Goal: Transaction & Acquisition: Obtain resource

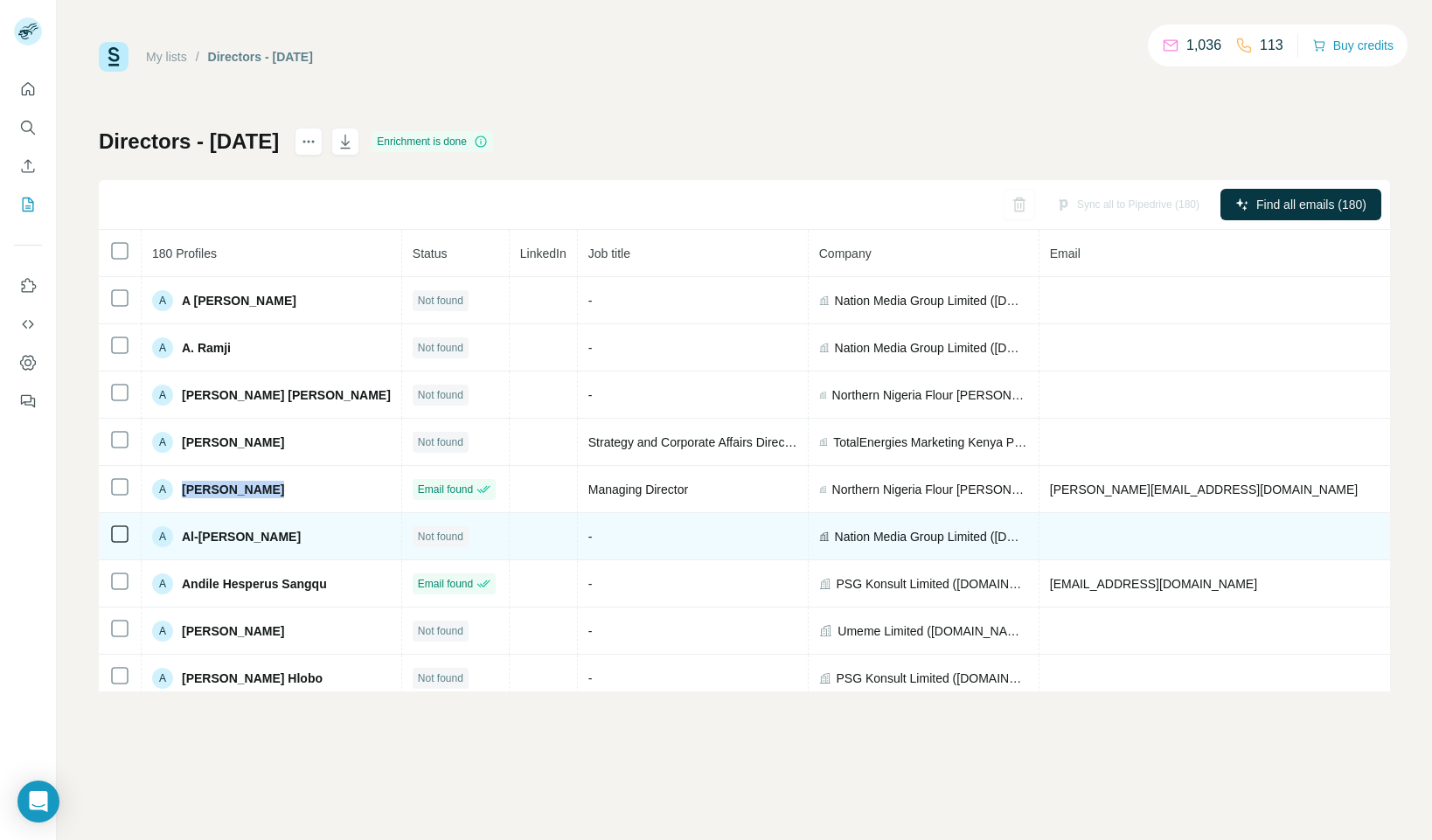
drag, startPoint x: 266, startPoint y: 491, endPoint x: 224, endPoint y: 519, distance: 50.5
click at [185, 493] on div "A [PERSON_NAME]" at bounding box center [271, 490] width 239 height 21
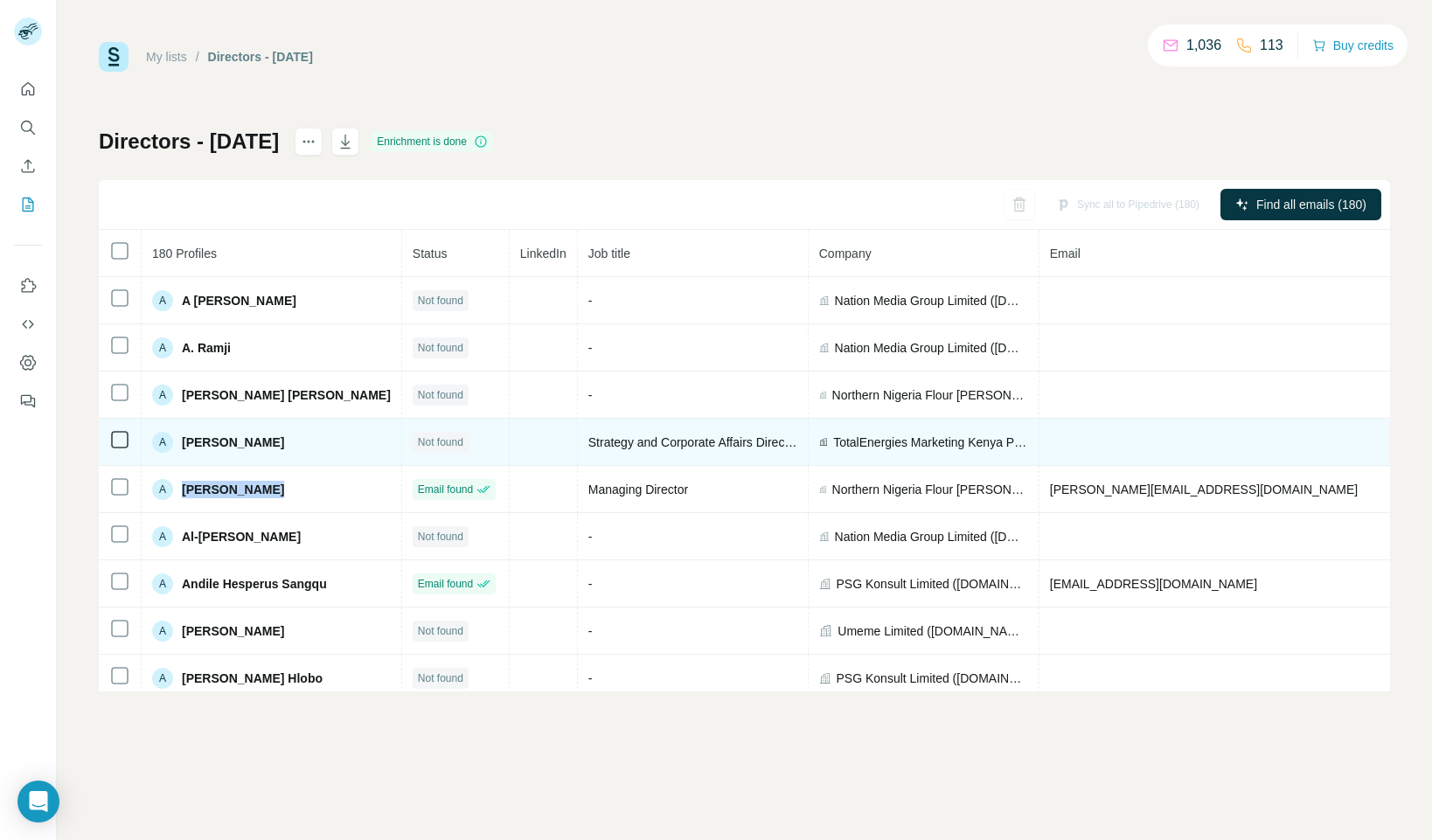
copy span "[PERSON_NAME]"
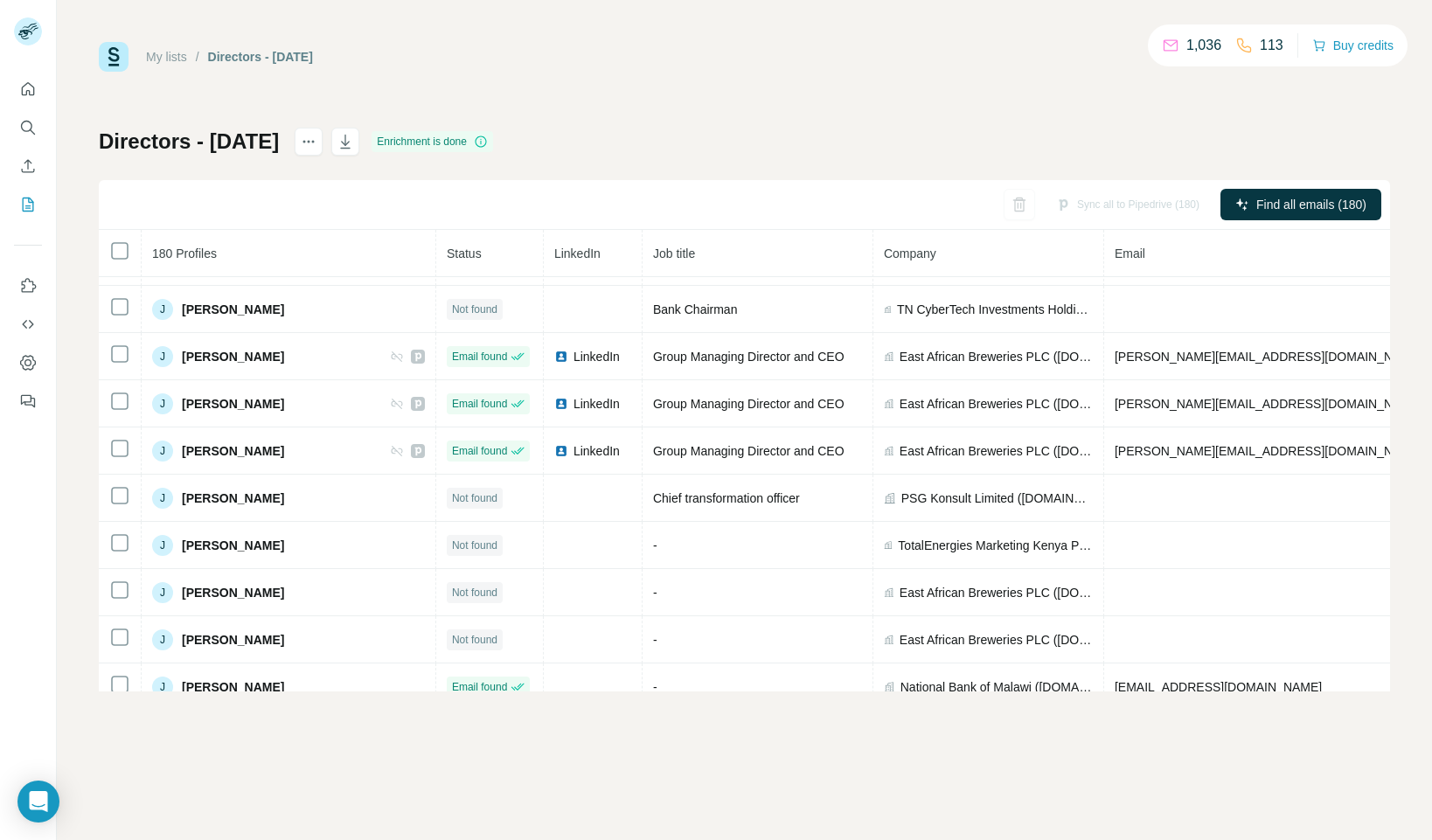
scroll to position [2975, 0]
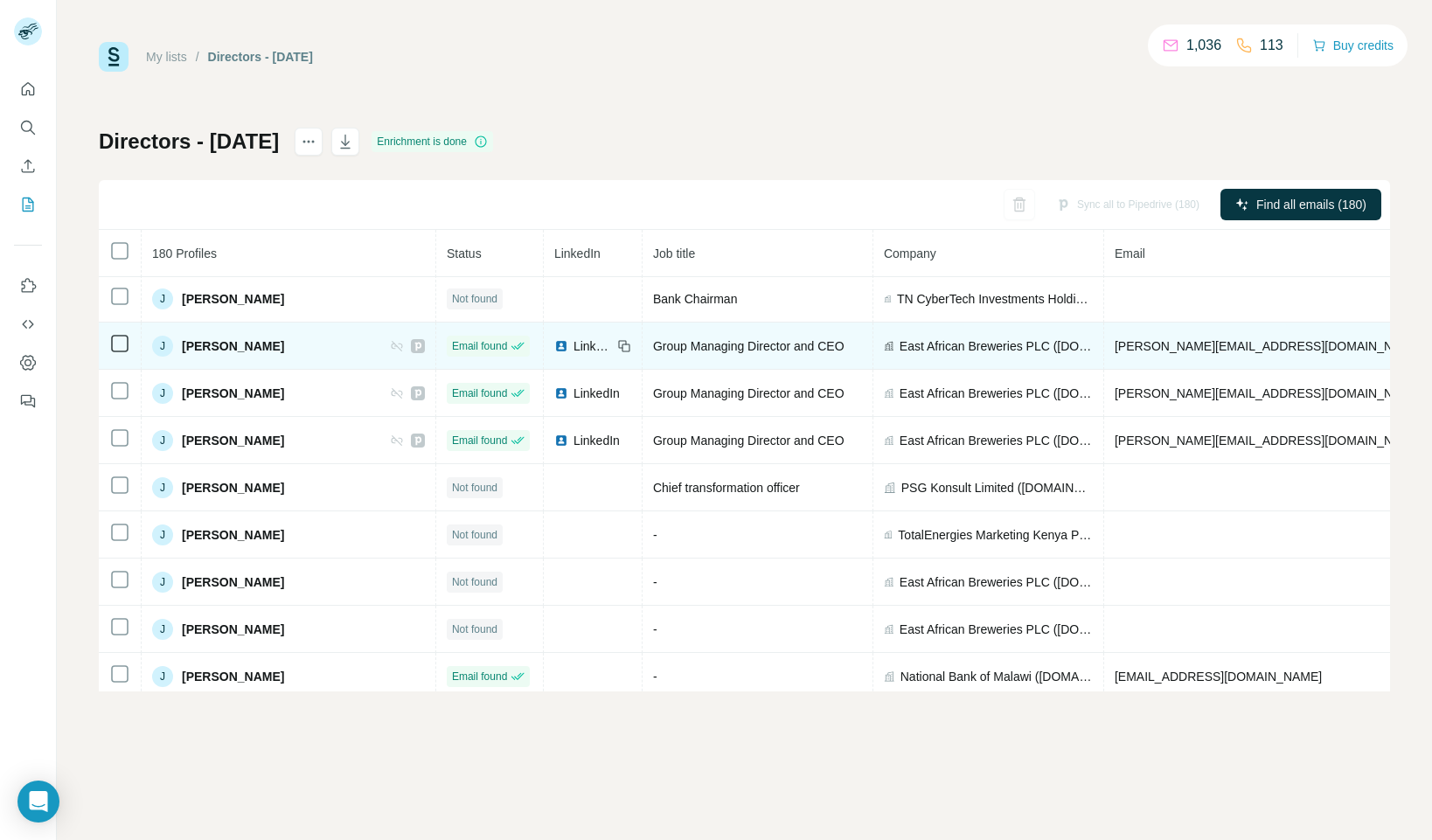
click at [573, 348] on span "LinkedIn" at bounding box center [592, 346] width 38 height 18
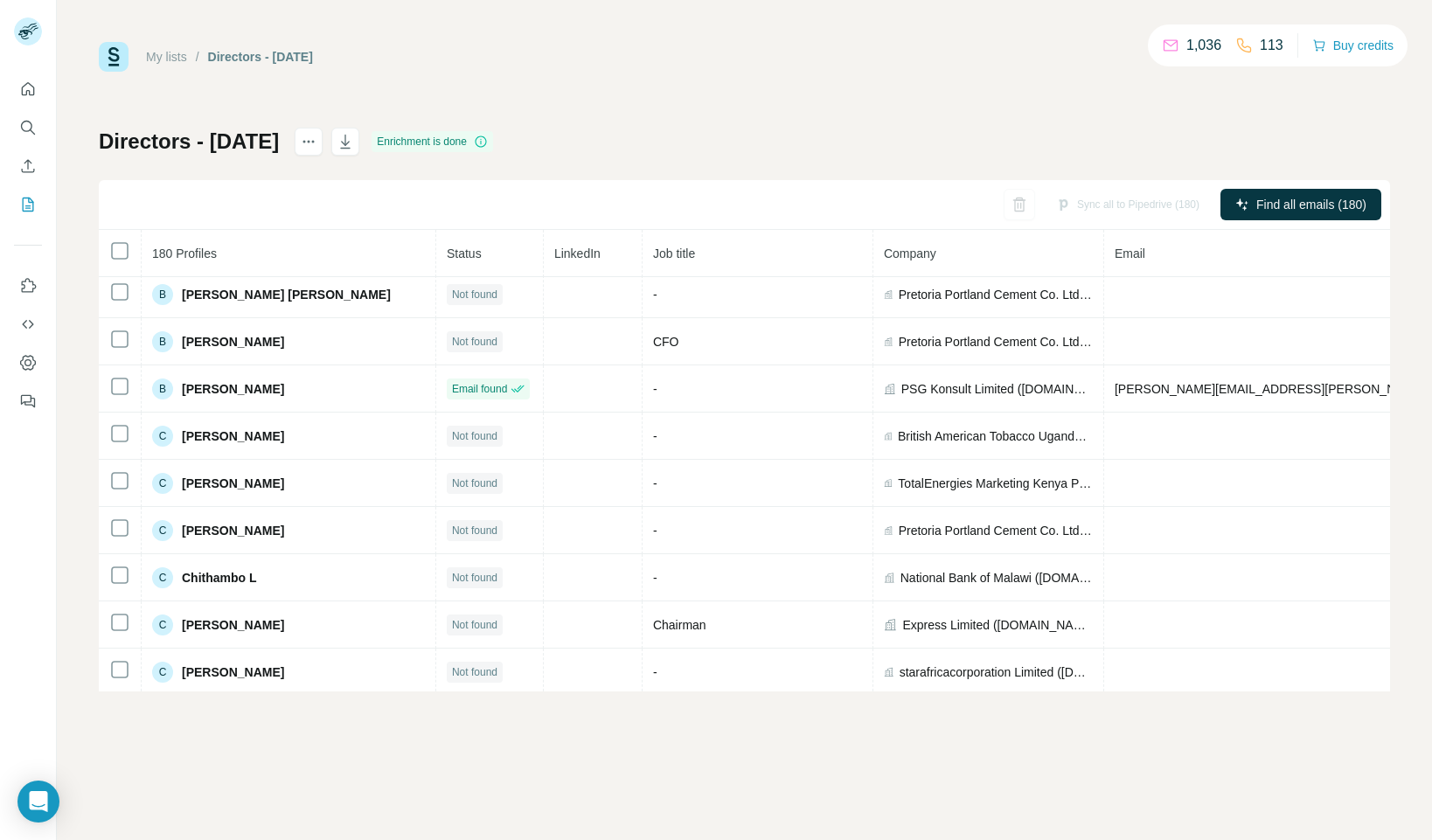
scroll to position [0, 0]
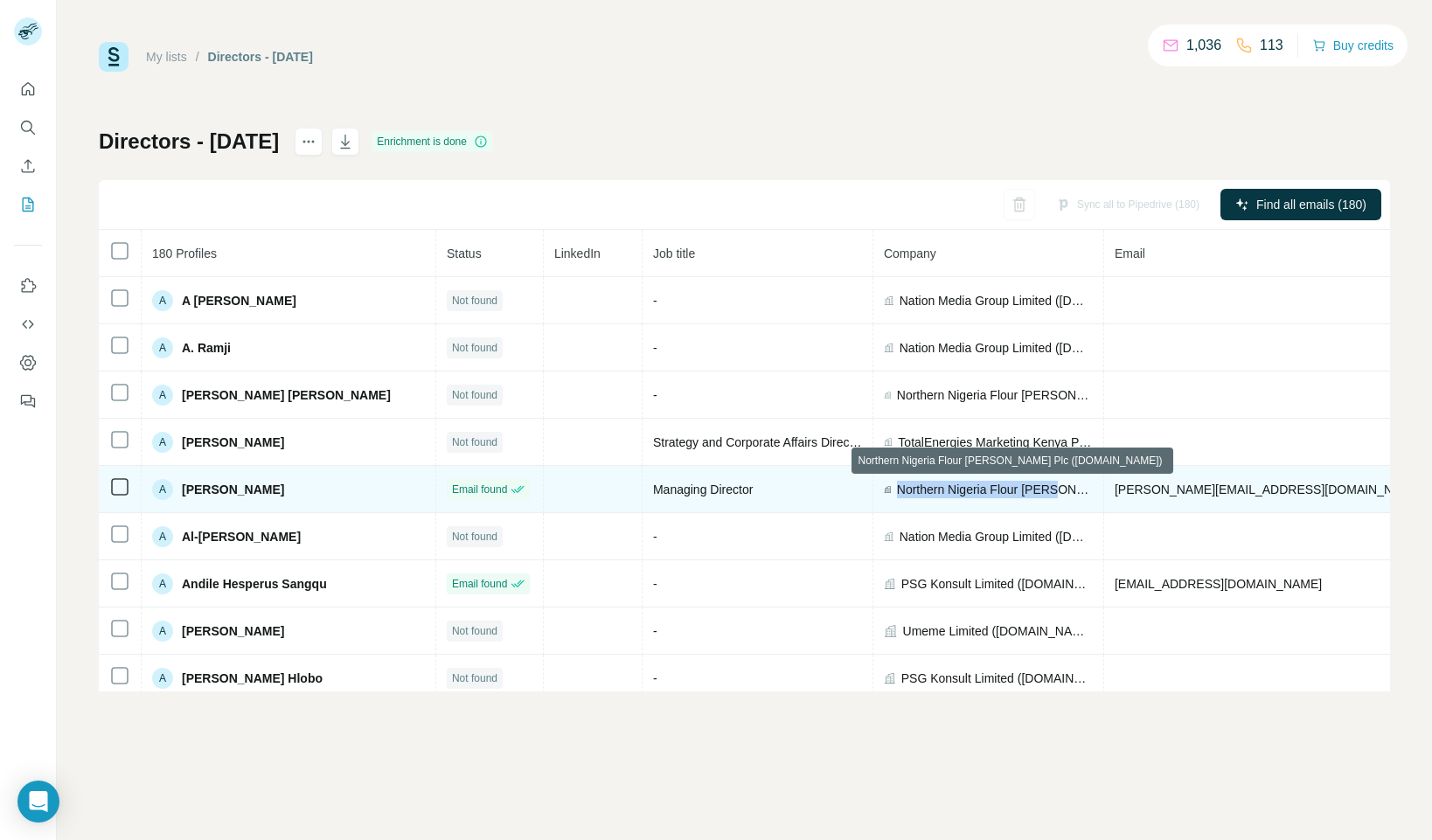
drag, startPoint x: 876, startPoint y: 489, endPoint x: 1021, endPoint y: 493, distance: 145.1
click at [1022, 493] on span "Northern Nigeria Flour [PERSON_NAME] Plc ([DOMAIN_NAME])" at bounding box center [995, 490] width 196 height 18
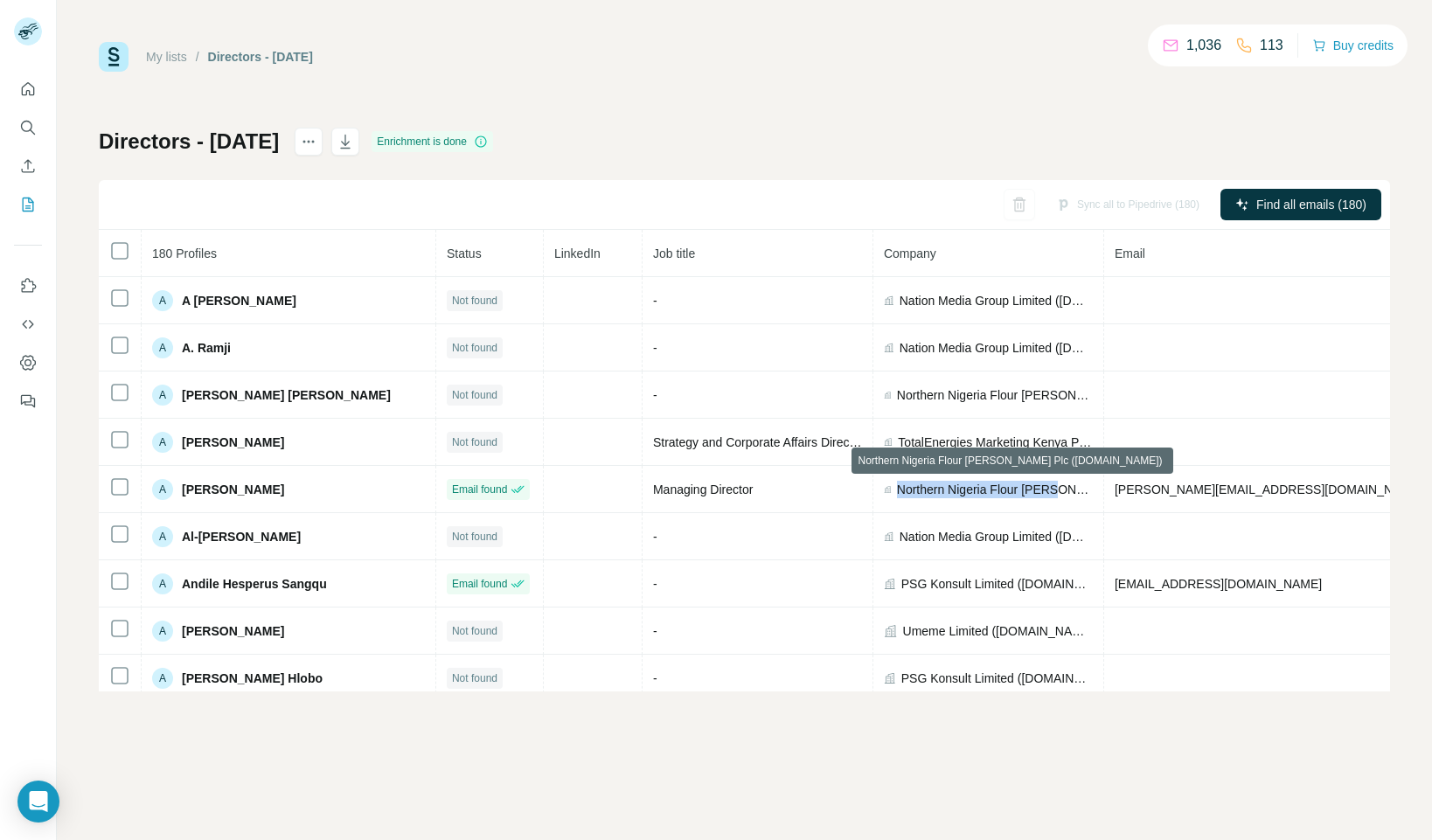
copy span "Northern Nigeria Flour [PERSON_NAME]"
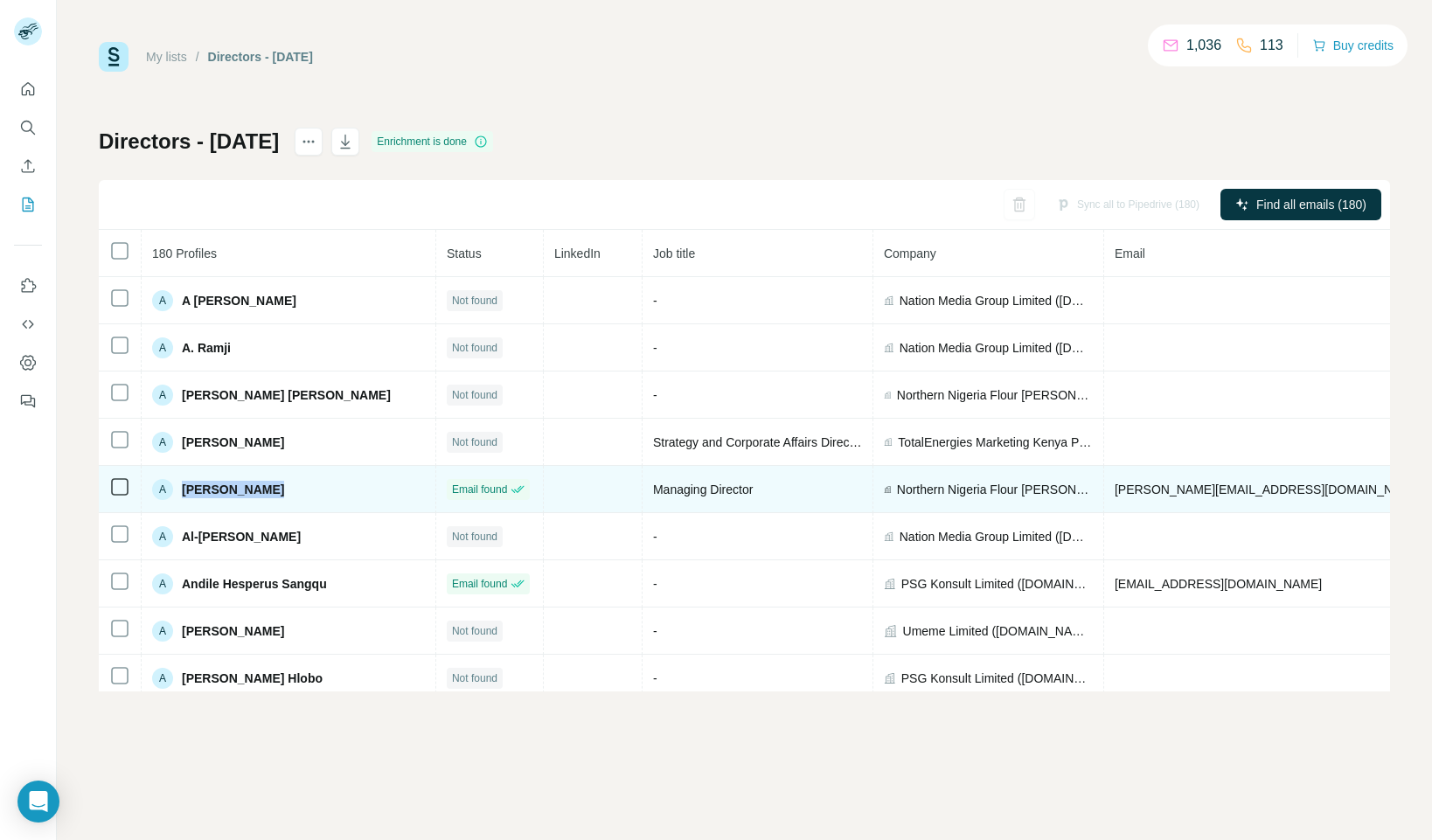
drag, startPoint x: 265, startPoint y: 495, endPoint x: 183, endPoint y: 499, distance: 82.1
click at [185, 492] on div "A [PERSON_NAME]" at bounding box center [287, 490] width 272 height 21
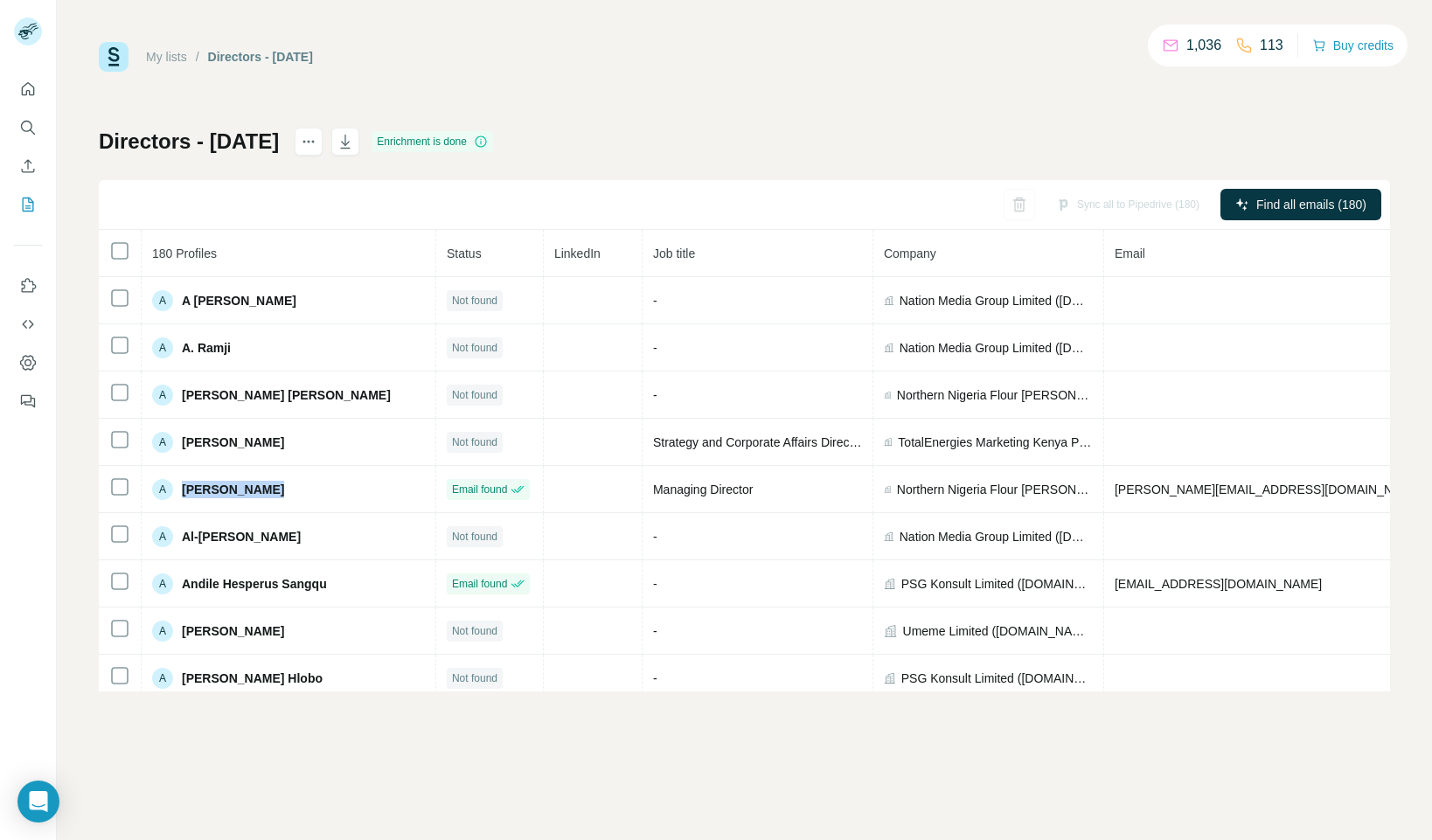
copy span "[PERSON_NAME]"
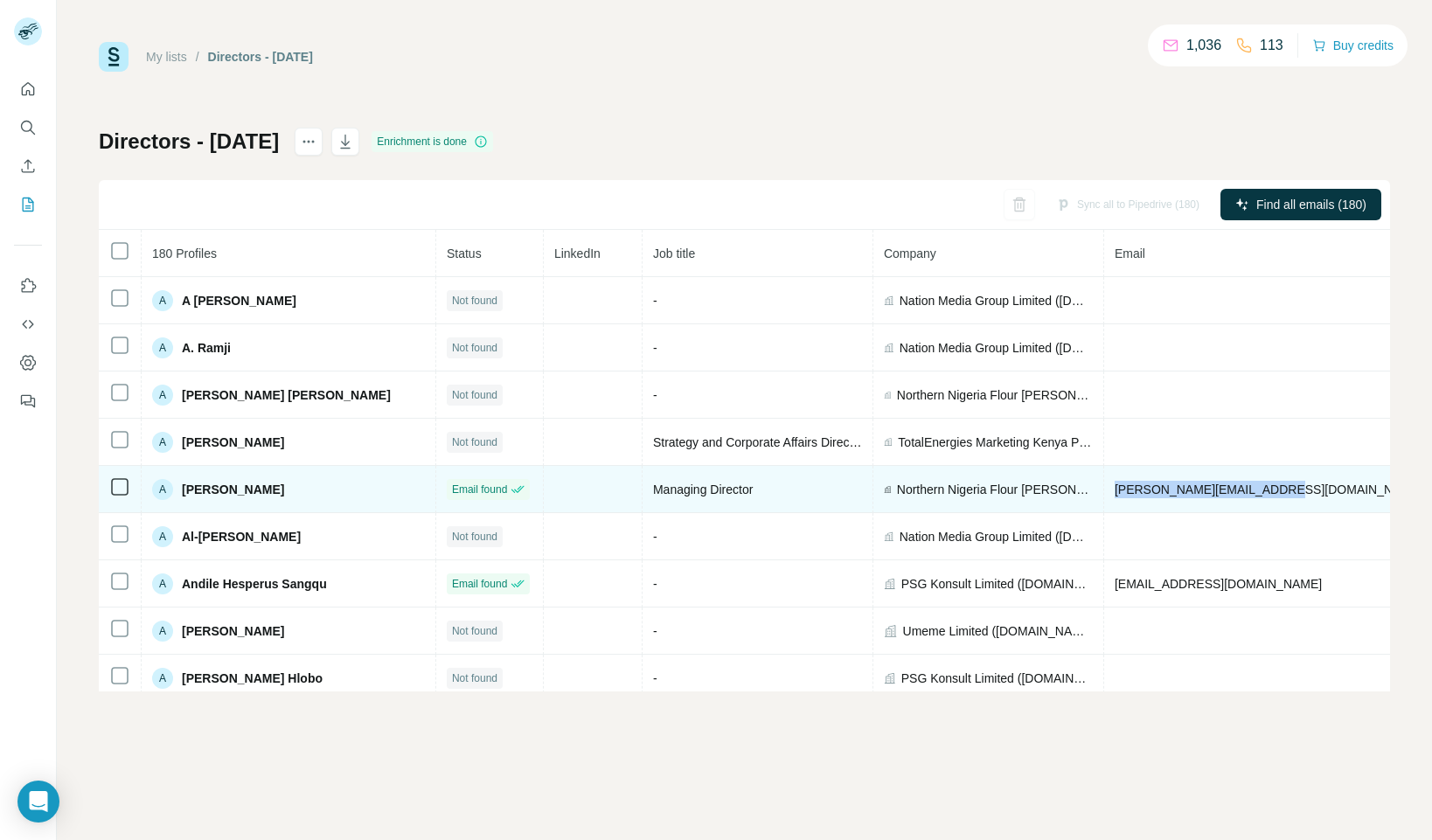
drag, startPoint x: 1085, startPoint y: 490, endPoint x: 1245, endPoint y: 486, distance: 160.0
click at [1245, 485] on td "[PERSON_NAME][EMAIL_ADDRESS][DOMAIN_NAME]" at bounding box center [1319, 489] width 431 height 47
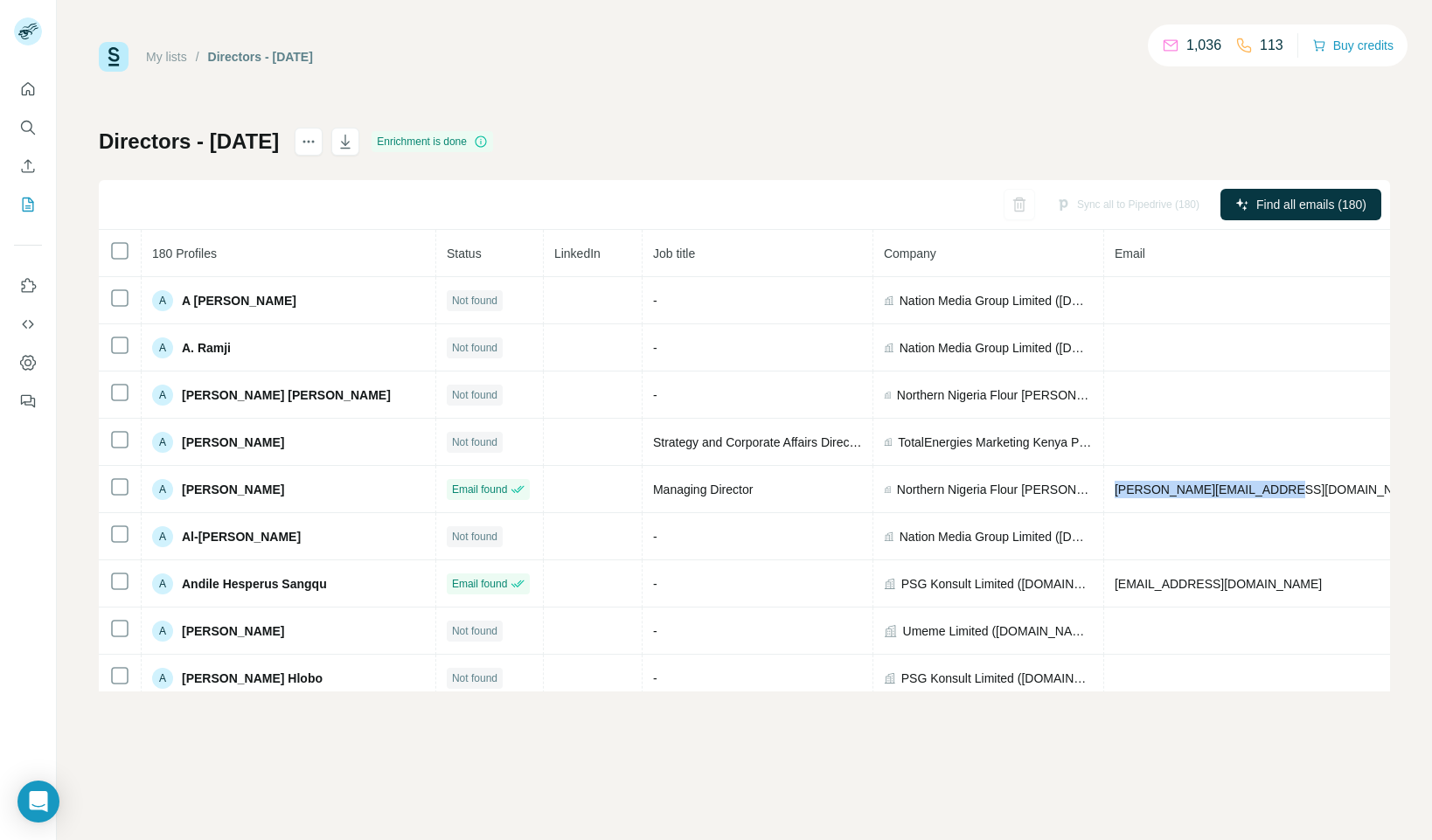
copy span "[PERSON_NAME][EMAIL_ADDRESS][DOMAIN_NAME]"
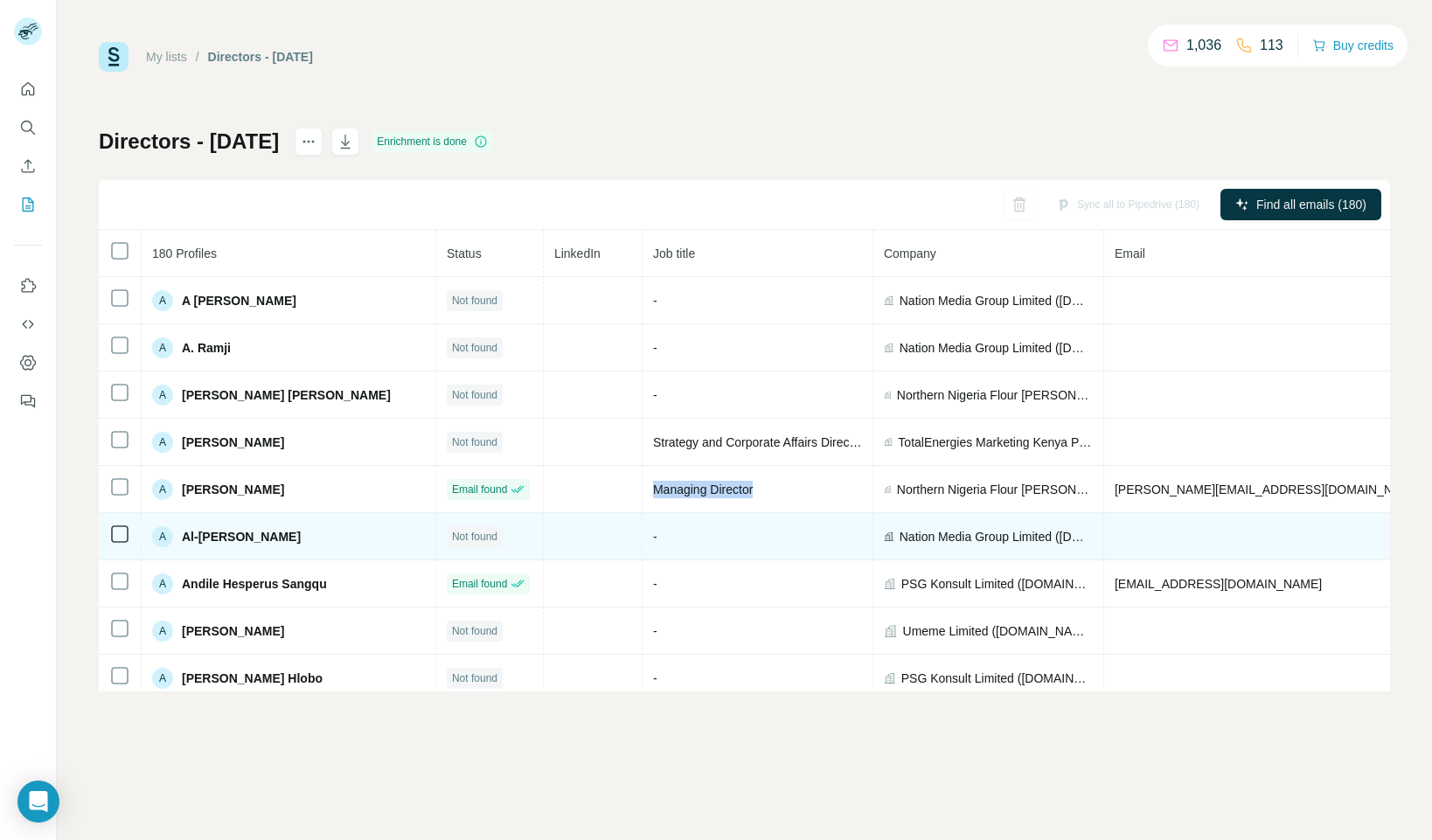
drag, startPoint x: 708, startPoint y: 491, endPoint x: 610, endPoint y: 515, distance: 100.9
click at [653, 491] on div "Managing Director" at bounding box center [757, 490] width 209 height 18
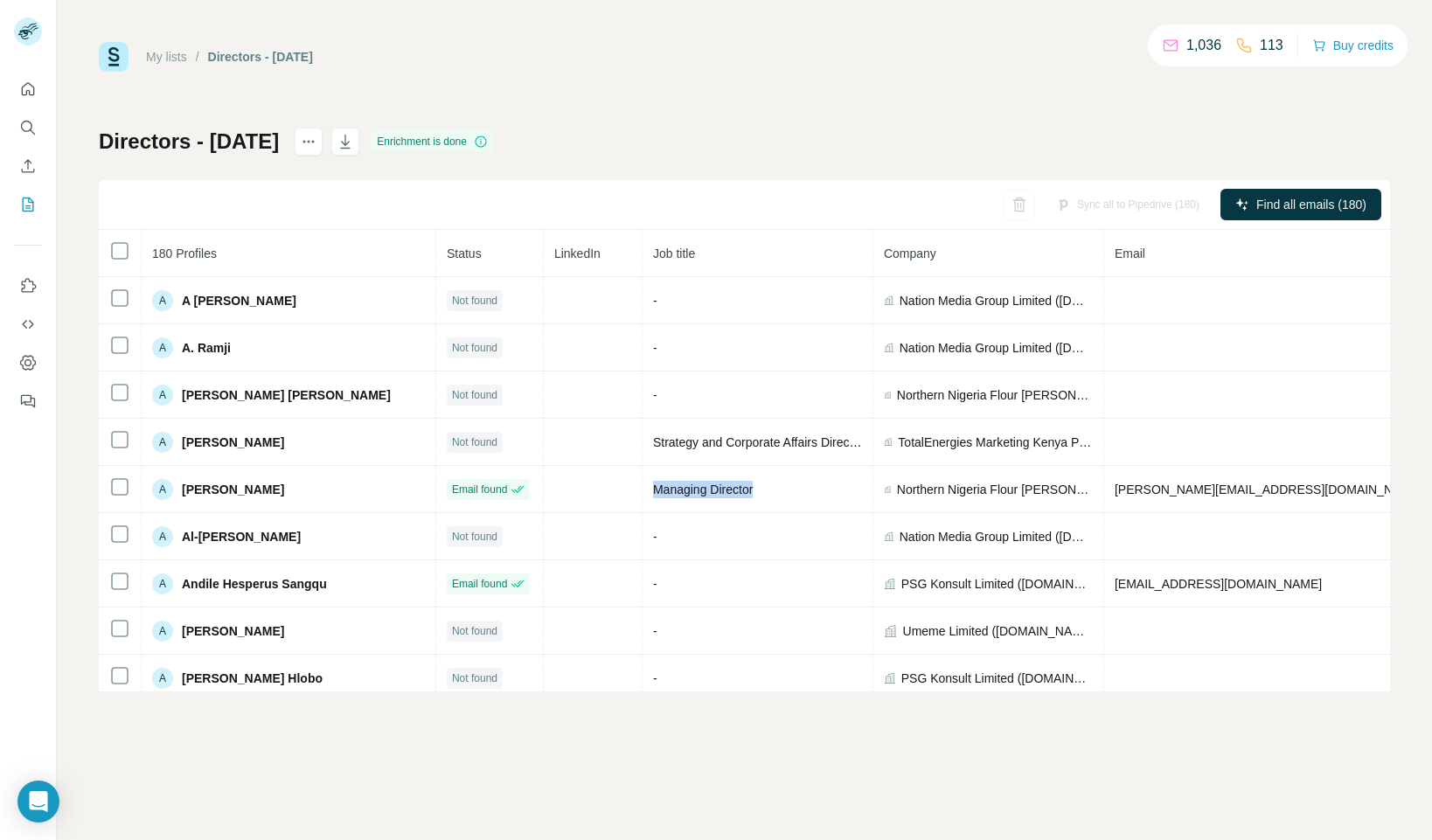
copy span "Managing Director"
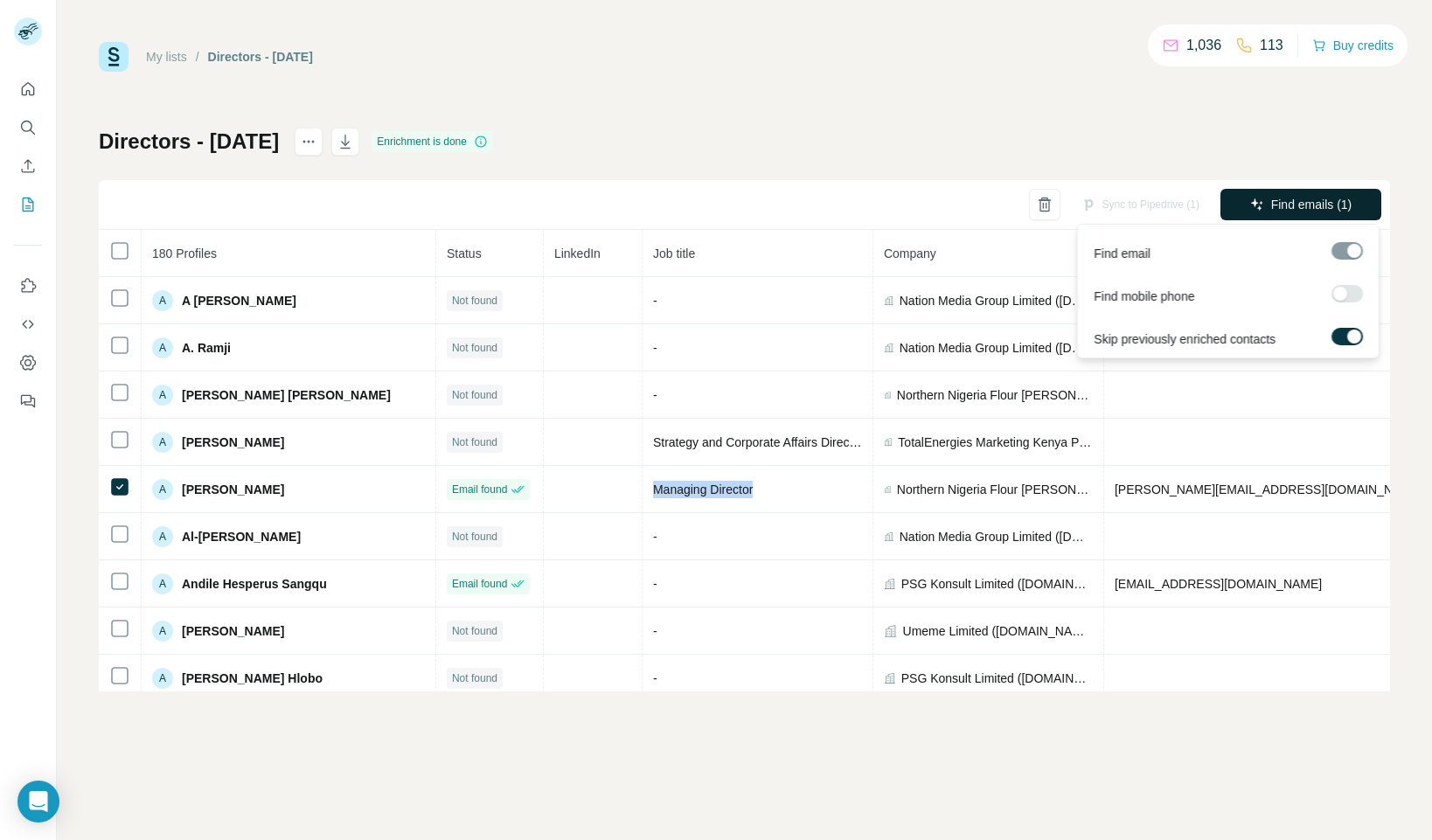
click at [1287, 206] on span "Find emails (1)" at bounding box center [1312, 205] width 82 height 18
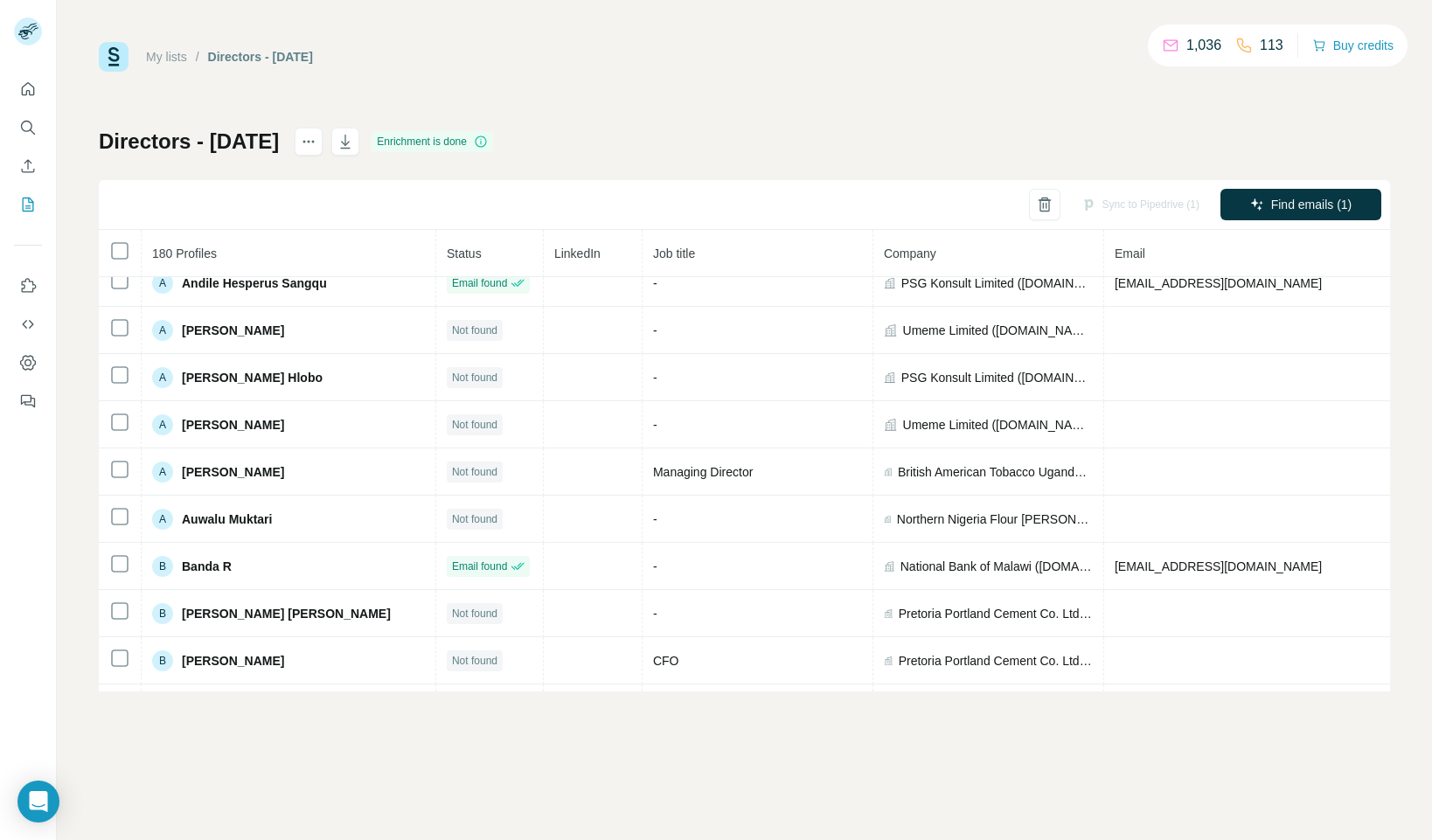
scroll to position [304, 0]
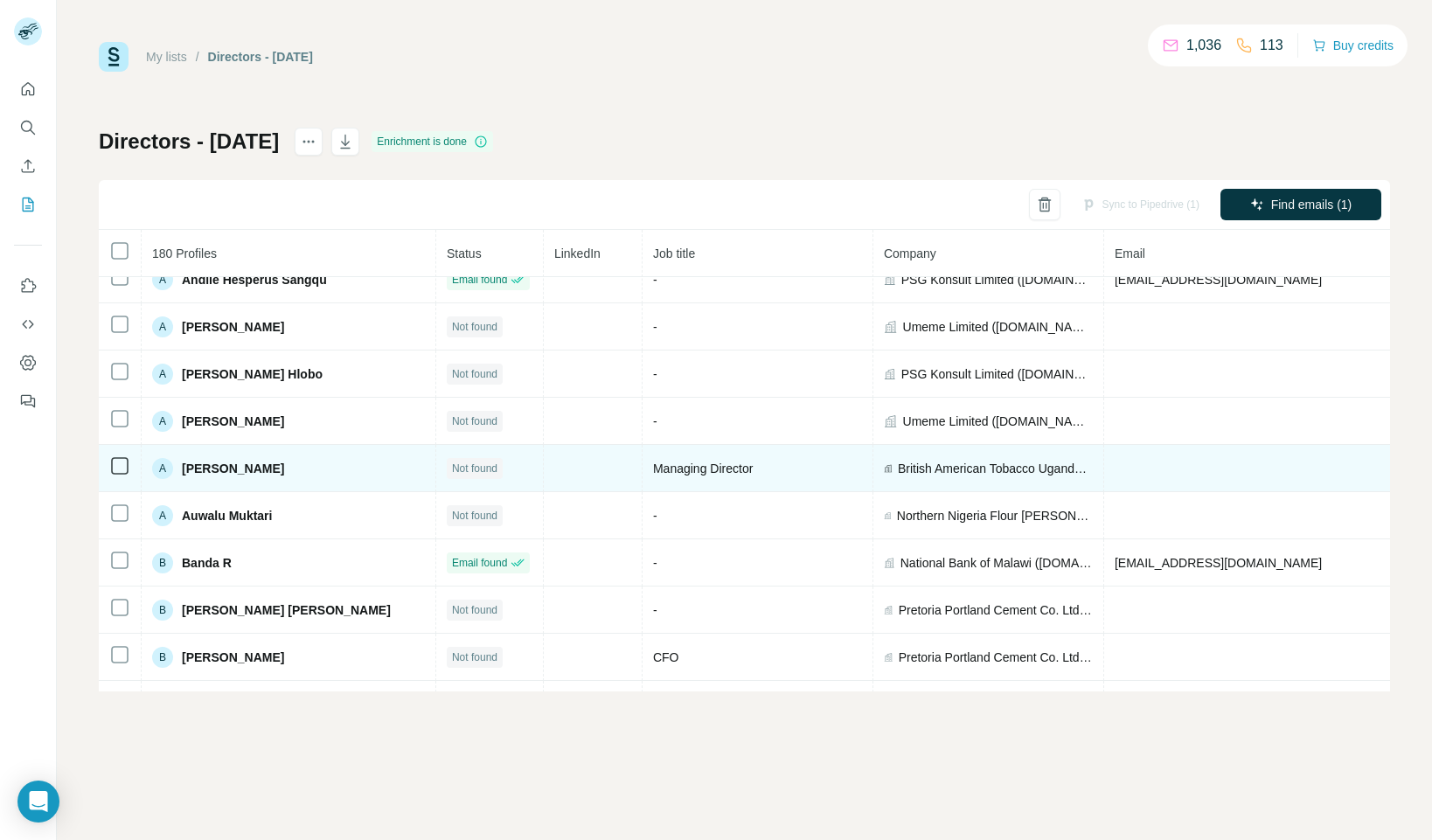
drag, startPoint x: 270, startPoint y: 470, endPoint x: 184, endPoint y: 473, distance: 86.1
click at [184, 473] on div "A [PERSON_NAME]" at bounding box center [287, 468] width 272 height 21
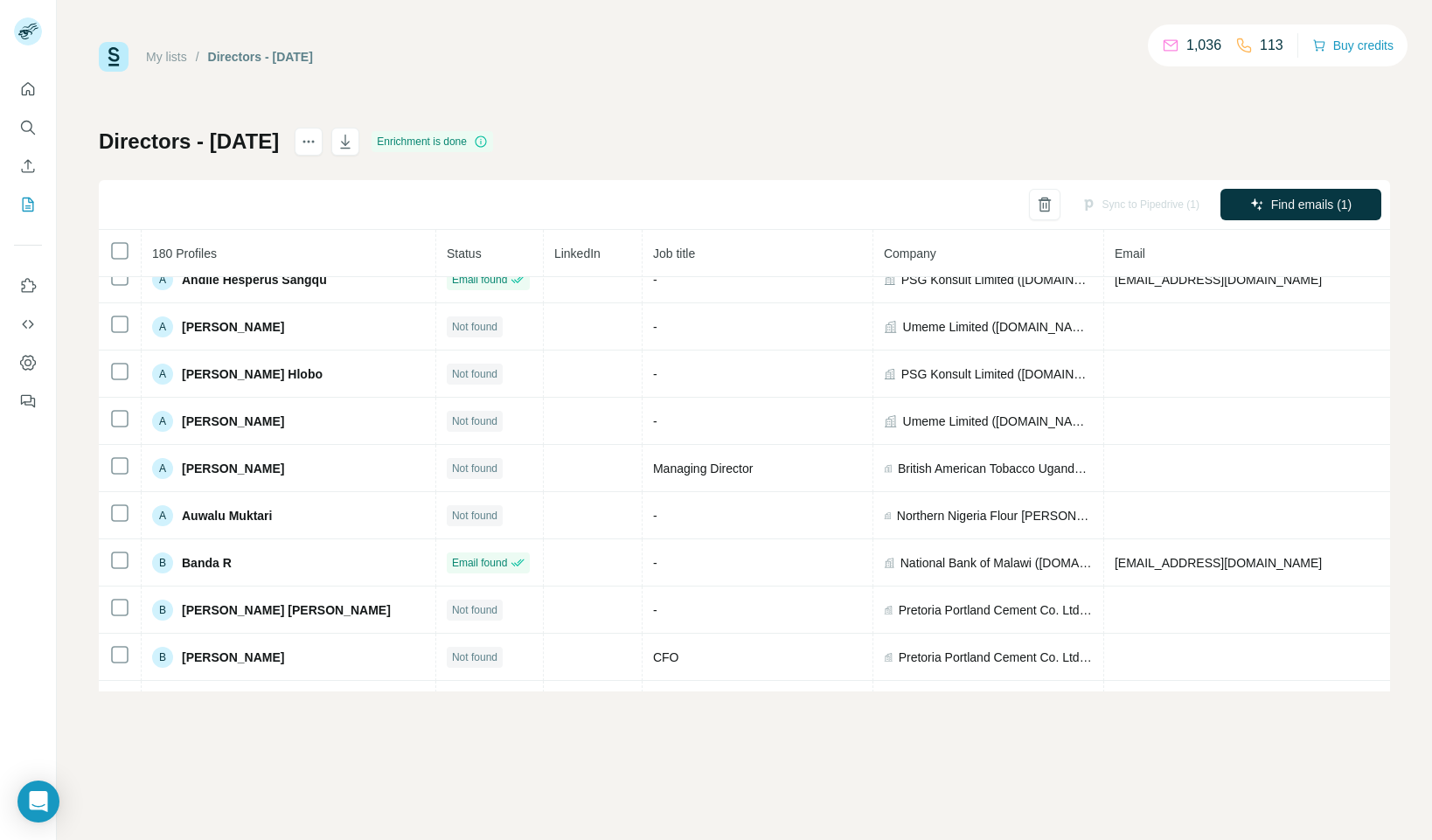
copy span "[PERSON_NAME]"
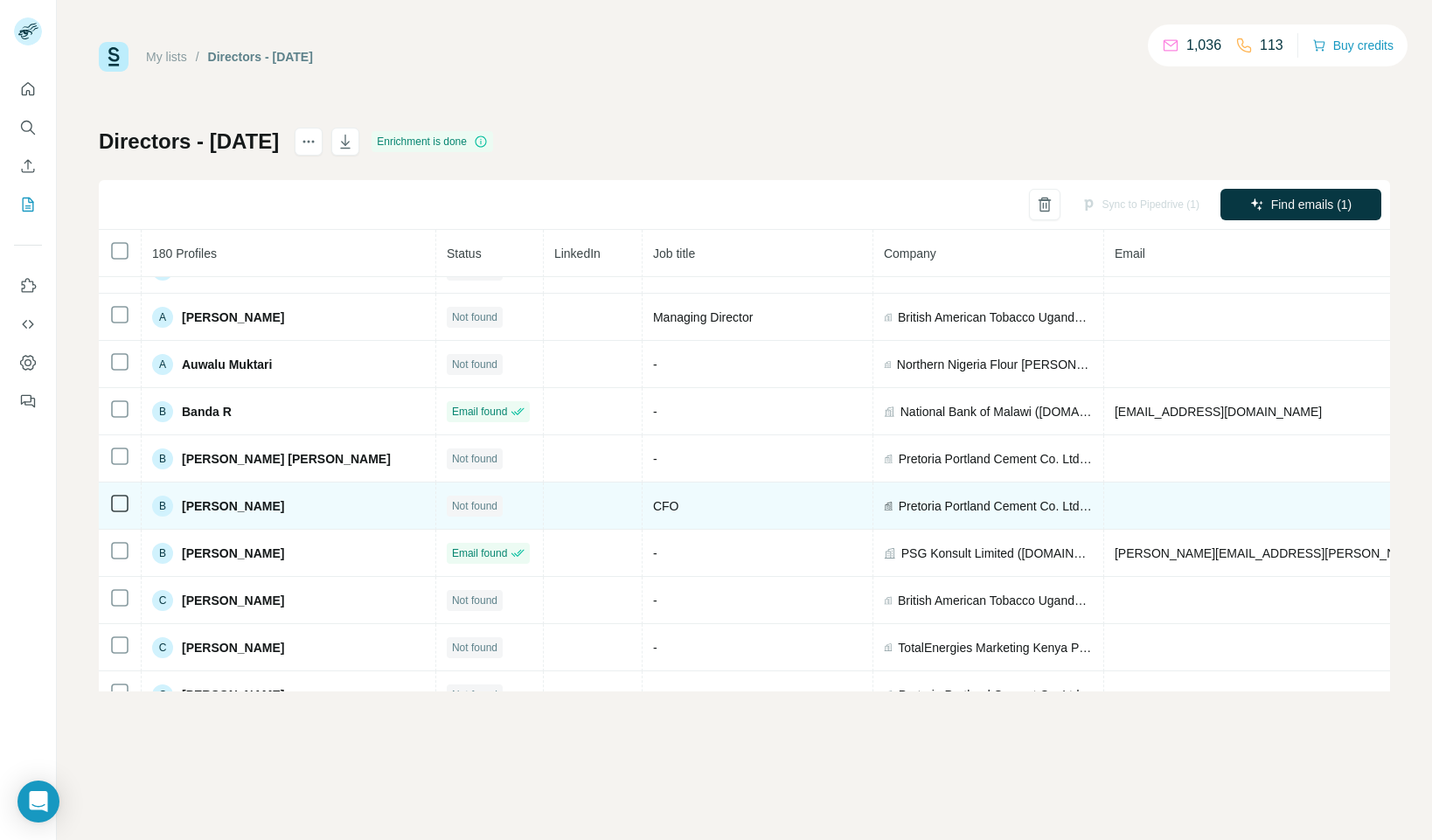
scroll to position [456, 0]
drag, startPoint x: 276, startPoint y: 507, endPoint x: 173, endPoint y: 519, distance: 103.7
click at [180, 510] on div "B [PERSON_NAME]" at bounding box center [287, 506] width 272 height 21
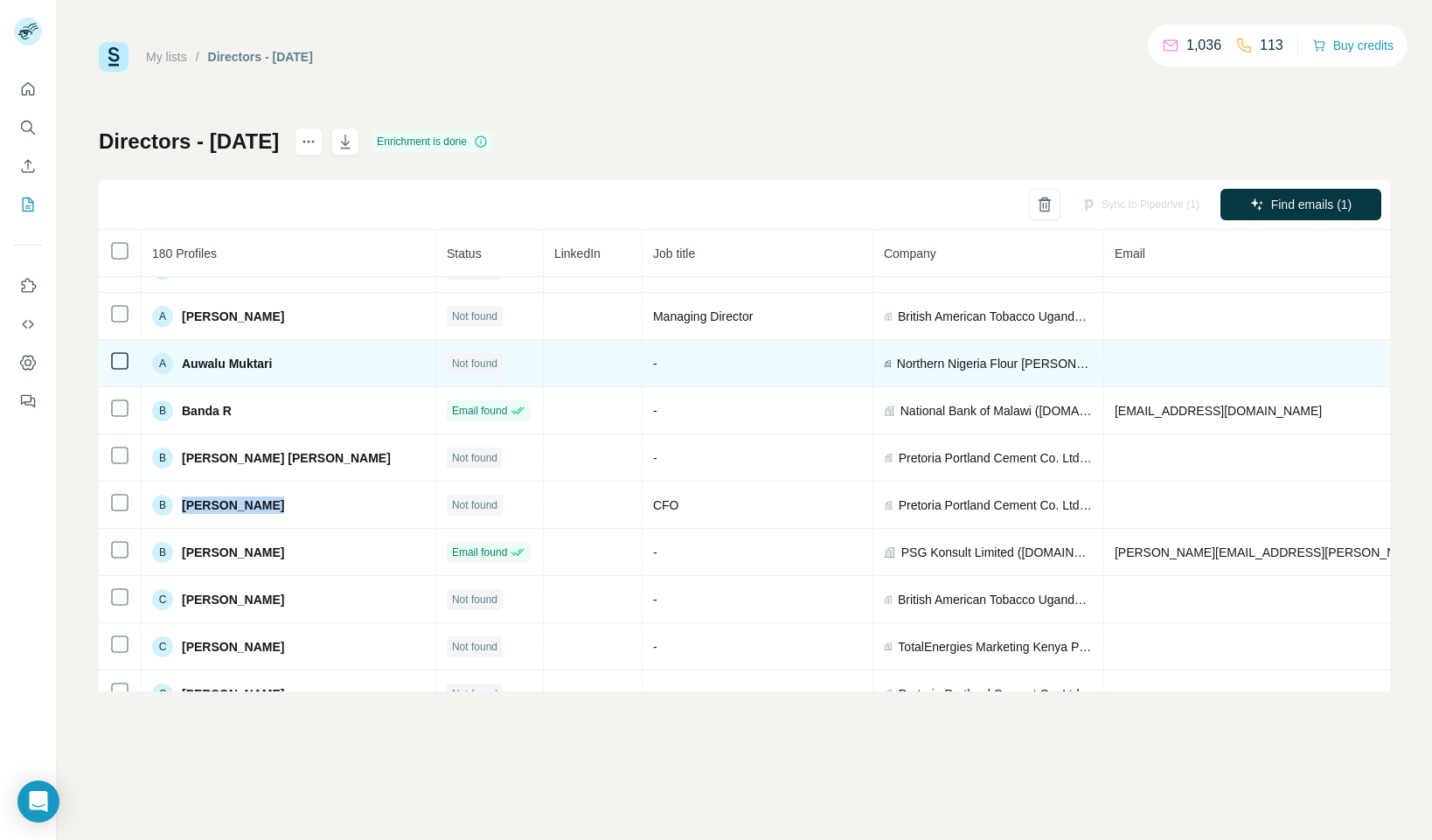
copy span "[PERSON_NAME]"
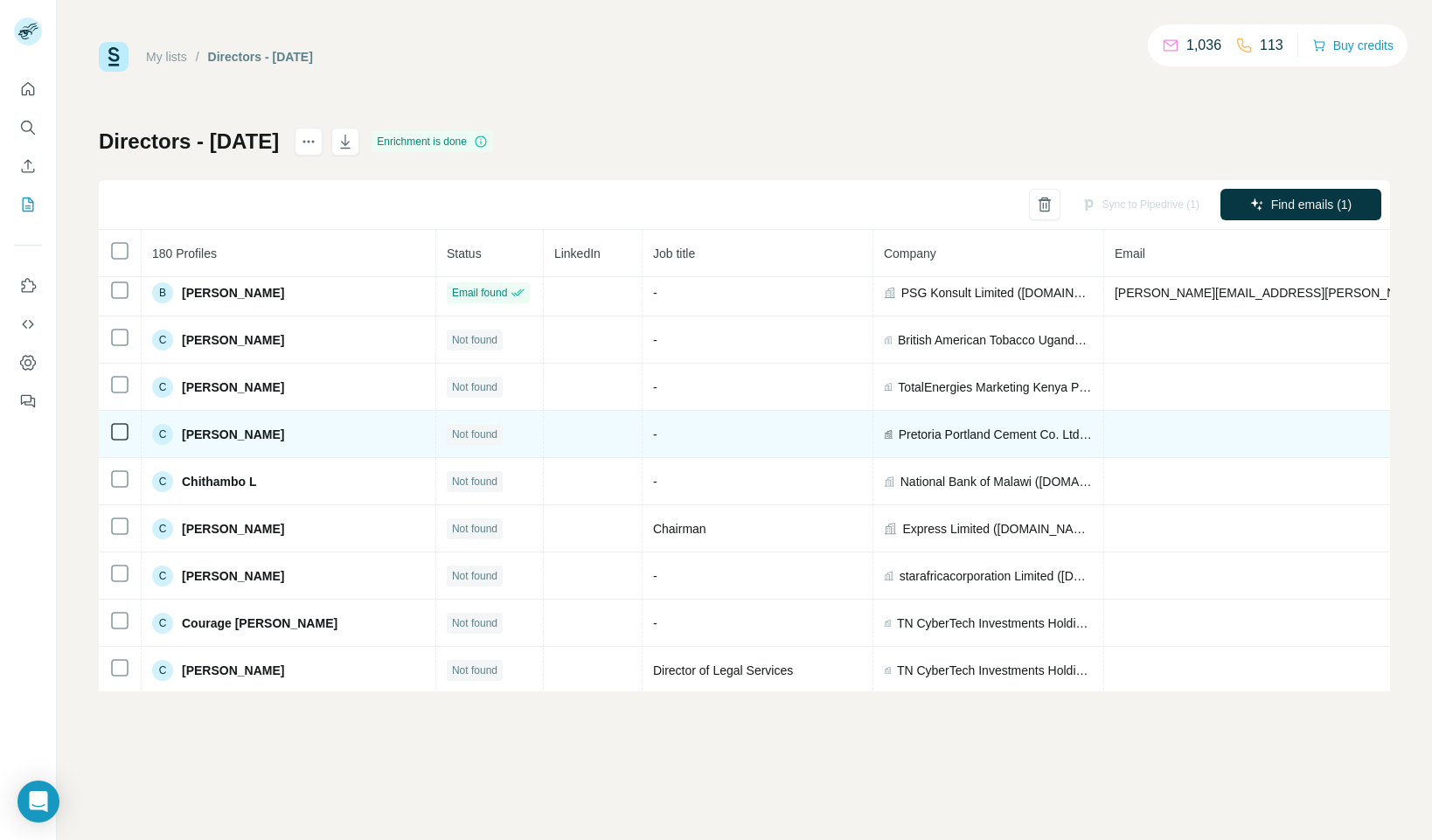
scroll to position [722, 0]
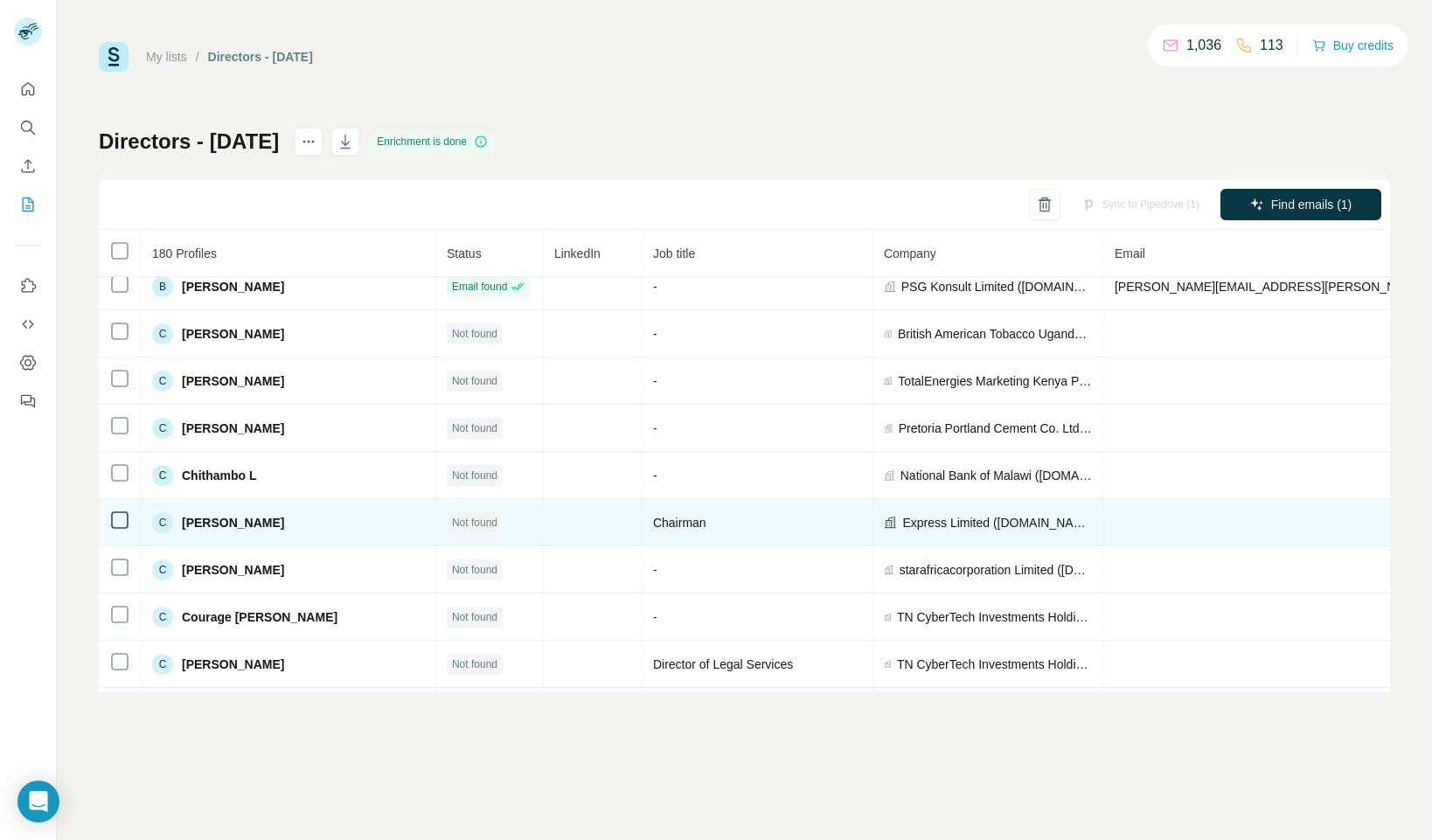
drag, startPoint x: 330, startPoint y: 523, endPoint x: 181, endPoint y: 530, distance: 149.2
click at [182, 522] on div "C [PERSON_NAME]" at bounding box center [287, 522] width 272 height 21
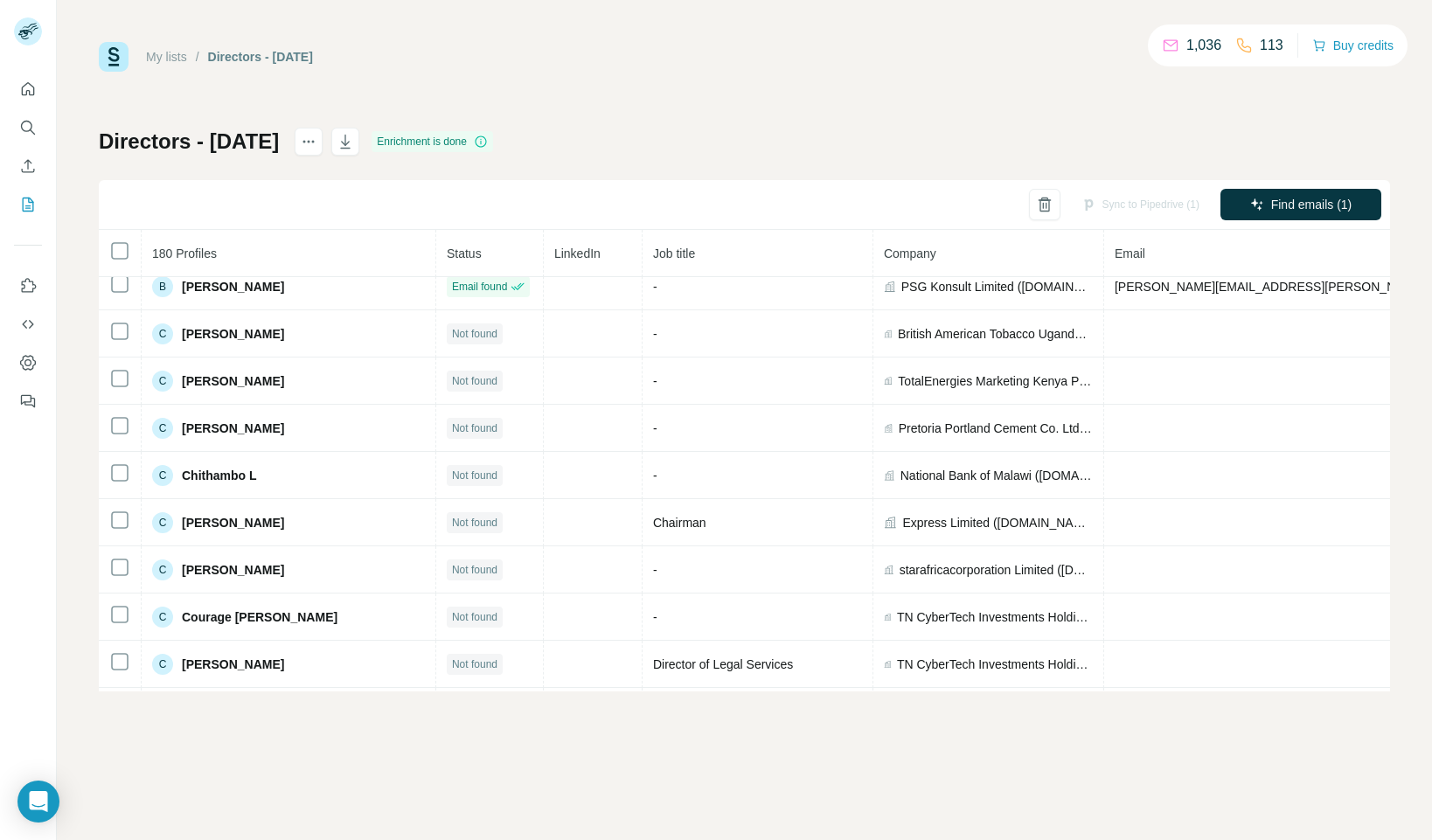
copy span "[PERSON_NAME]"
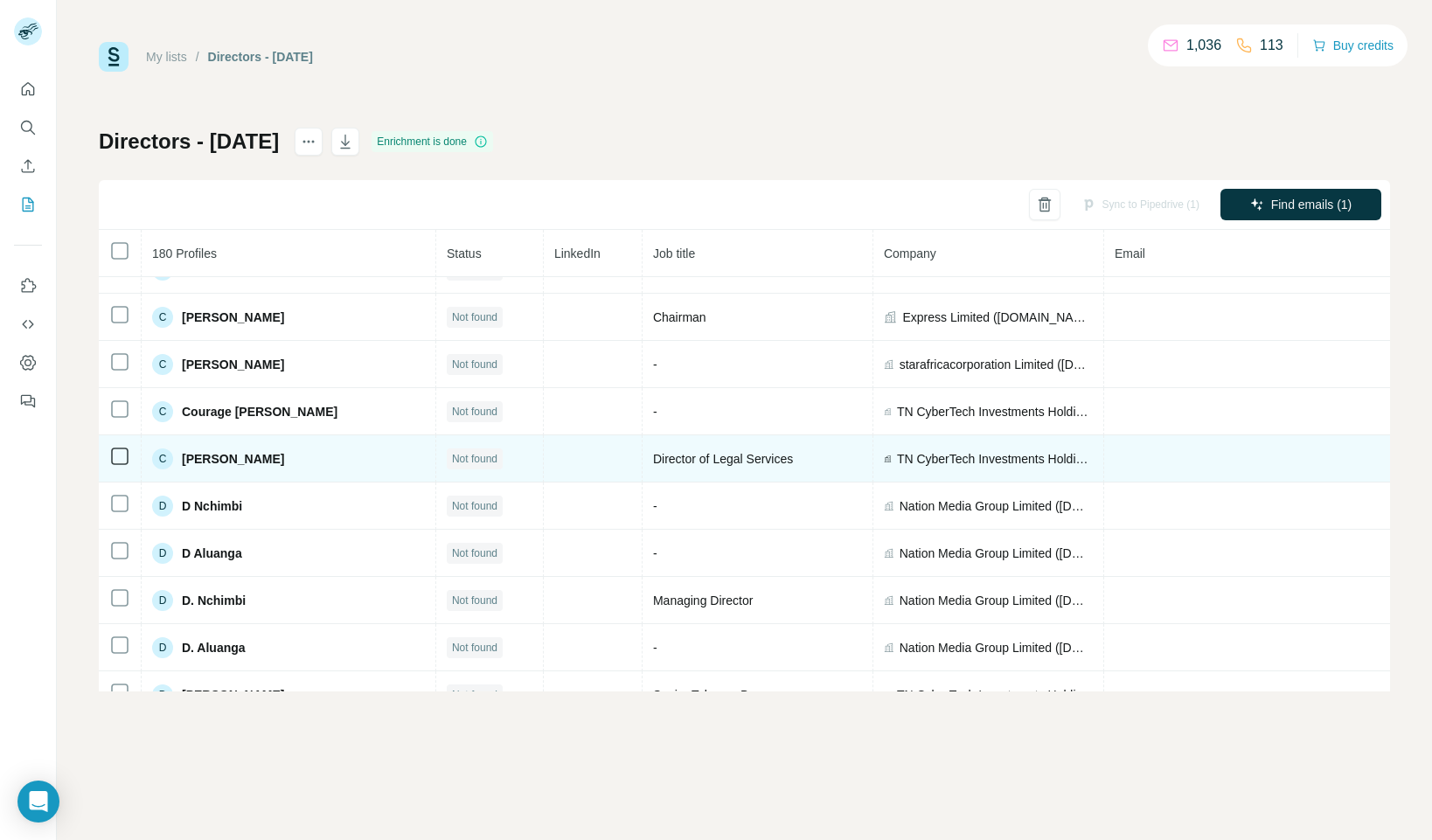
scroll to position [937, 0]
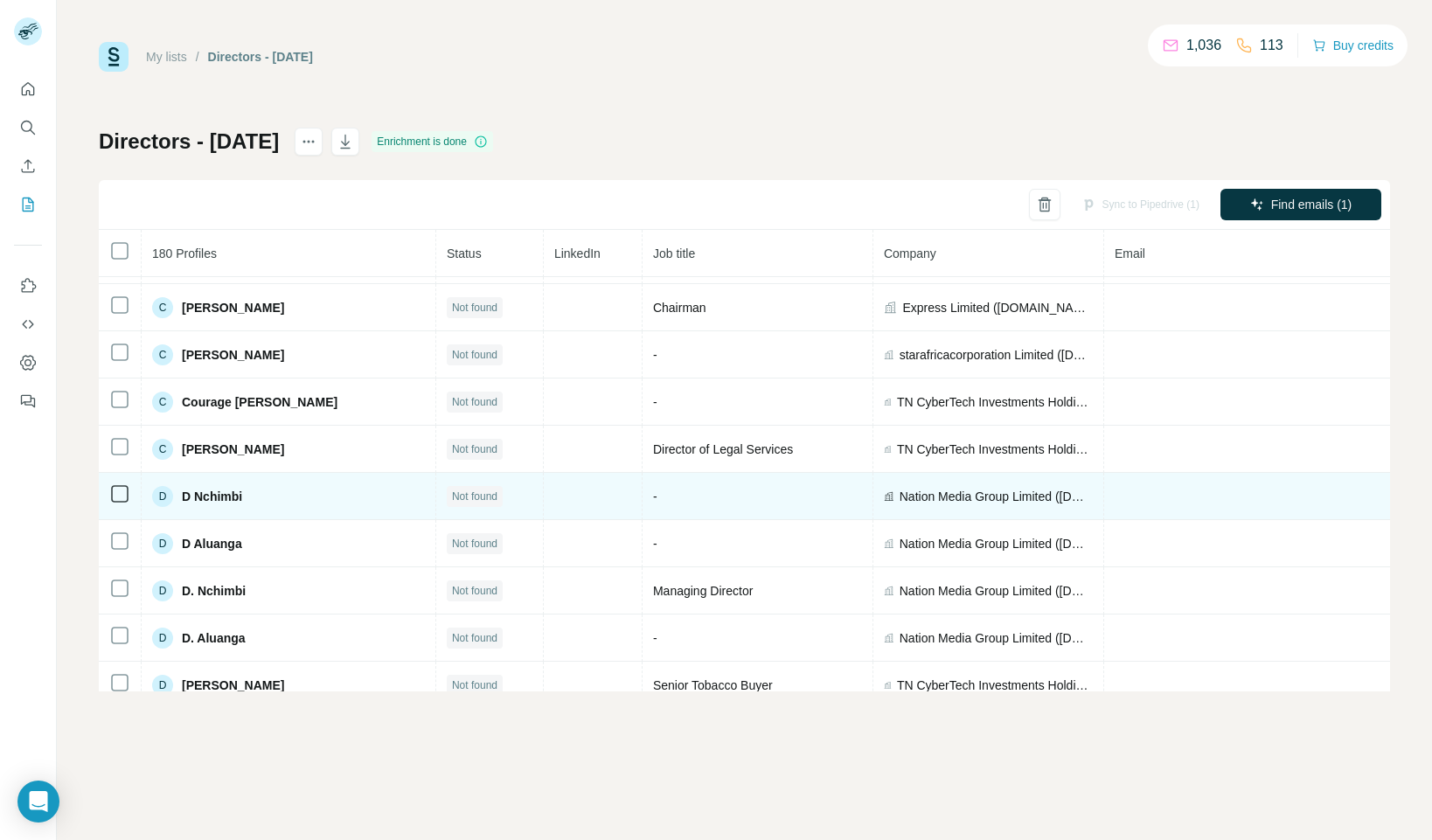
drag, startPoint x: 358, startPoint y: 451, endPoint x: 198, endPoint y: 510, distance: 170.5
click at [182, 449] on div "C [PERSON_NAME]" at bounding box center [287, 450] width 272 height 21
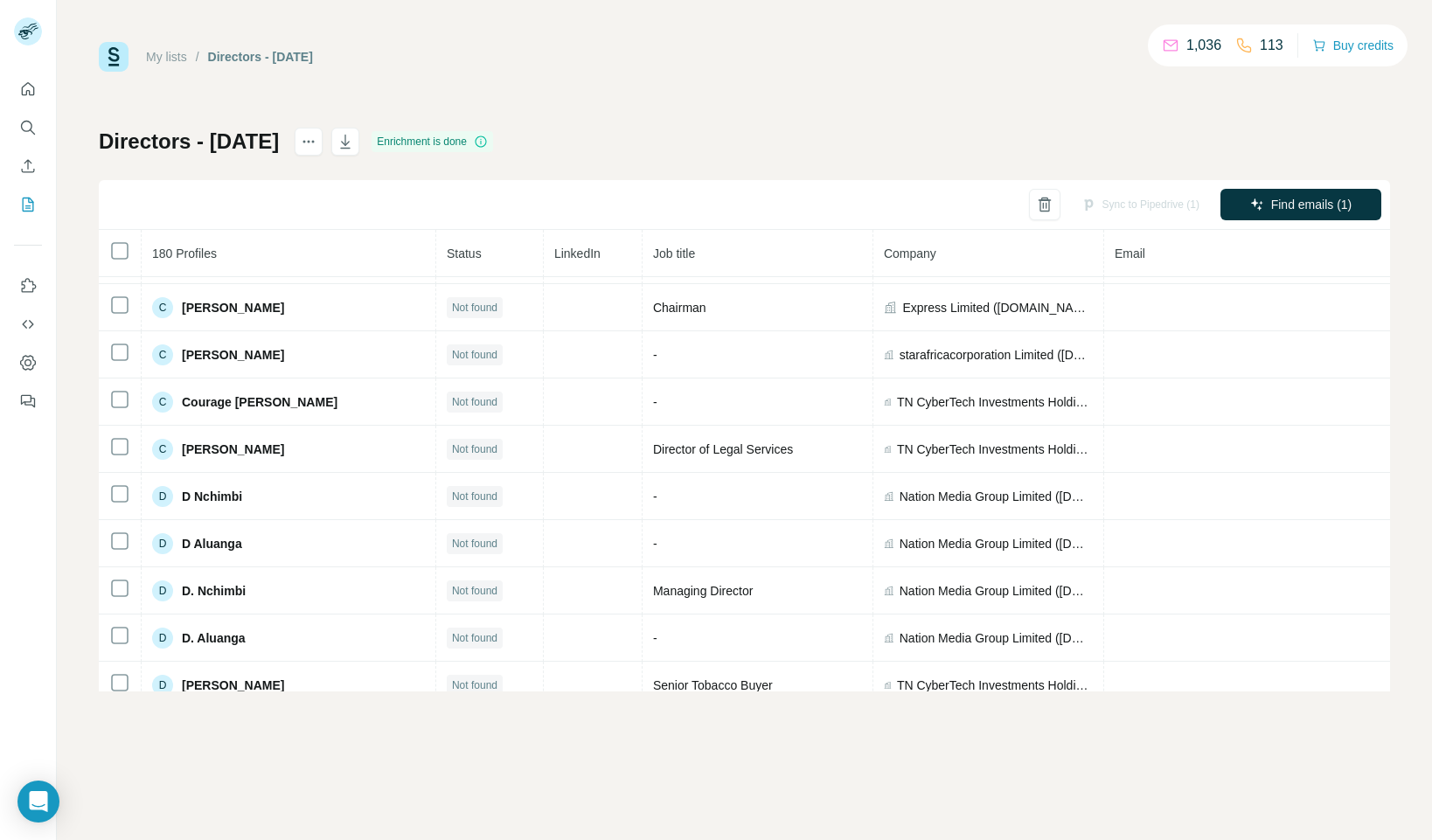
copy span "[PERSON_NAME]"
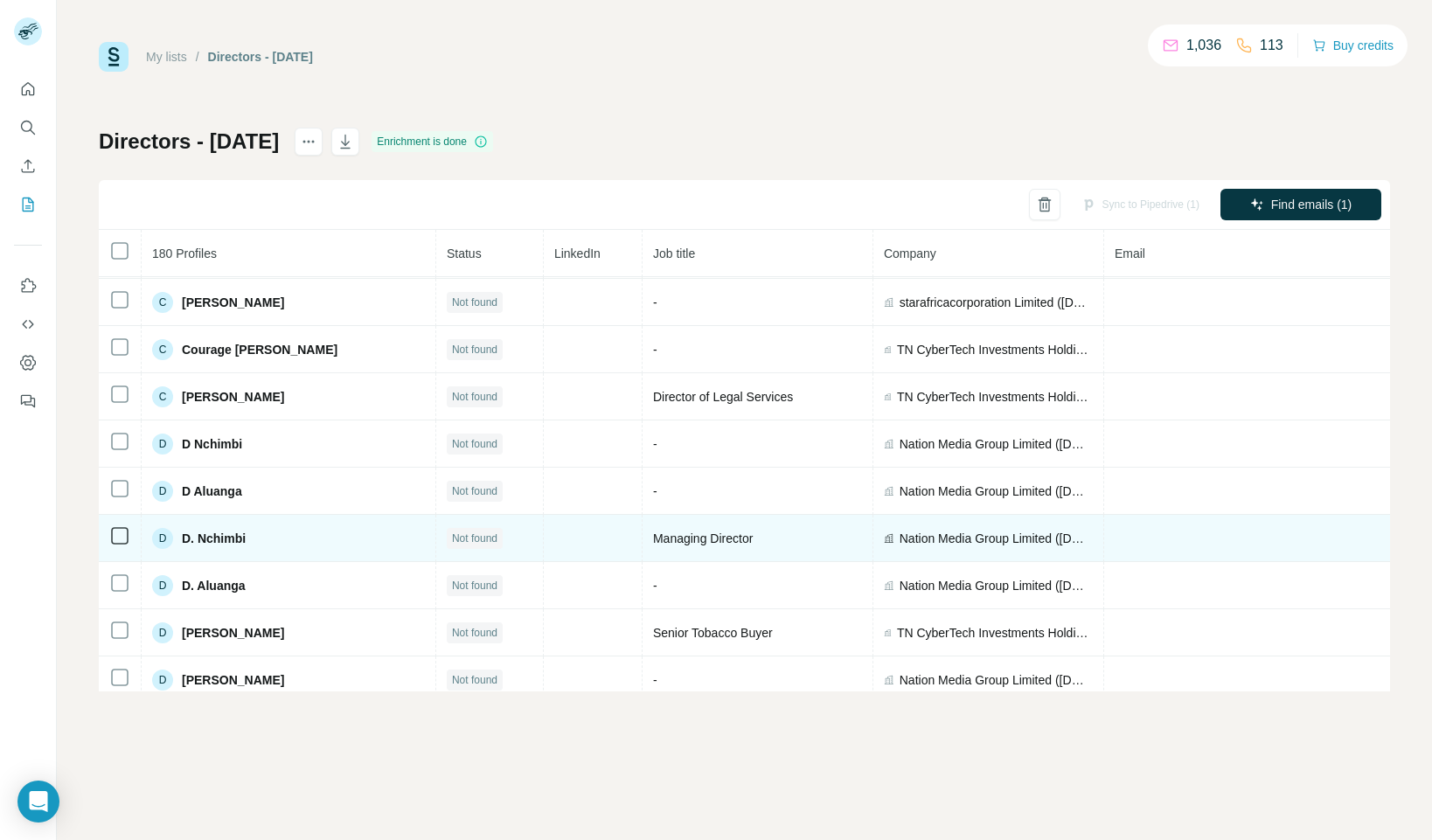
scroll to position [1009, 0]
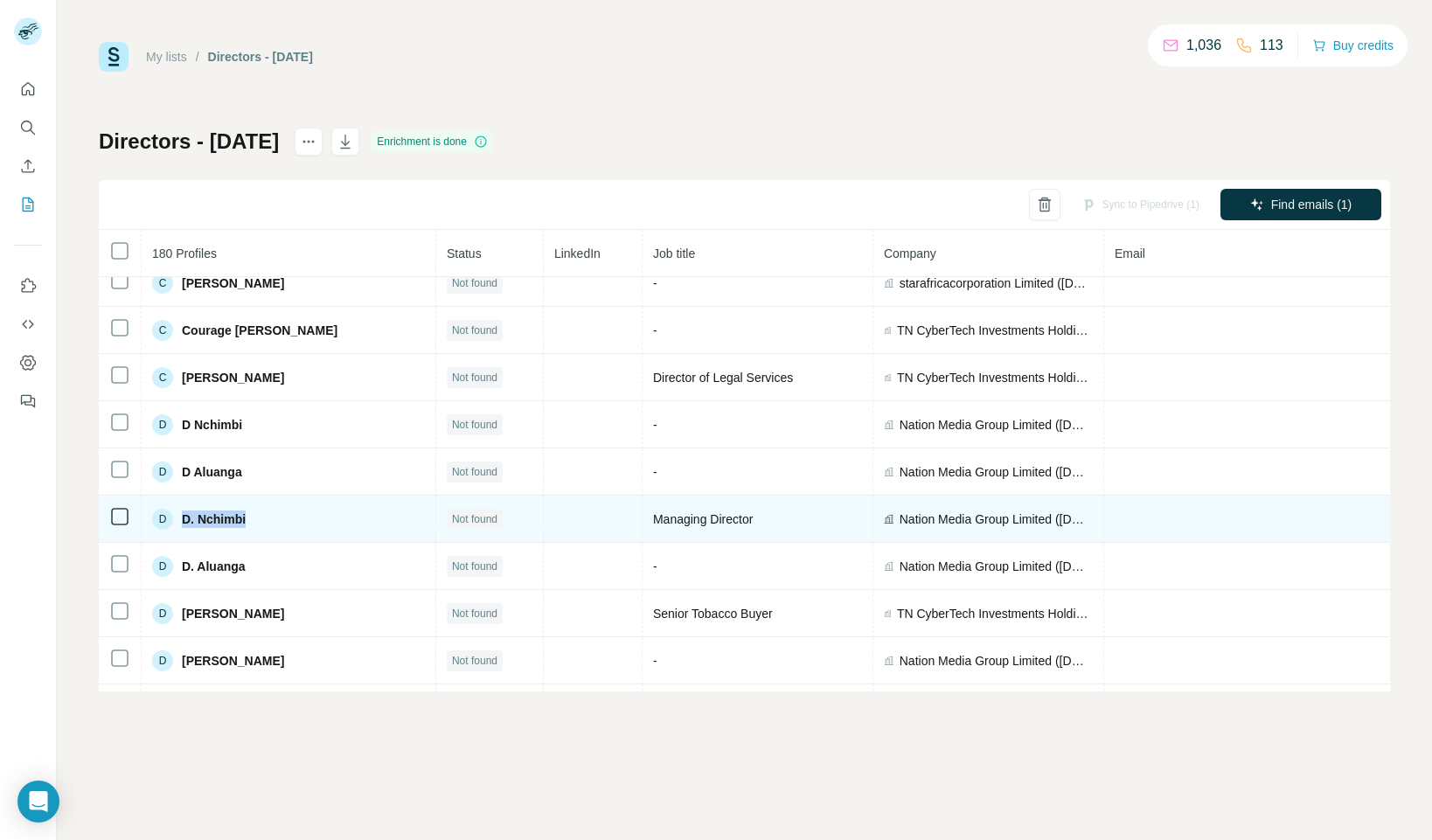
drag, startPoint x: 345, startPoint y: 515, endPoint x: 184, endPoint y: 518, distance: 161.0
click at [179, 515] on div "D D. Nchimbi" at bounding box center [287, 519] width 272 height 21
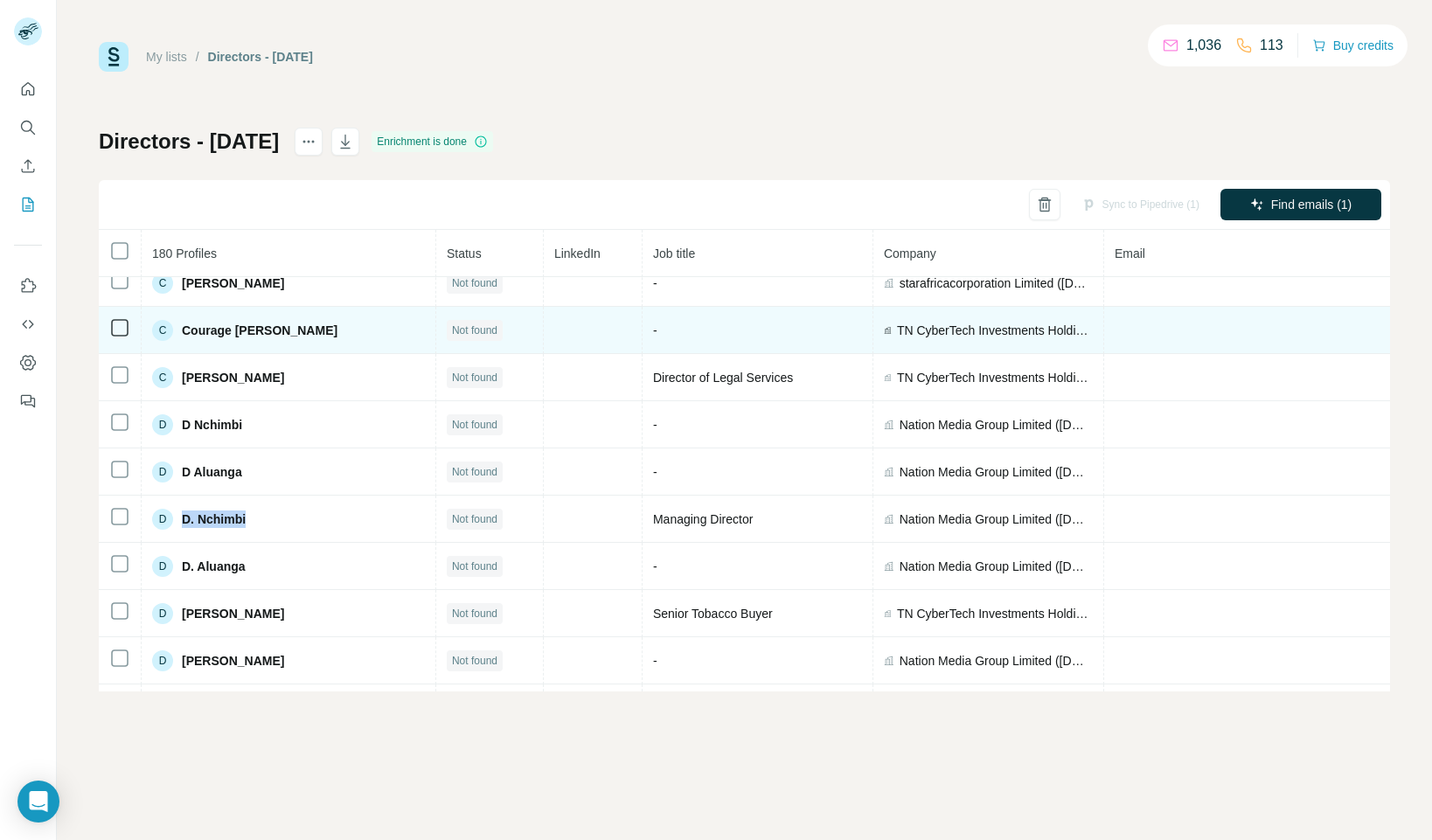
copy span "D. Nchimbi"
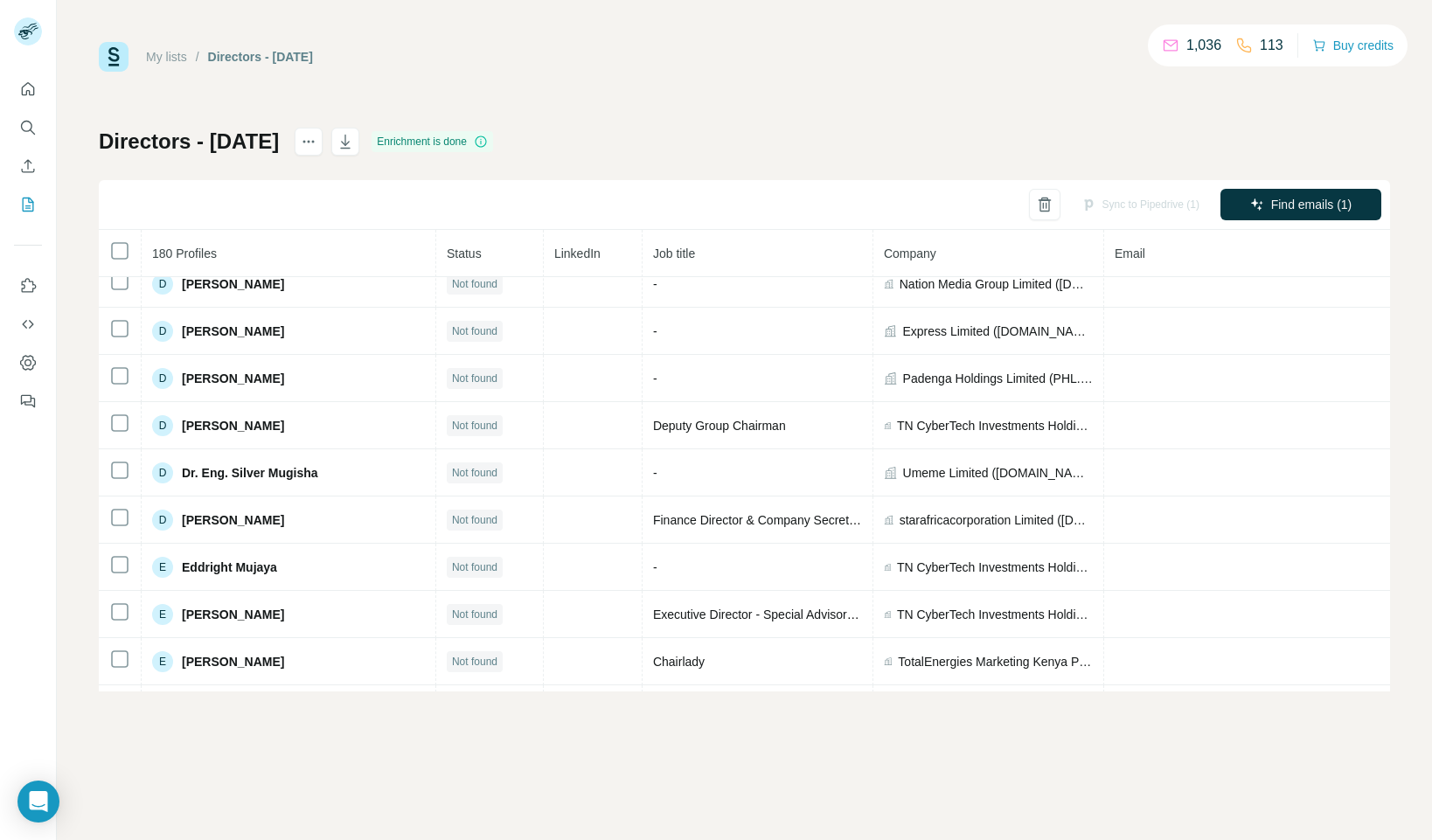
scroll to position [1405, 0]
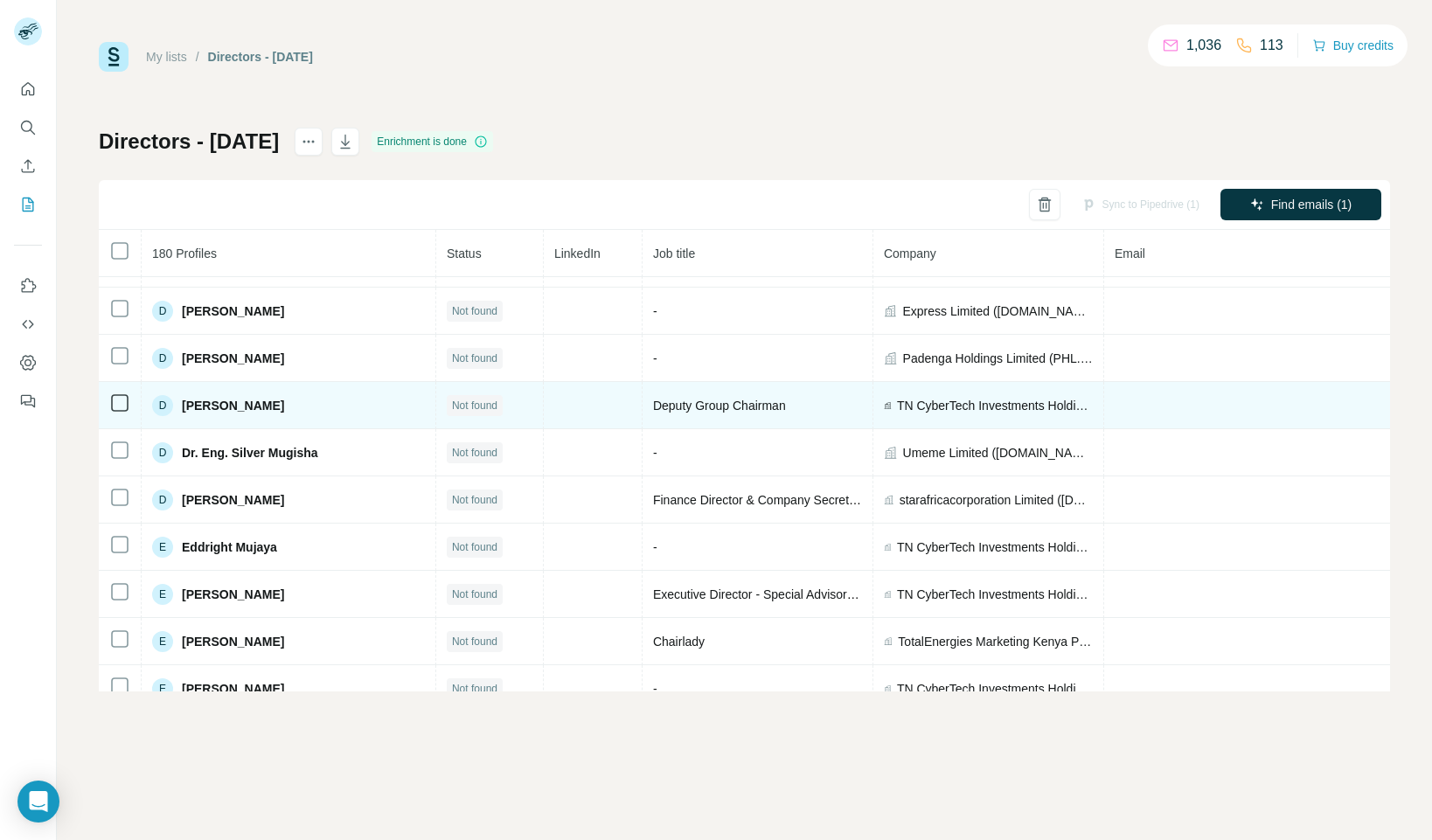
drag, startPoint x: 292, startPoint y: 405, endPoint x: 177, endPoint y: 407, distance: 115.0
click at [180, 403] on div "D [PERSON_NAME]" at bounding box center [287, 405] width 272 height 21
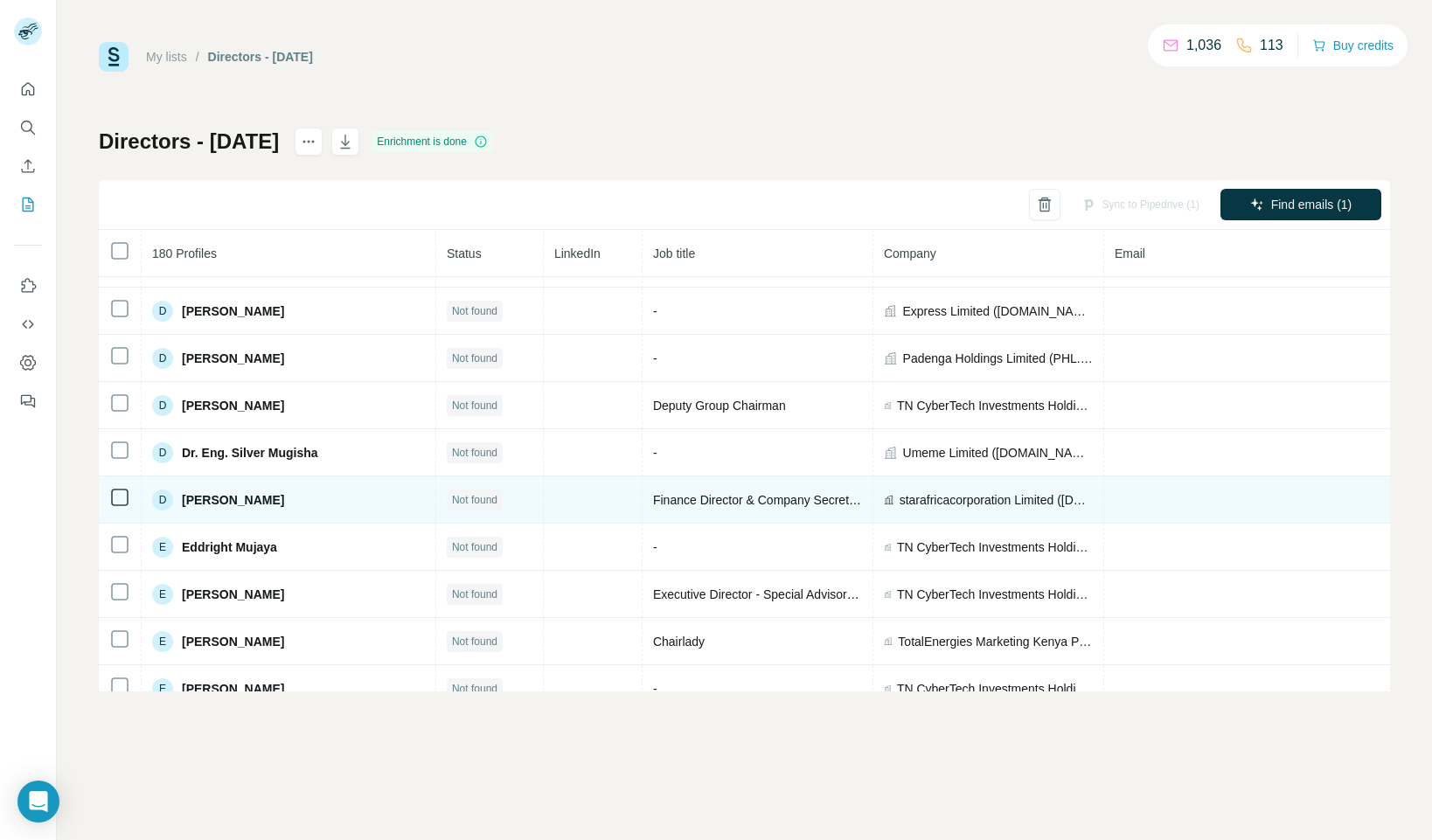
drag, startPoint x: 271, startPoint y: 499, endPoint x: 171, endPoint y: 502, distance: 100.0
click at [179, 494] on div "D [PERSON_NAME]" at bounding box center [287, 500] width 272 height 21
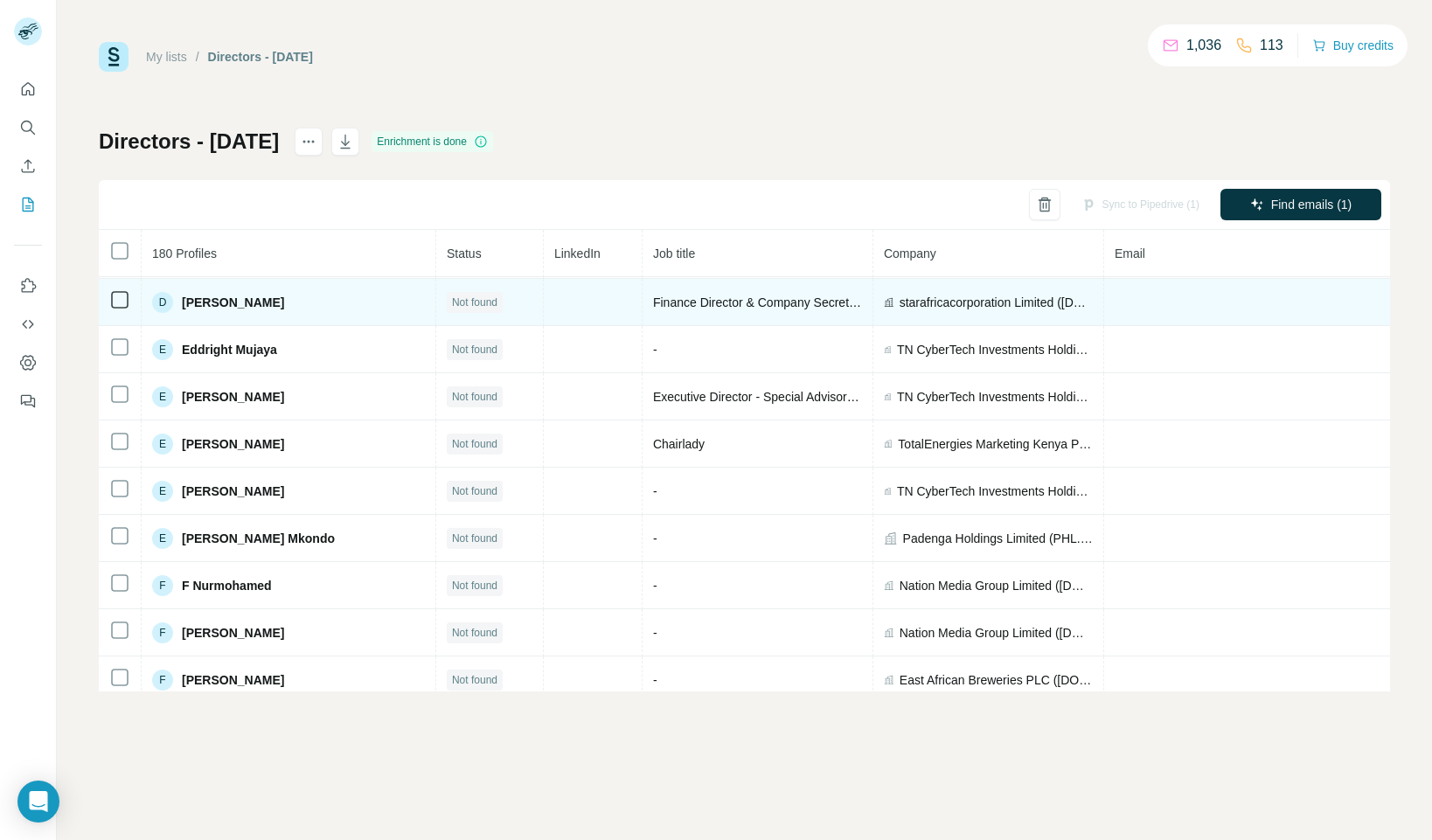
scroll to position [1605, 0]
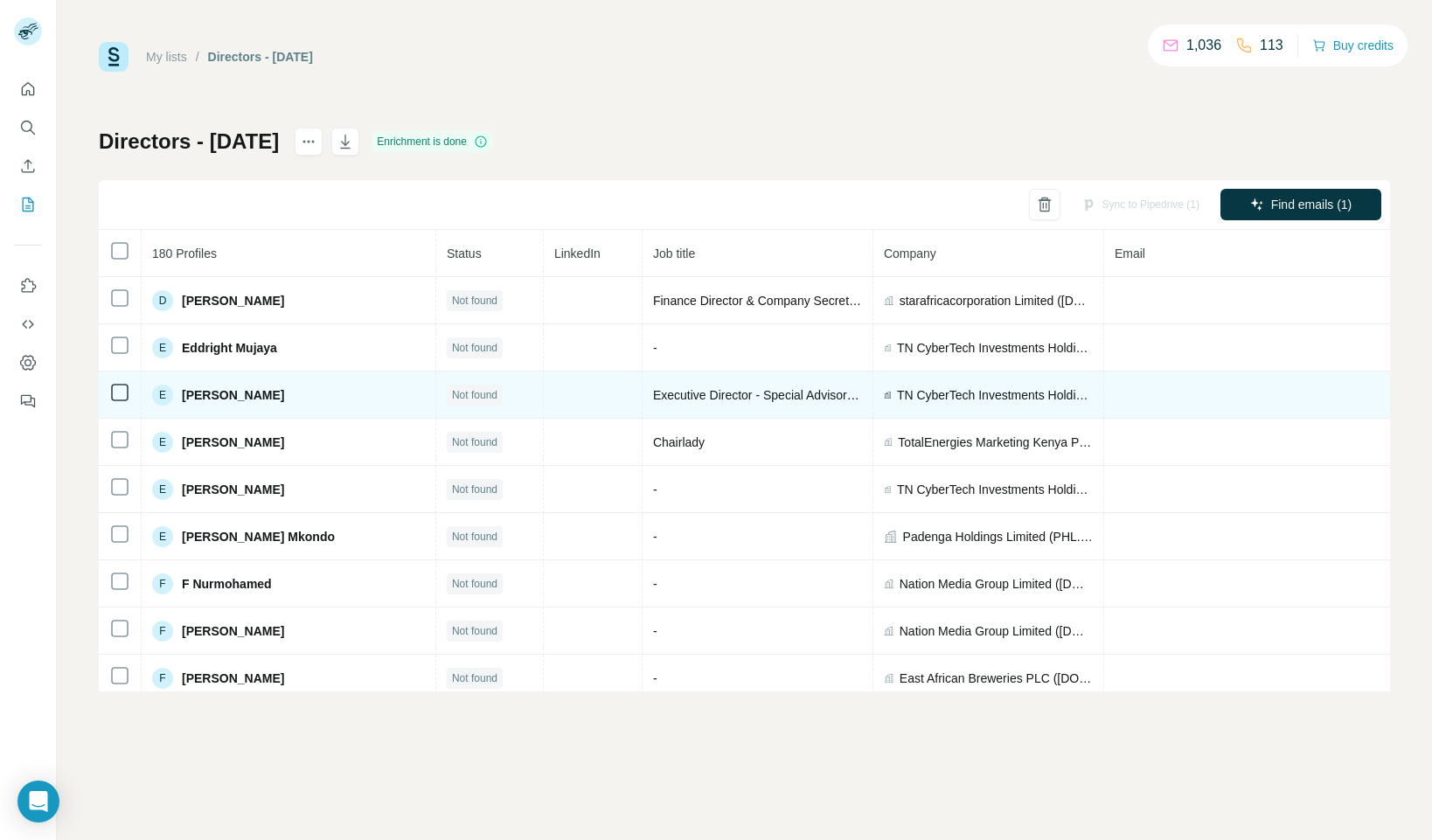
drag, startPoint x: 374, startPoint y: 395, endPoint x: 176, endPoint y: 402, distance: 198.1
click at [181, 393] on div "E [PERSON_NAME]" at bounding box center [287, 396] width 272 height 21
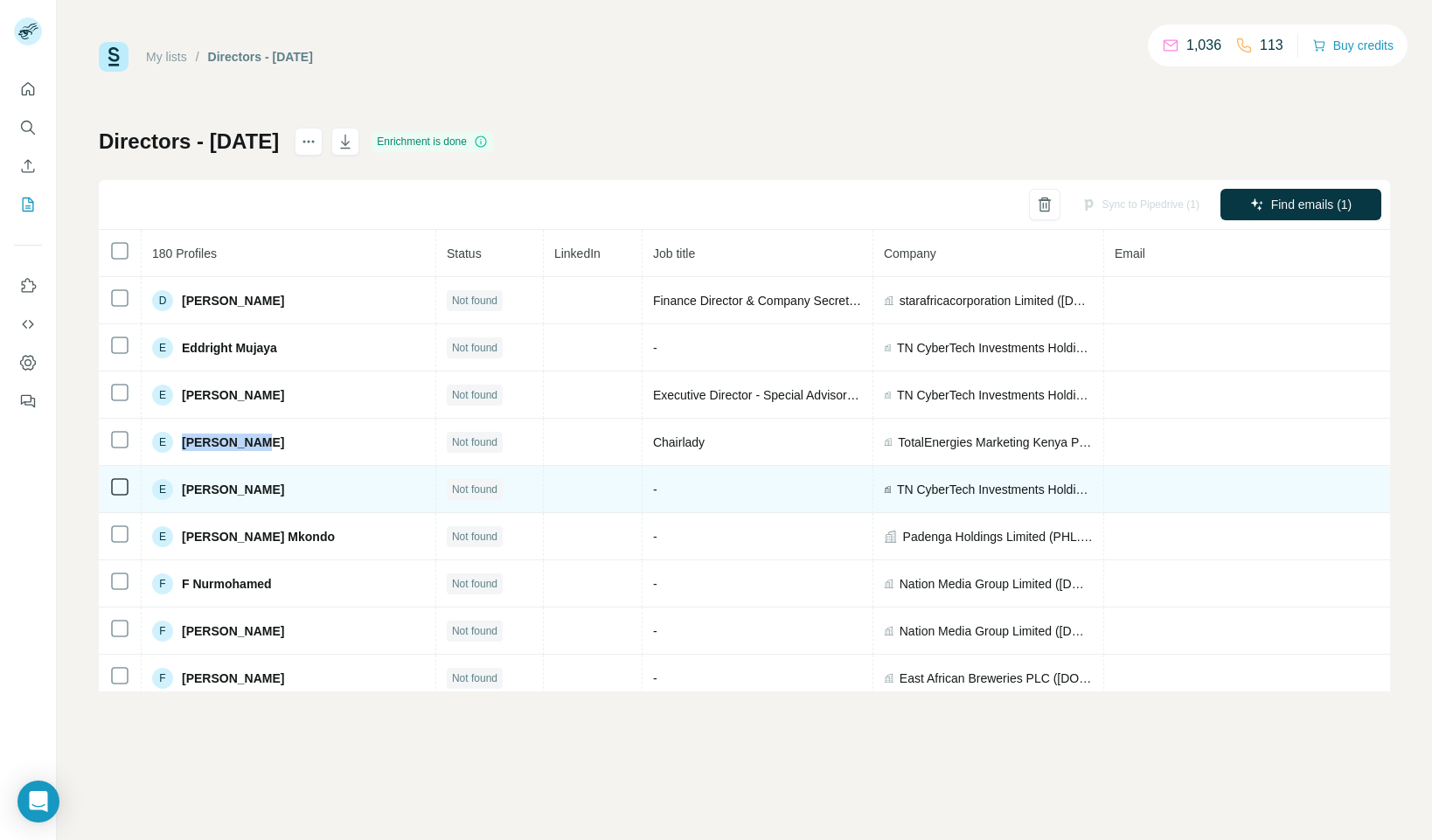
drag, startPoint x: 271, startPoint y: 441, endPoint x: 187, endPoint y: 486, distance: 95.3
click at [178, 442] on div "E [PERSON_NAME]" at bounding box center [287, 443] width 272 height 21
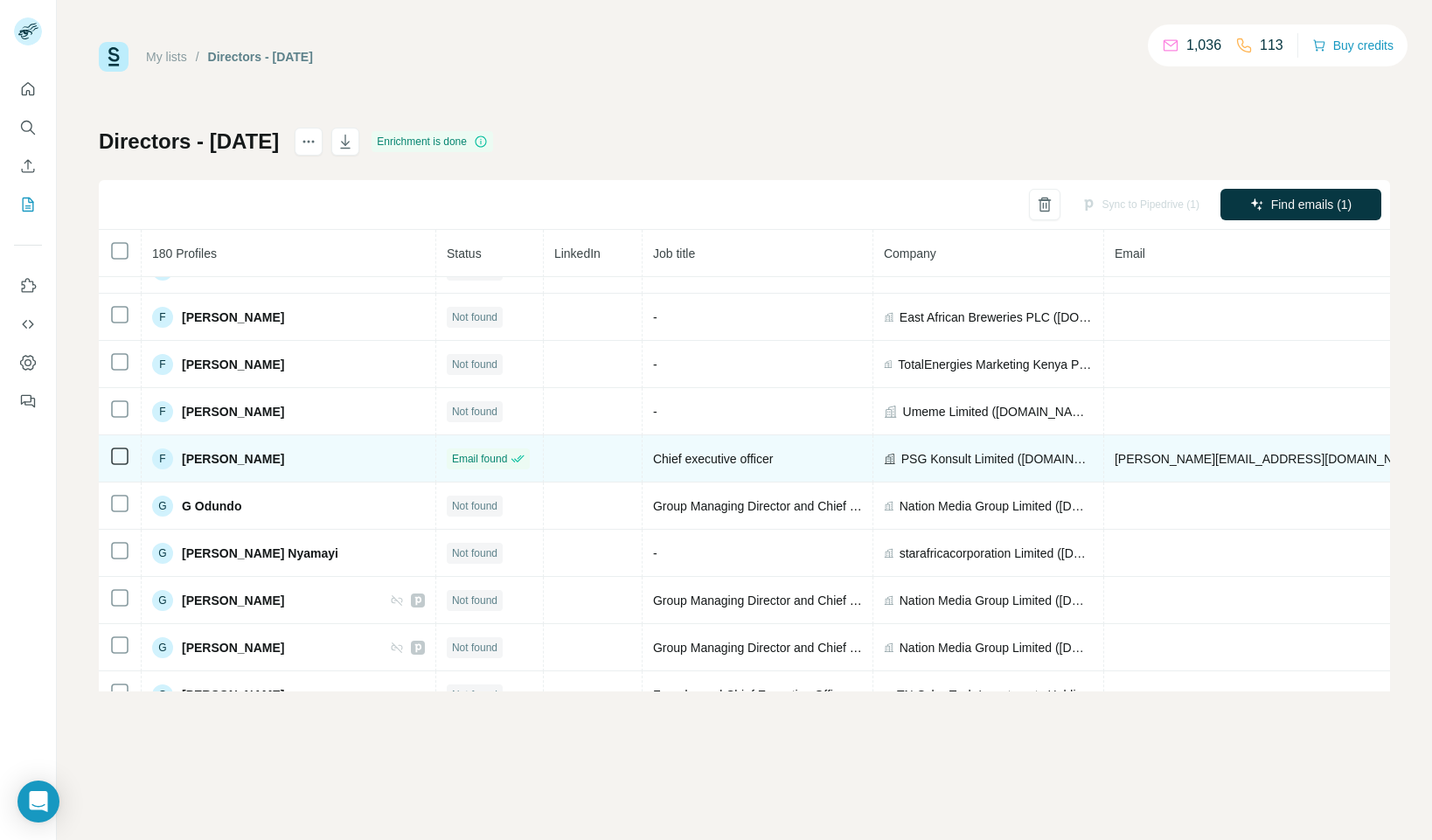
scroll to position [2064, 0]
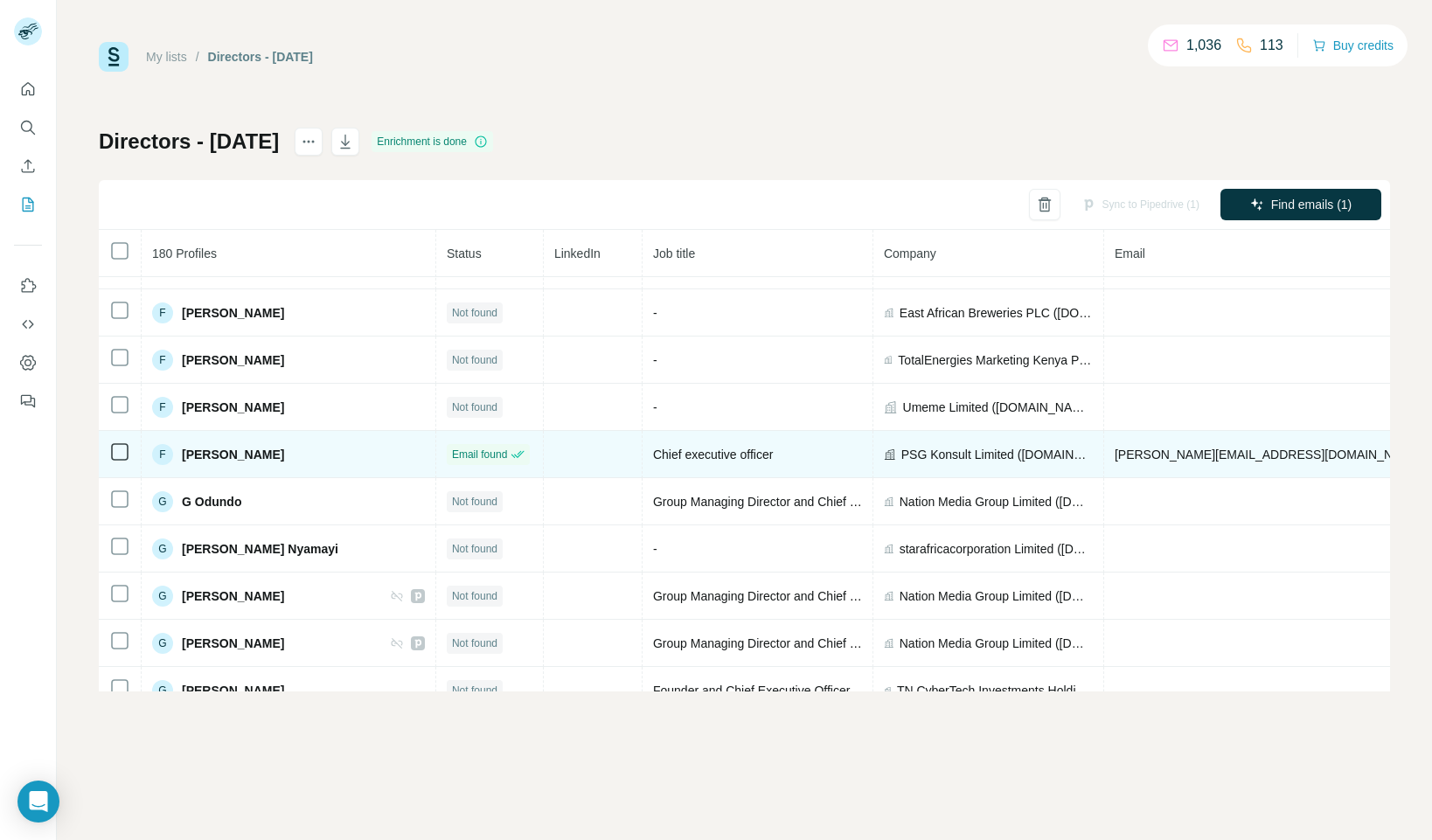
drag, startPoint x: 350, startPoint y: 453, endPoint x: 183, endPoint y: 458, distance: 167.1
click at [183, 455] on div "F [PERSON_NAME]" at bounding box center [287, 455] width 272 height 21
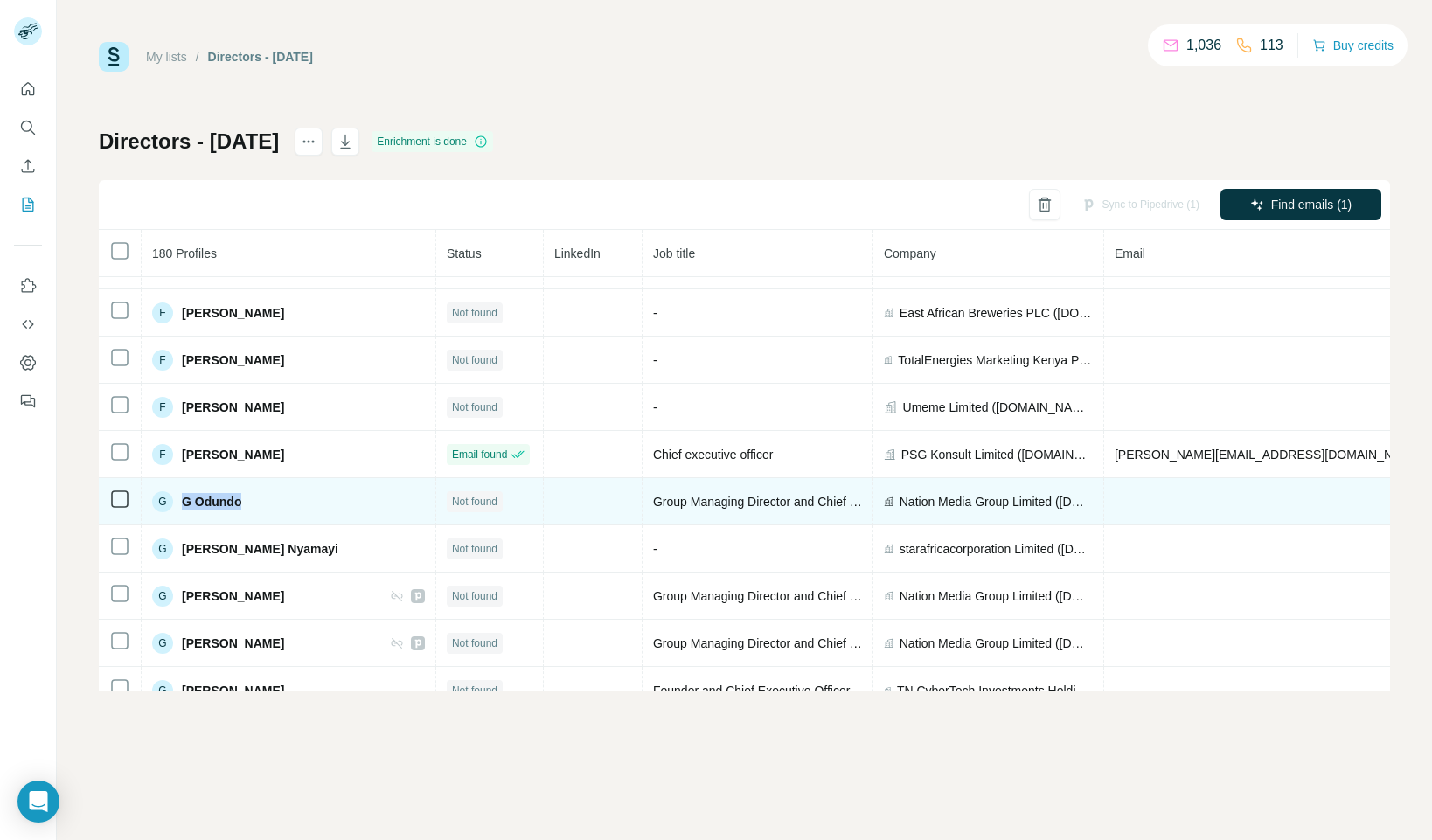
drag, startPoint x: 250, startPoint y: 499, endPoint x: 180, endPoint y: 507, distance: 70.5
click at [181, 502] on div "[PERSON_NAME]" at bounding box center [287, 502] width 272 height 21
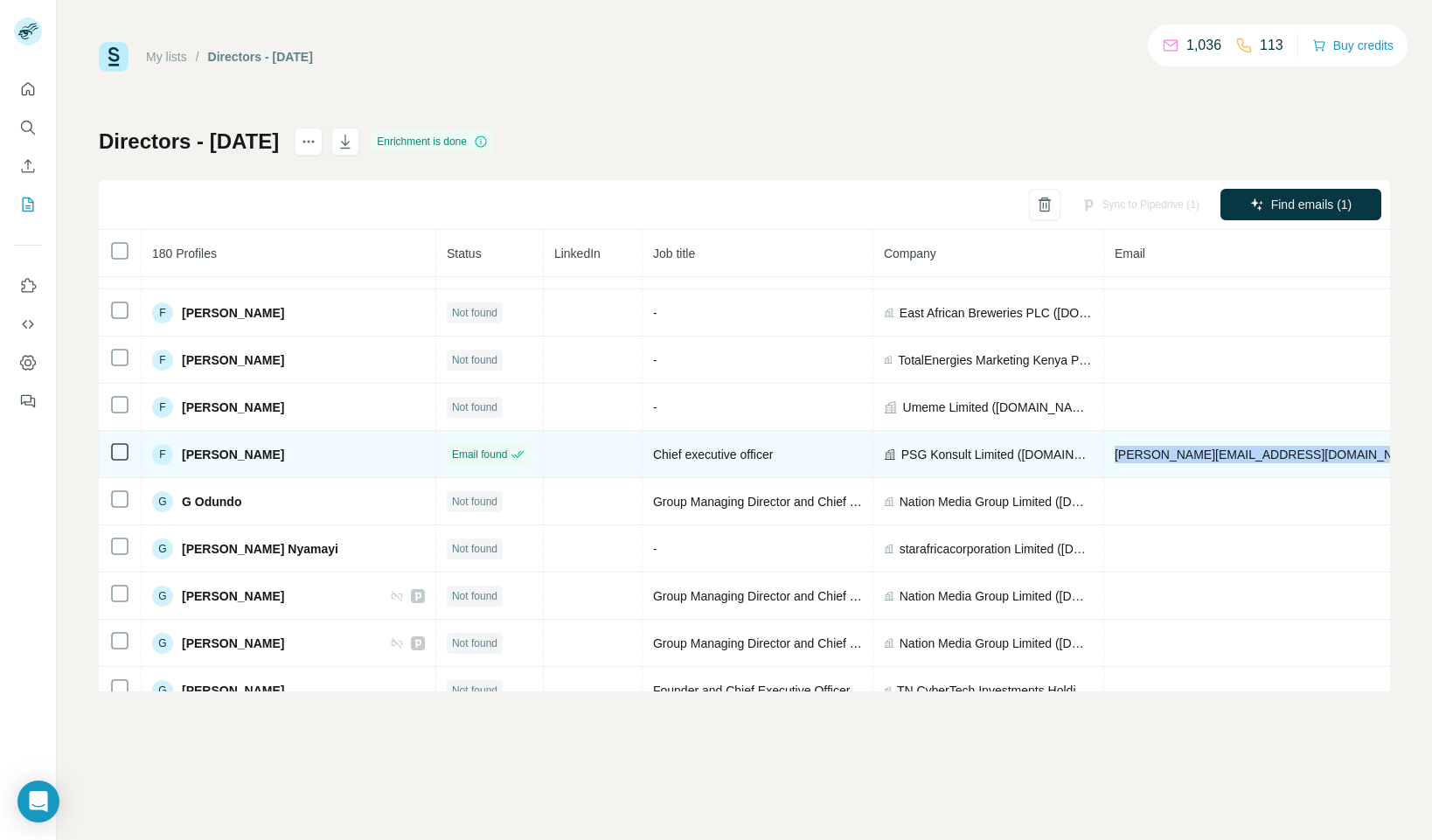
drag, startPoint x: 1089, startPoint y: 452, endPoint x: 1273, endPoint y: 459, distance: 184.1
click at [1276, 458] on tr "F [PERSON_NAME] Email found Chief executive officer PSG Konsult Limited ([DOMAI…" at bounding box center [1034, 454] width 1870 height 47
click at [1199, 462] on td "[PERSON_NAME][EMAIL_ADDRESS][DOMAIN_NAME]" at bounding box center [1319, 454] width 431 height 47
drag, startPoint x: 1225, startPoint y: 455, endPoint x: 1195, endPoint y: 460, distance: 30.4
click at [1114, 459] on span "[PERSON_NAME][EMAIL_ADDRESS][DOMAIN_NAME]" at bounding box center [1268, 454] width 308 height 14
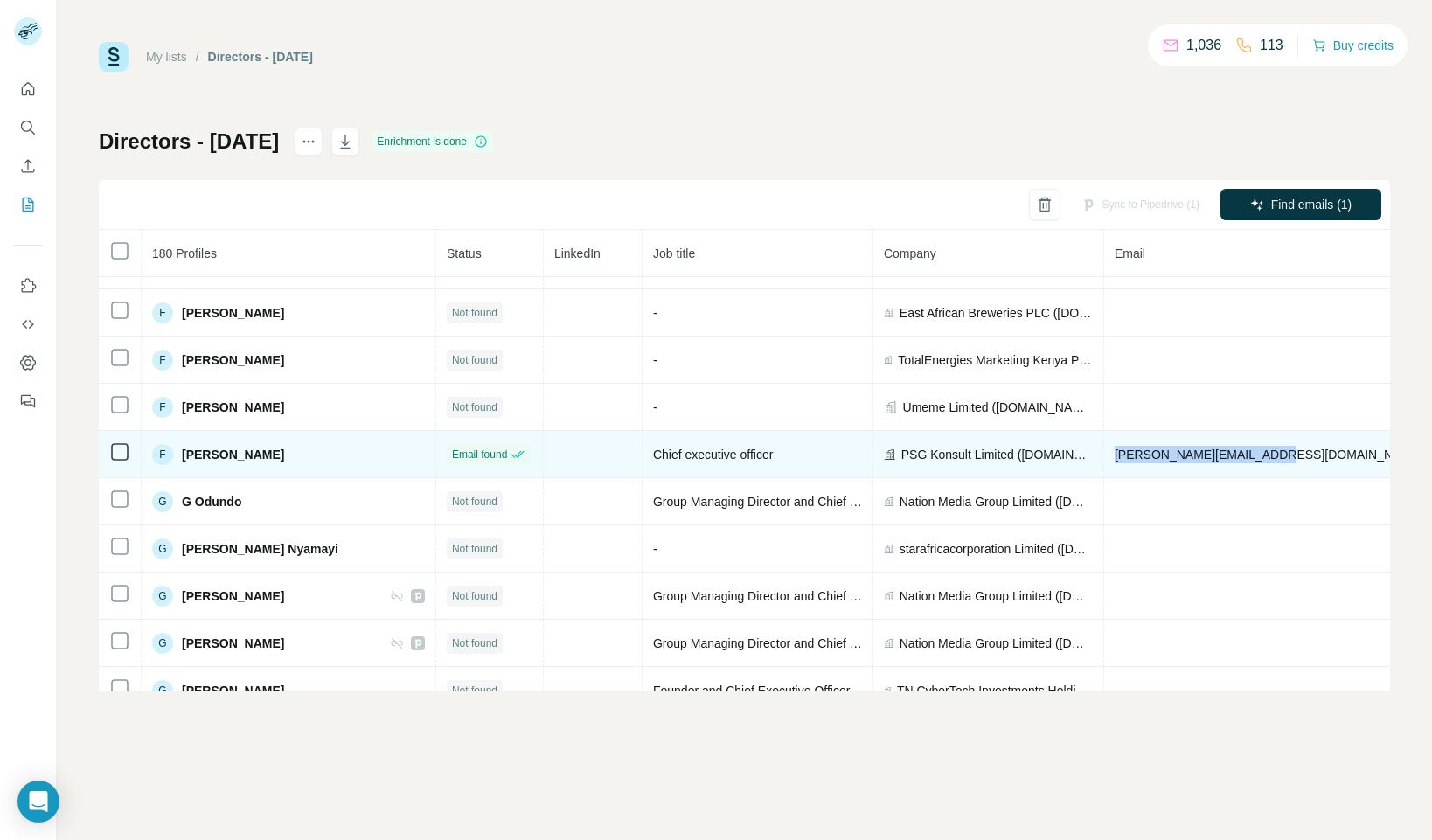
drag, startPoint x: 1233, startPoint y: 451, endPoint x: 1089, endPoint y: 468, distance: 145.0
click at [1104, 457] on td "[PERSON_NAME][EMAIL_ADDRESS][DOMAIN_NAME]" at bounding box center [1319, 454] width 431 height 47
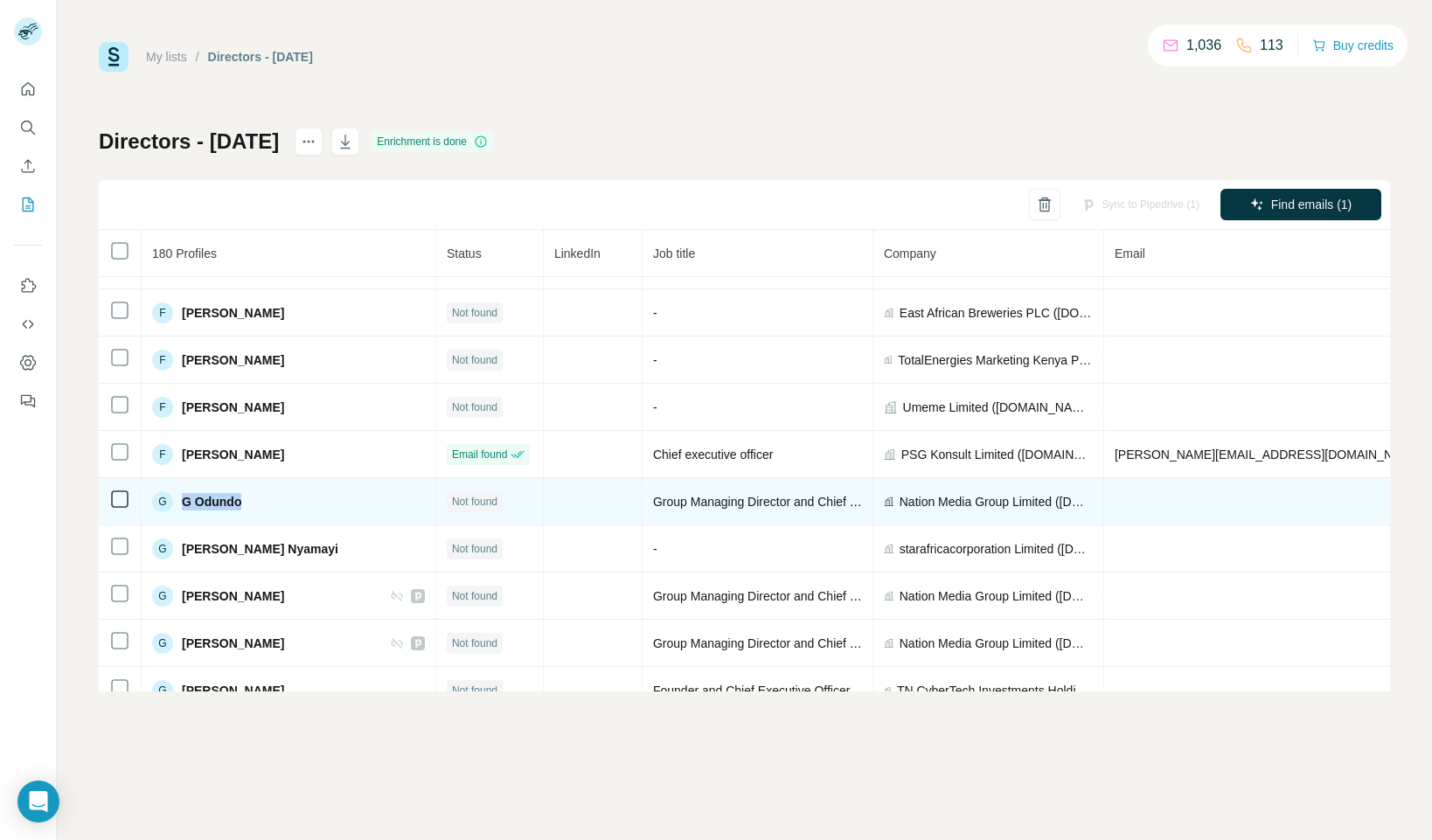
drag, startPoint x: 246, startPoint y: 500, endPoint x: 175, endPoint y: 506, distance: 71.3
click at [176, 499] on div "[PERSON_NAME]" at bounding box center [287, 502] width 272 height 21
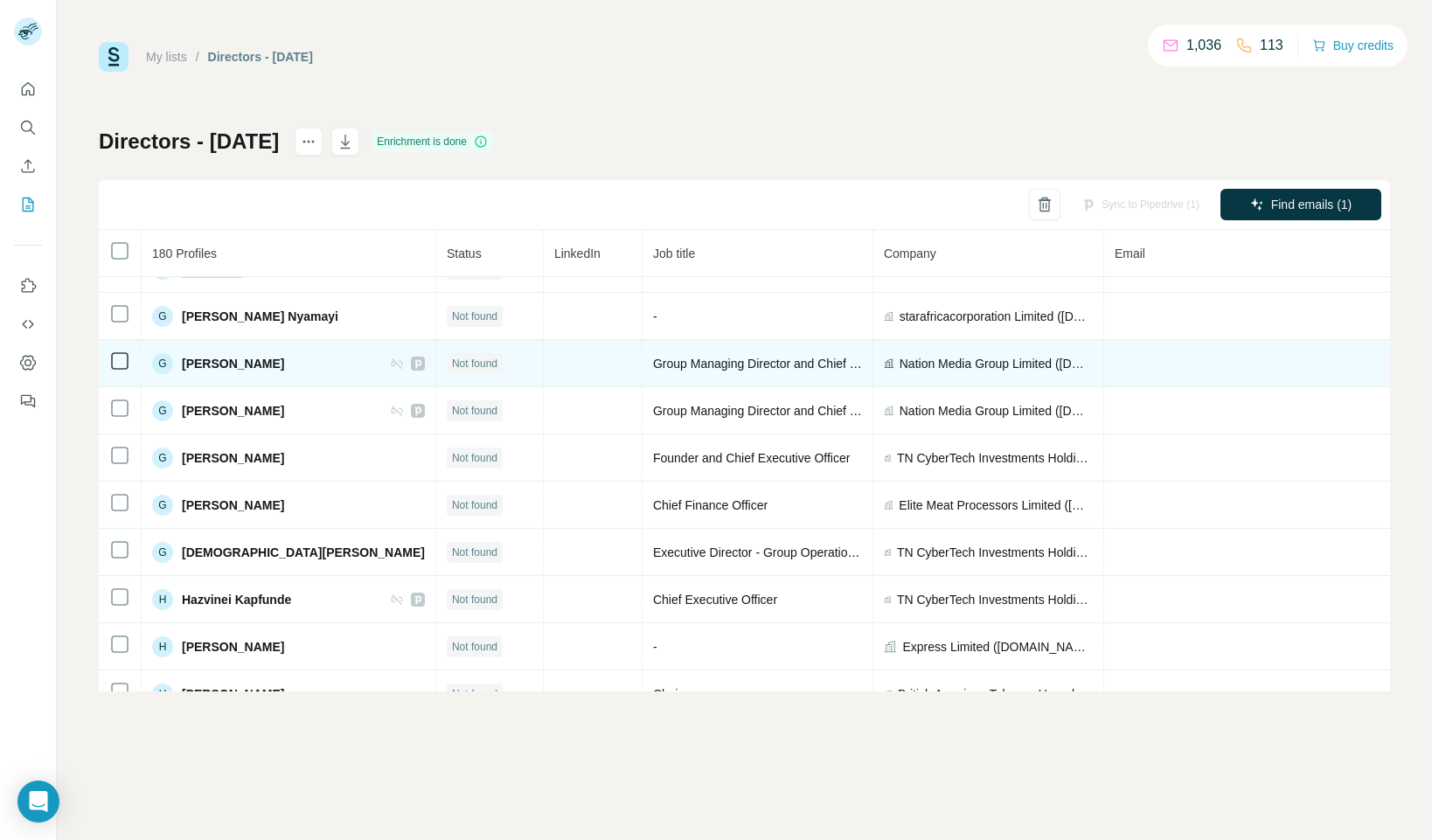
scroll to position [2304, 0]
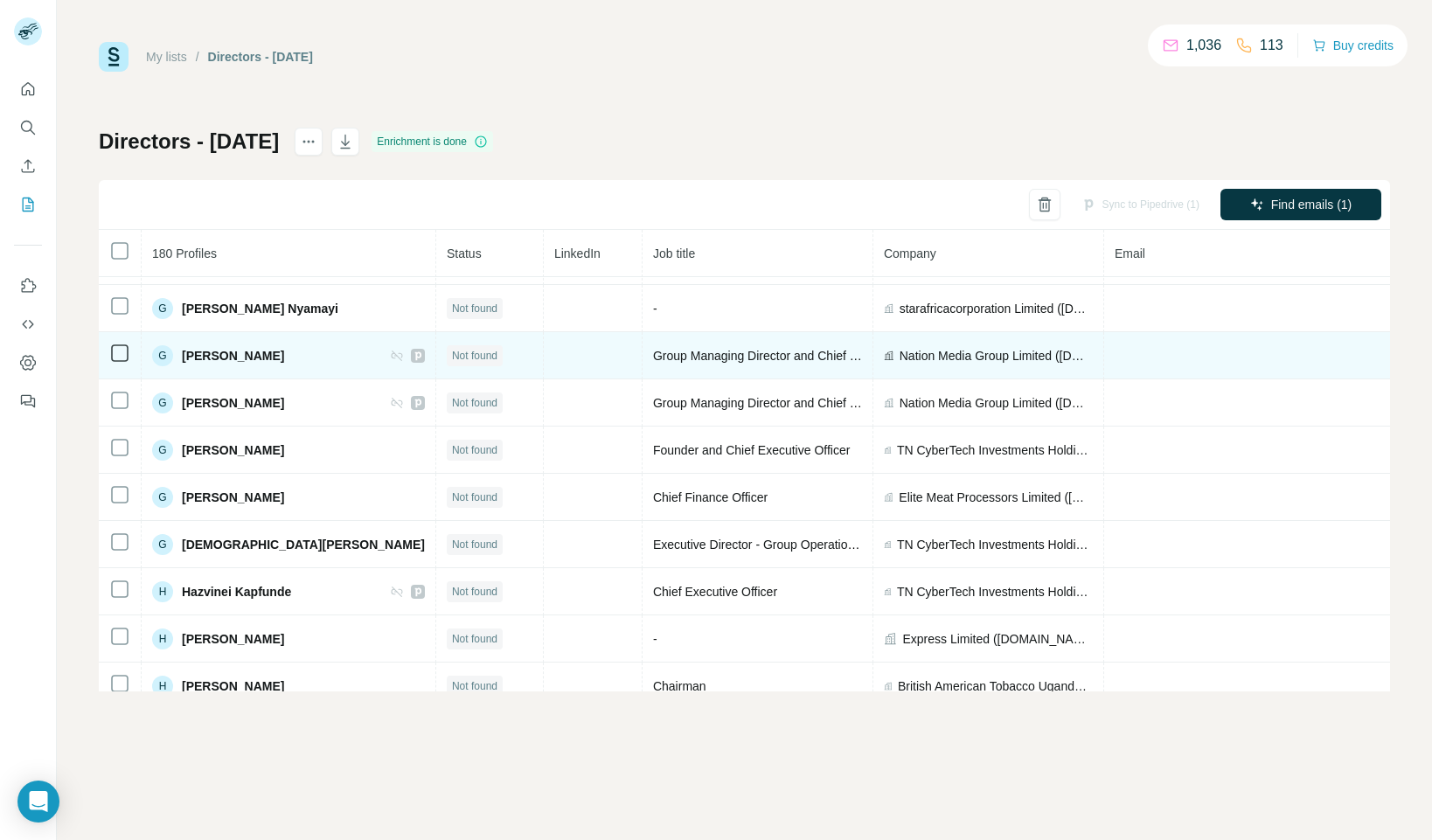
drag, startPoint x: 283, startPoint y: 357, endPoint x: 176, endPoint y: 368, distance: 107.6
click at [177, 357] on div "G [PERSON_NAME]" at bounding box center [287, 356] width 272 height 21
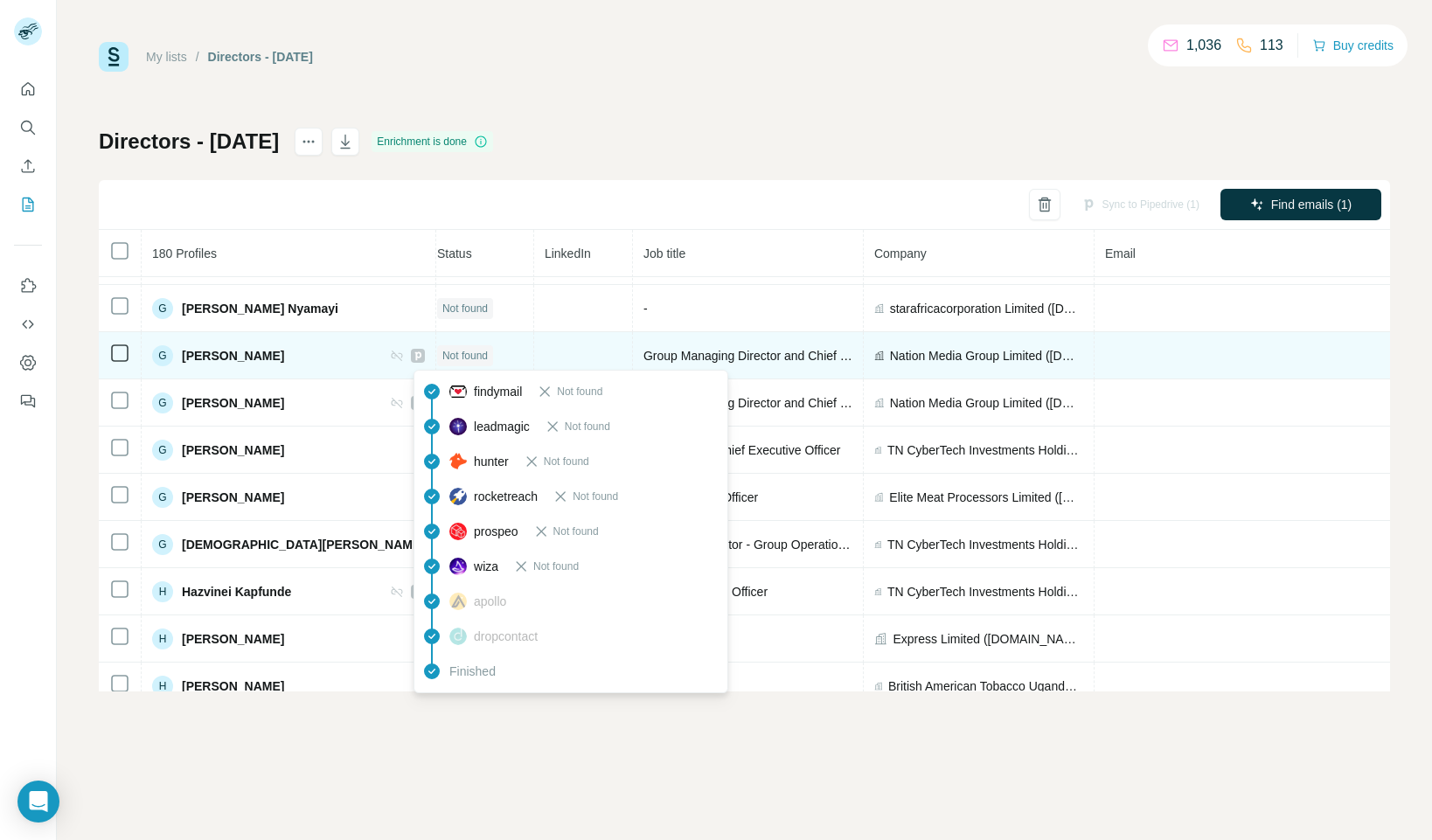
scroll to position [2304, 2]
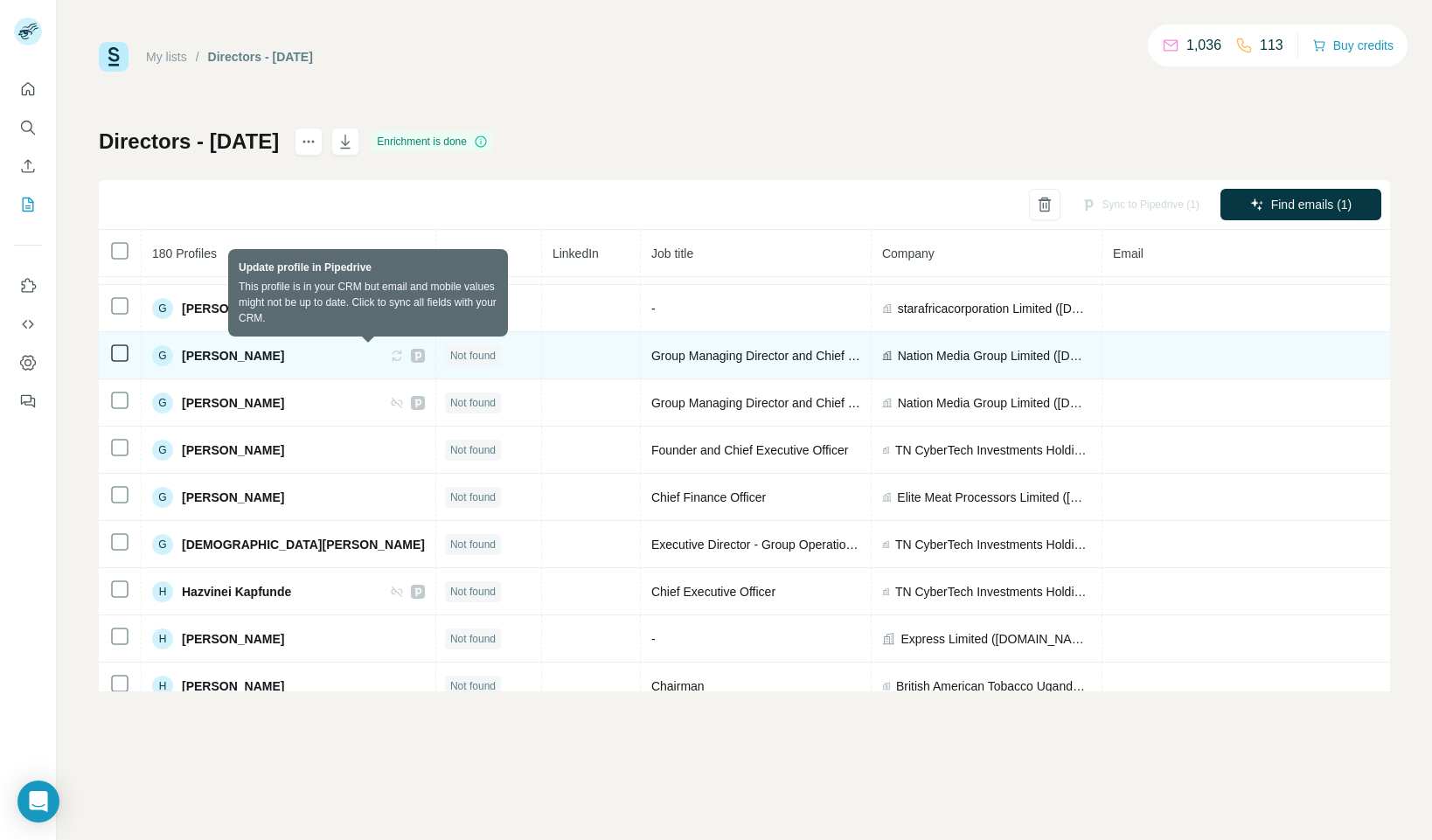
click at [389, 354] on icon at bounding box center [397, 356] width 14 height 14
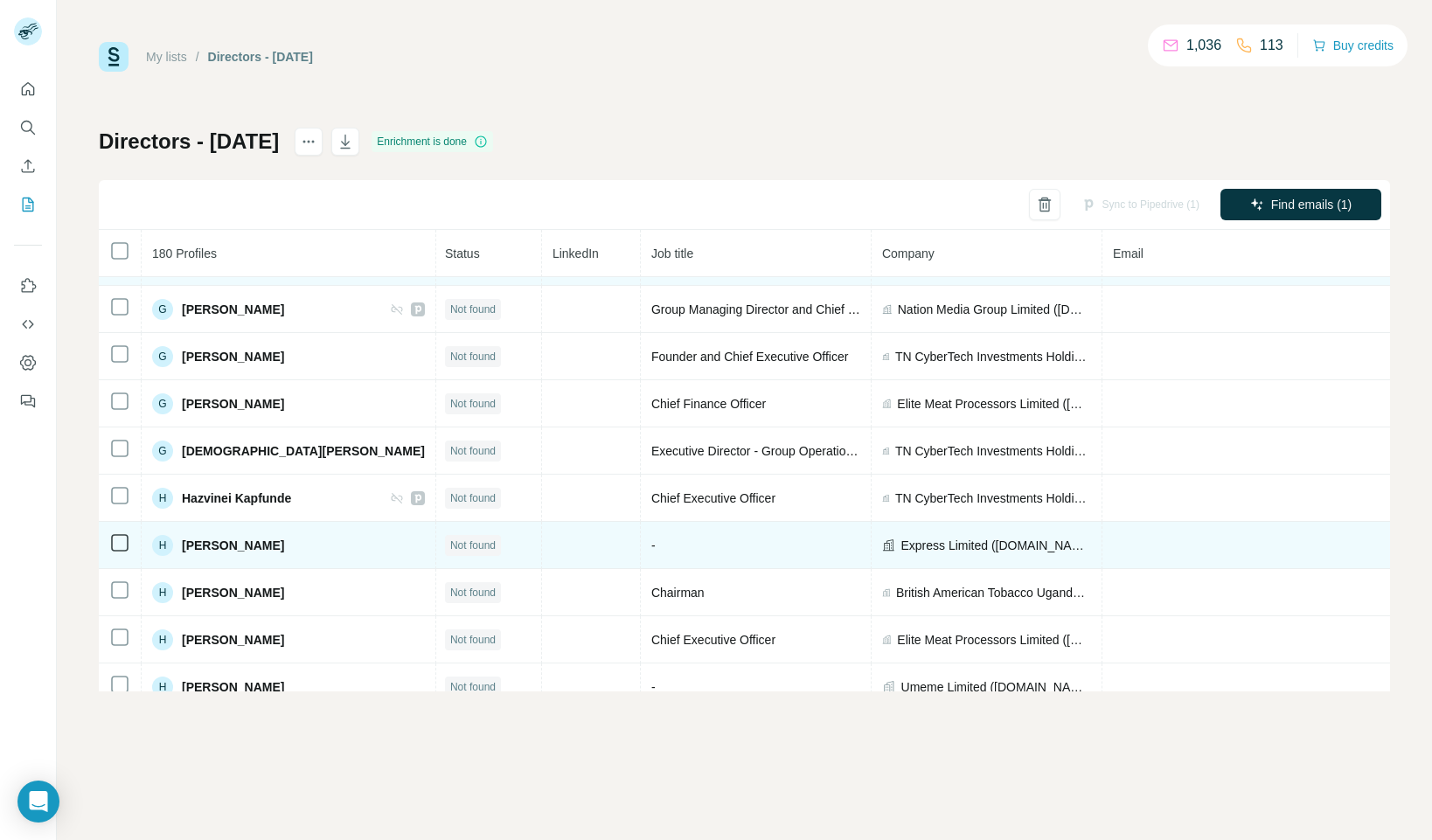
scroll to position [2391, 2]
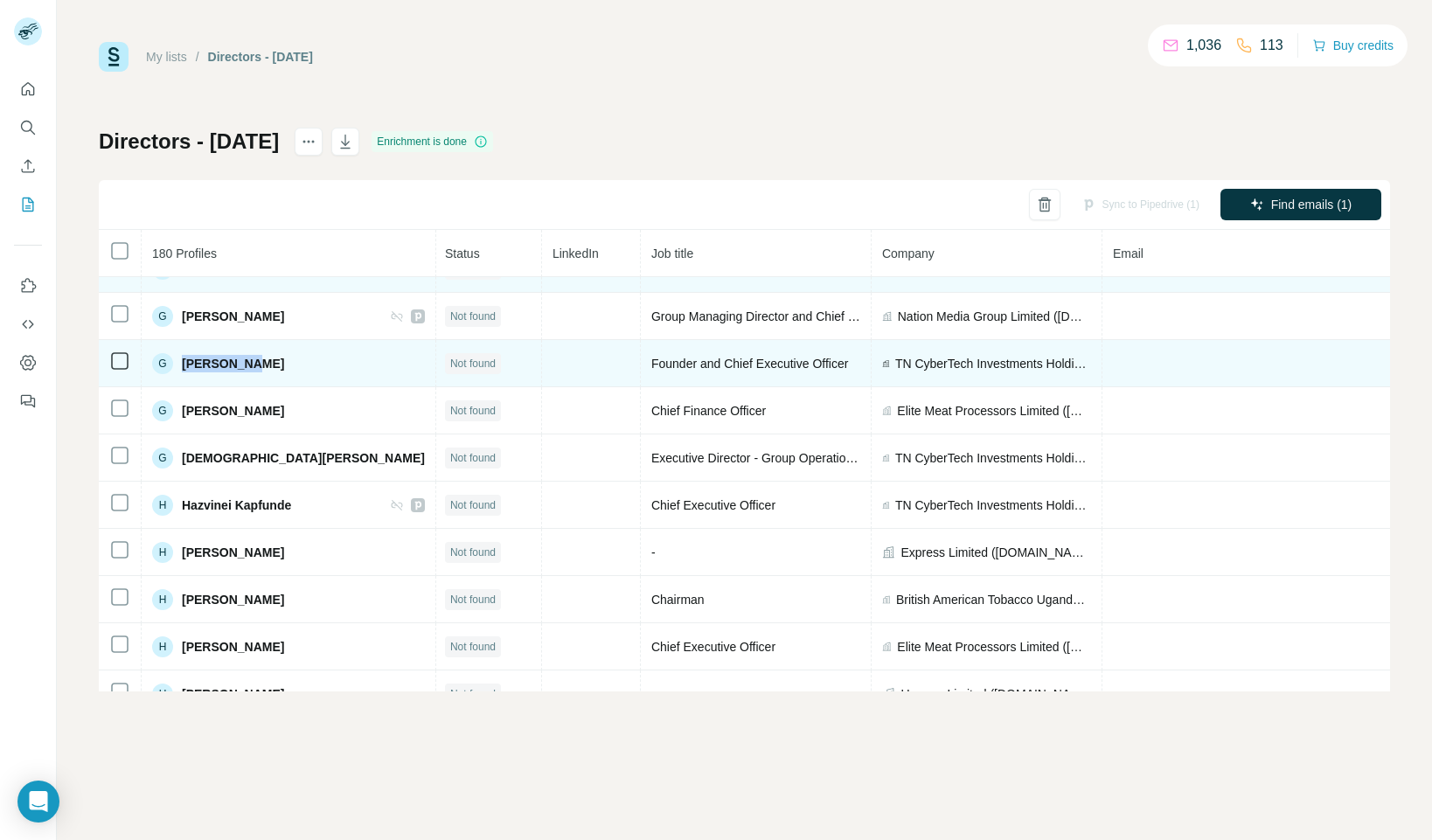
drag, startPoint x: 285, startPoint y: 358, endPoint x: 182, endPoint y: 362, distance: 103.1
click at [182, 359] on div "G [PERSON_NAME]" at bounding box center [287, 364] width 272 height 21
drag, startPoint x: 620, startPoint y: 363, endPoint x: 816, endPoint y: 373, distance: 196.3
click at [821, 363] on td "Founder and Chief Executive Officer" at bounding box center [756, 363] width 231 height 47
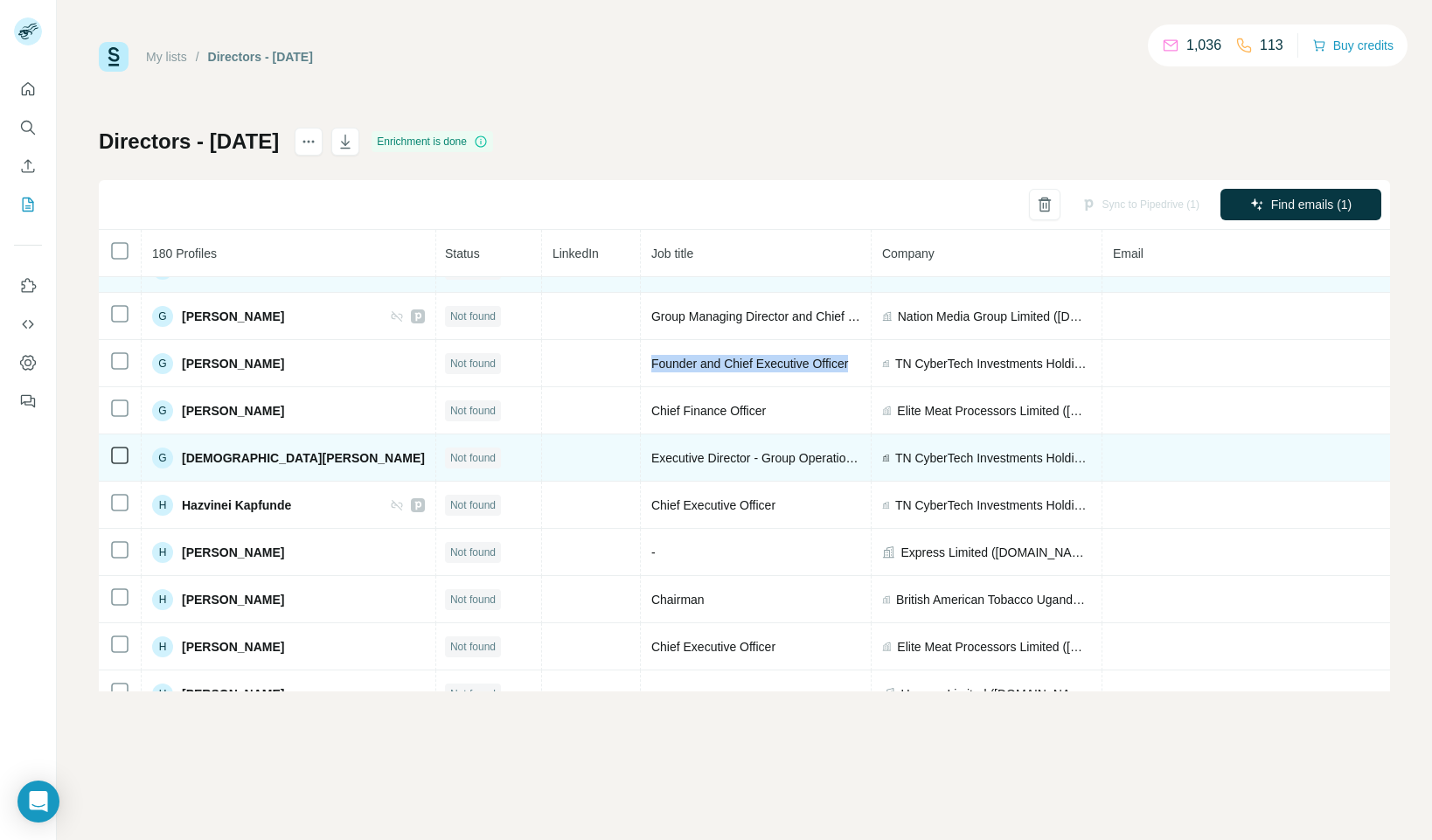
scroll to position [2404, 2]
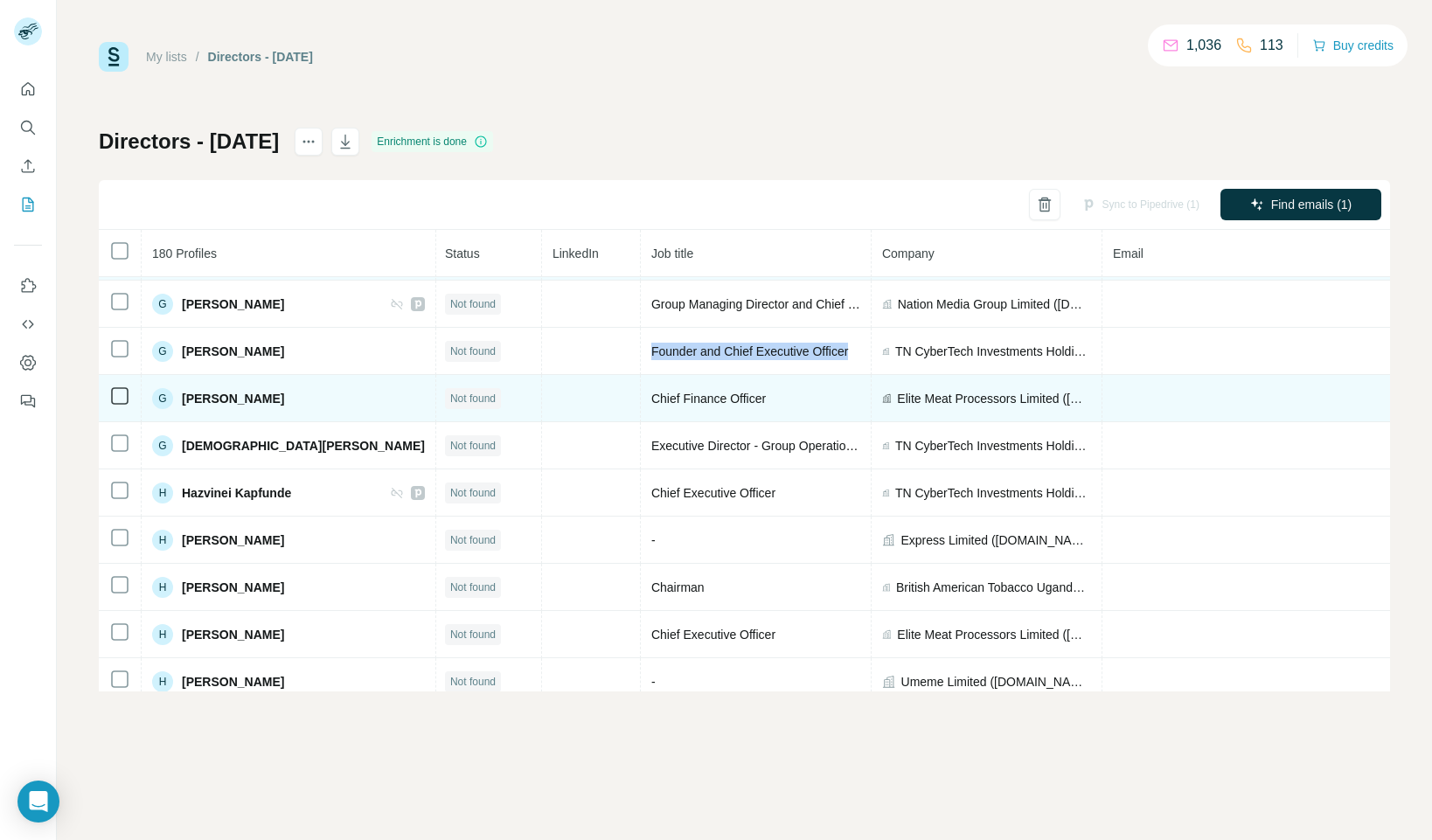
drag, startPoint x: 272, startPoint y: 400, endPoint x: 182, endPoint y: 405, distance: 90.1
click at [182, 401] on div "G [PERSON_NAME]" at bounding box center [287, 398] width 272 height 21
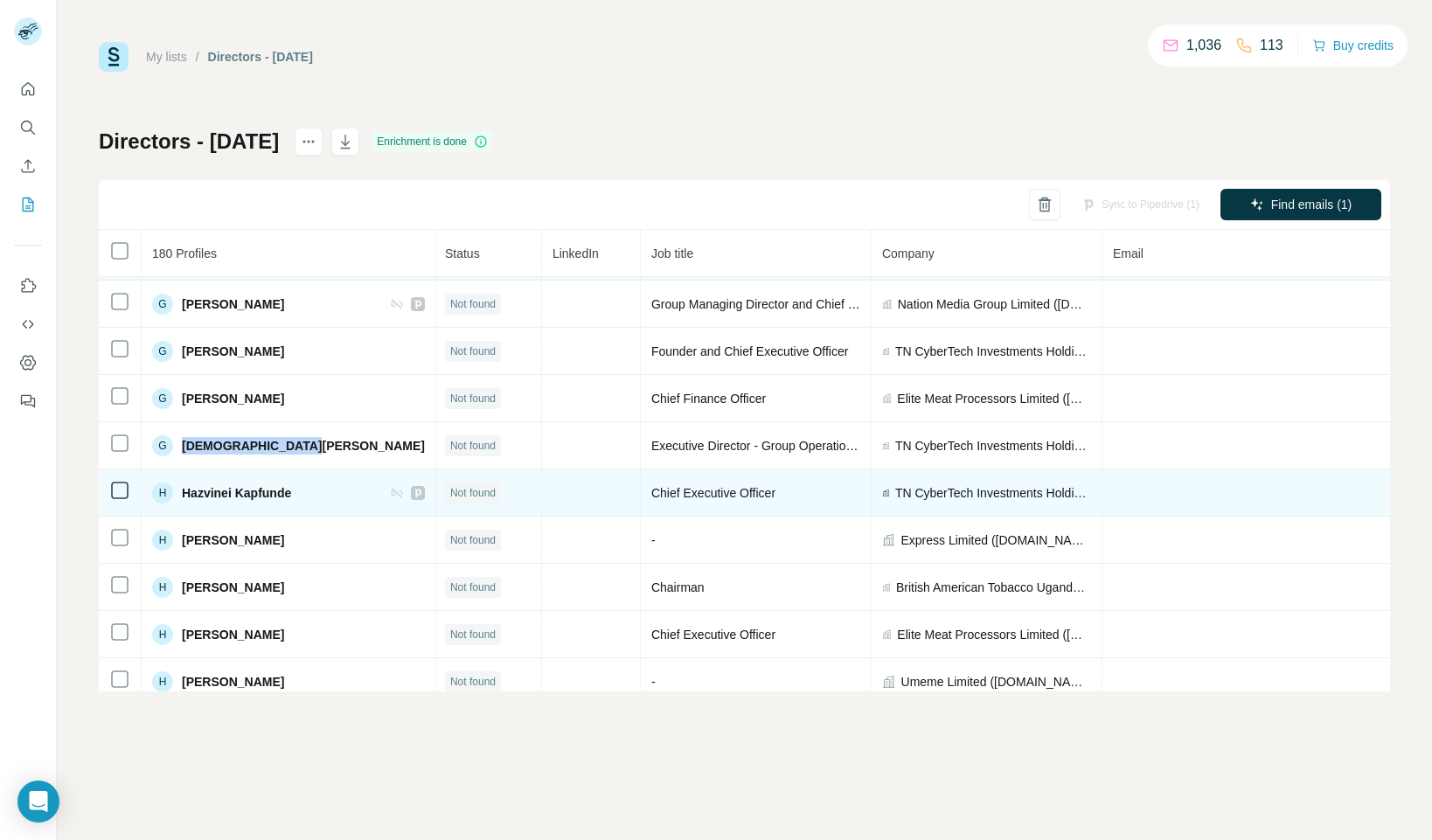
drag, startPoint x: 327, startPoint y: 449, endPoint x: 188, endPoint y: 495, distance: 146.4
click at [178, 451] on div "G [PERSON_NAME]" at bounding box center [287, 446] width 272 height 21
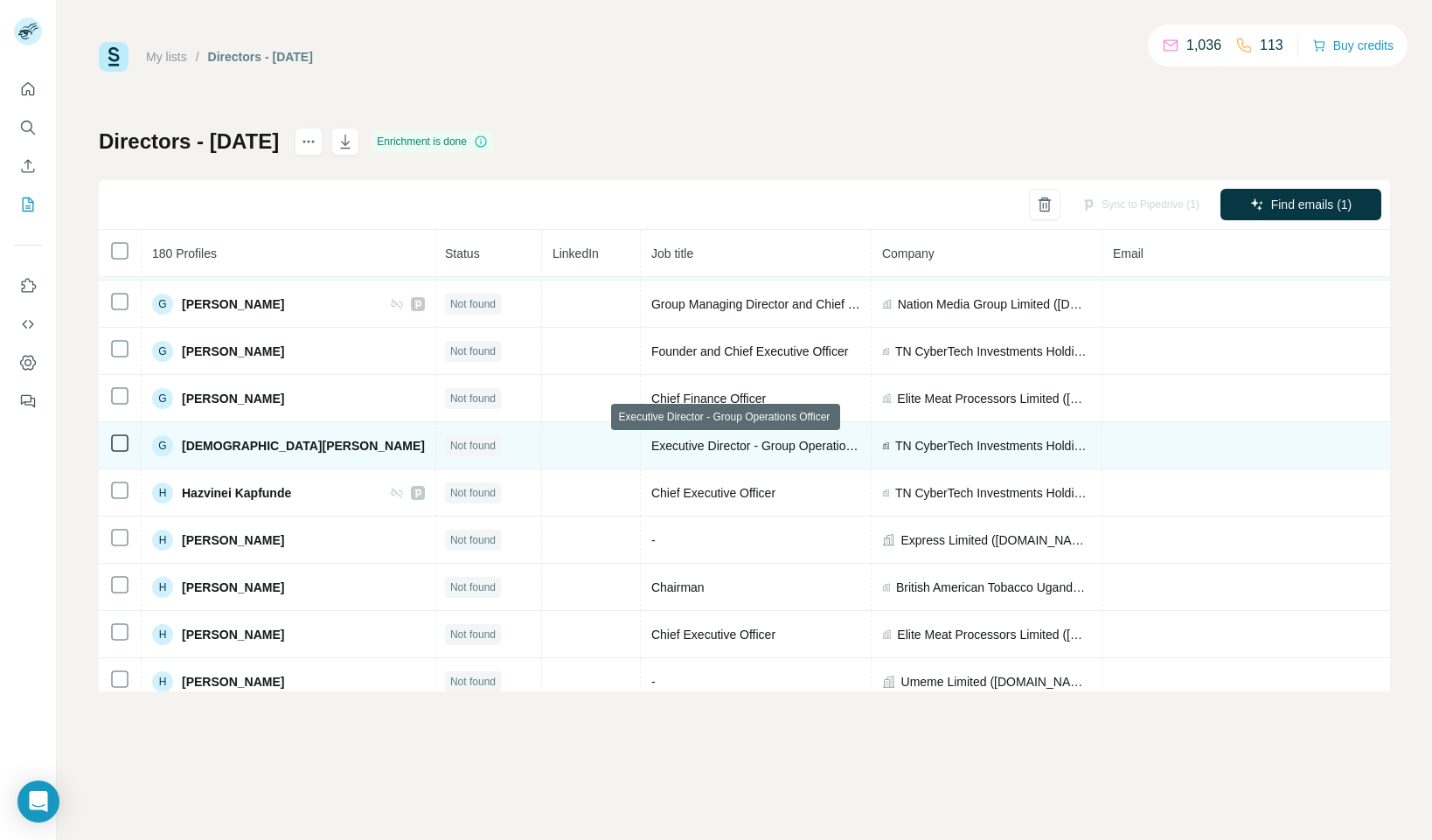
drag, startPoint x: 625, startPoint y: 444, endPoint x: 678, endPoint y: 446, distance: 53.0
click at [651, 444] on span "Executive Director - Group Operations Officer" at bounding box center [775, 446] width 247 height 14
drag, startPoint x: 626, startPoint y: 445, endPoint x: 815, endPoint y: 443, distance: 189.0
click at [815, 443] on span "Executive Director - Group Operations Officer" at bounding box center [775, 446] width 247 height 14
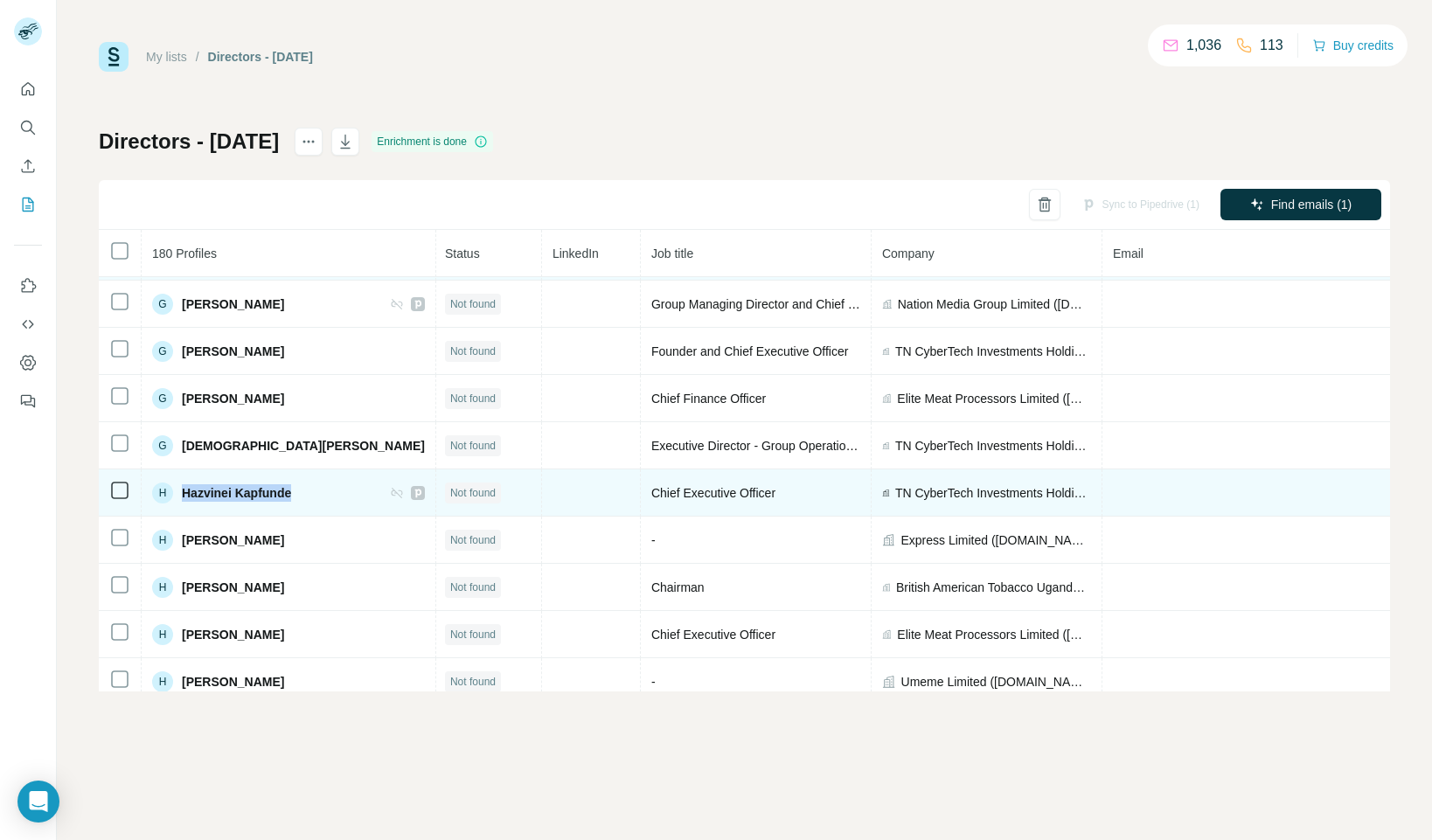
drag, startPoint x: 295, startPoint y: 493, endPoint x: 186, endPoint y: 503, distance: 109.5
click at [185, 496] on div "H Hazvinei Kapfunde" at bounding box center [287, 493] width 272 height 21
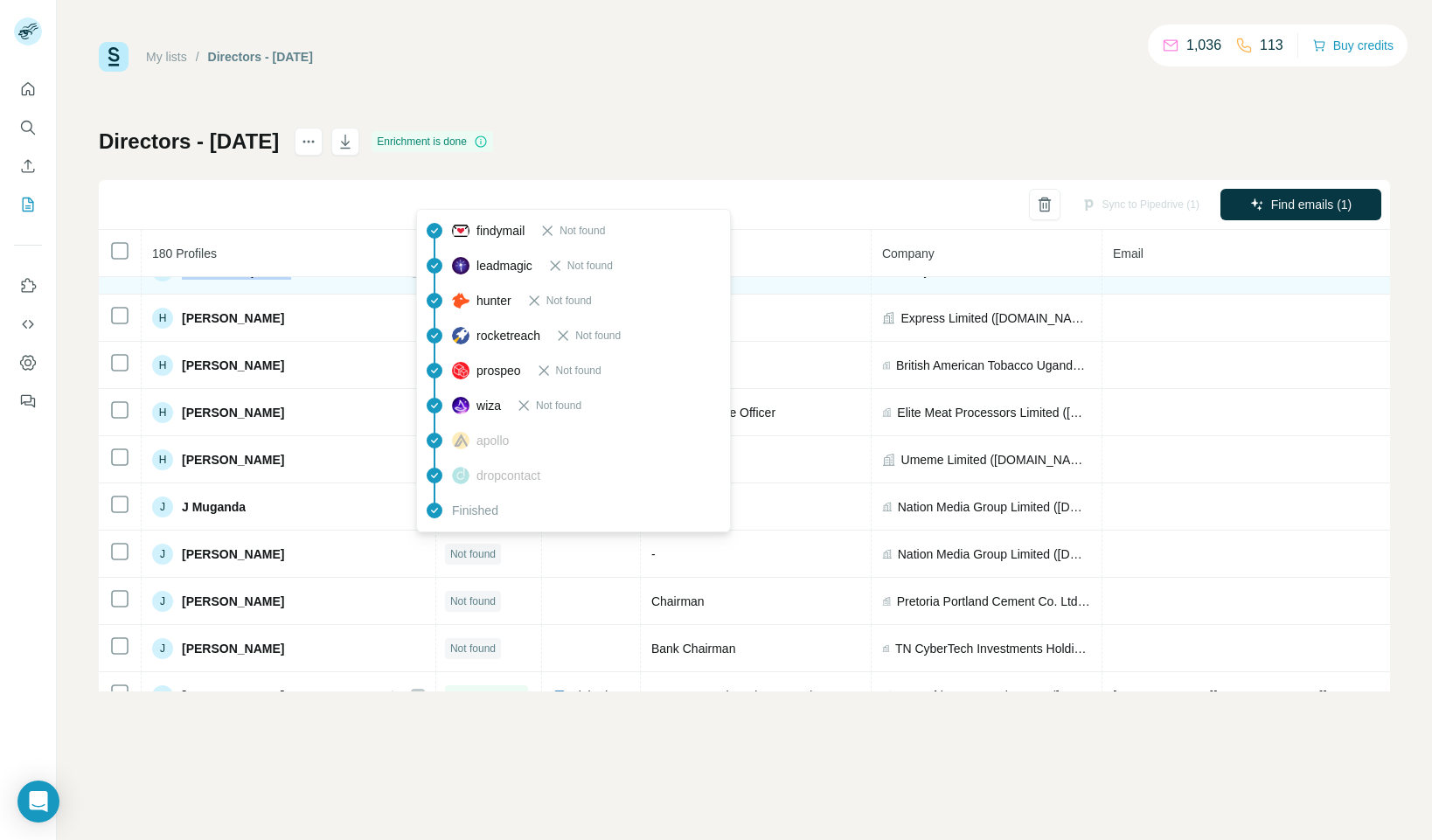
scroll to position [2628, 2]
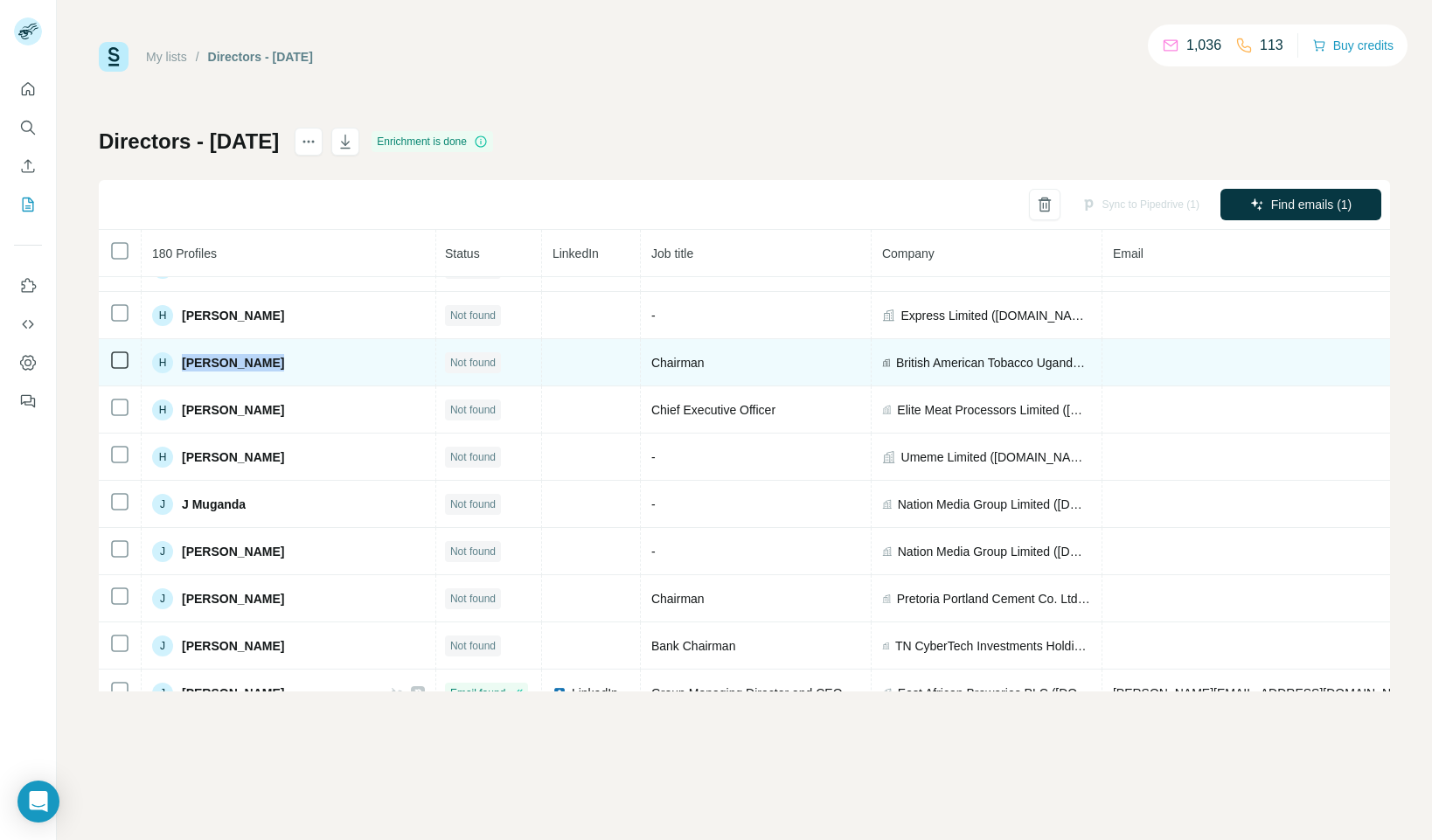
drag, startPoint x: 275, startPoint y: 365, endPoint x: 182, endPoint y: 369, distance: 93.1
click at [183, 365] on div "H [PERSON_NAME]" at bounding box center [287, 363] width 272 height 21
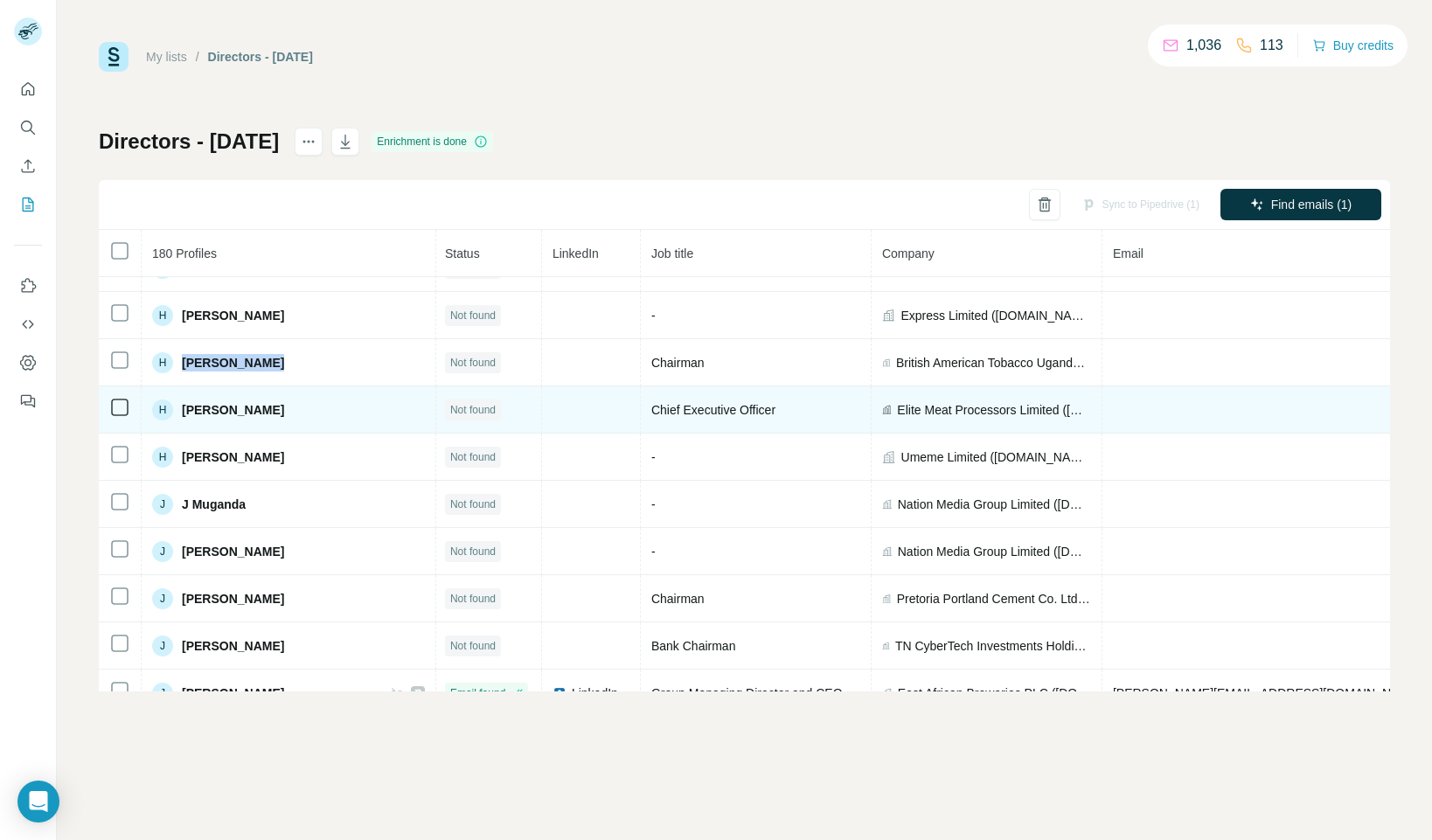
drag, startPoint x: 351, startPoint y: 407, endPoint x: 178, endPoint y: 416, distance: 173.2
click at [182, 409] on div "H [PERSON_NAME]" at bounding box center [287, 410] width 272 height 21
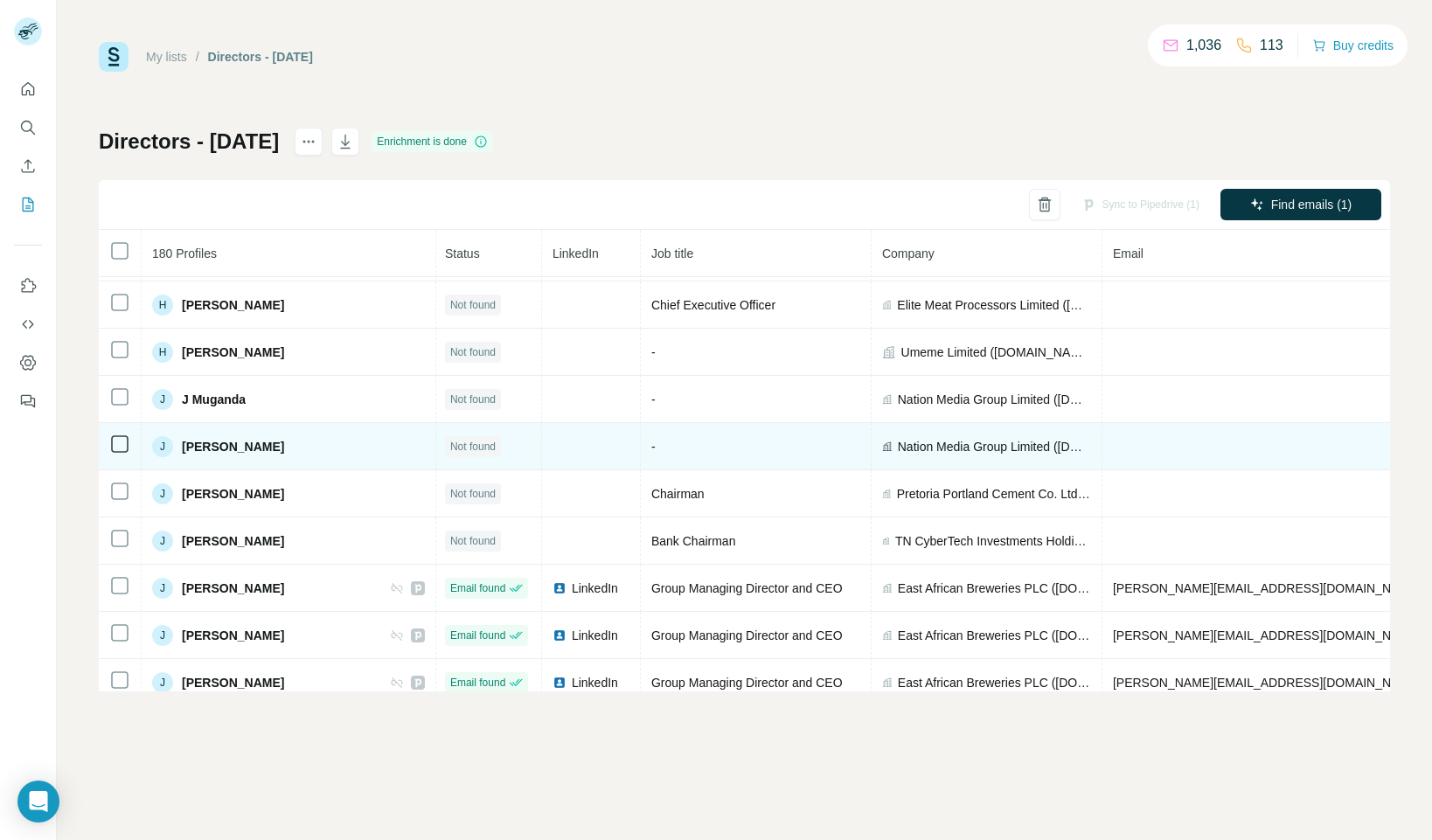
scroll to position [2743, 2]
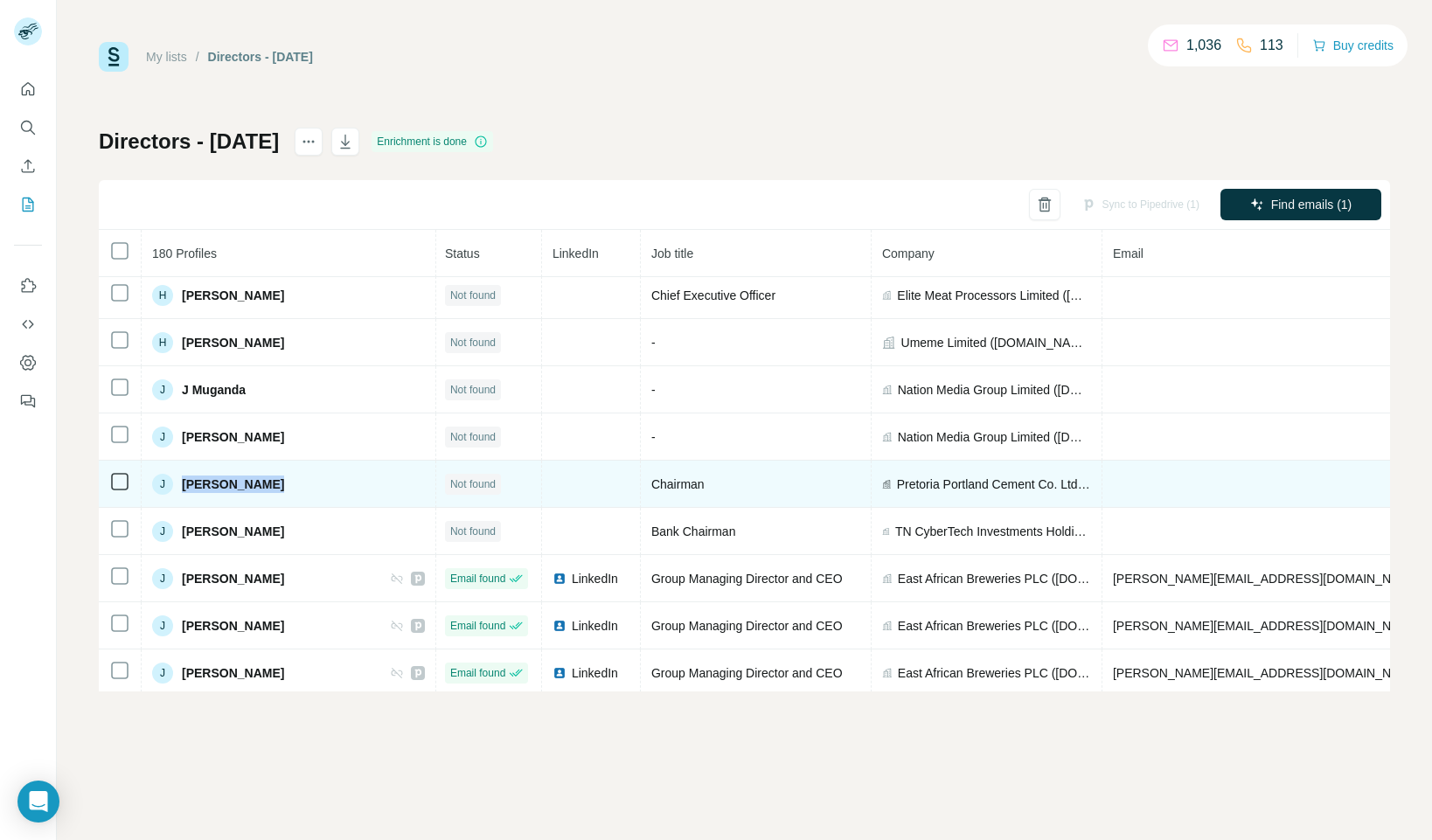
drag, startPoint x: 270, startPoint y: 479, endPoint x: 189, endPoint y: 486, distance: 81.3
click at [182, 482] on div "J [PERSON_NAME]" at bounding box center [287, 484] width 272 height 21
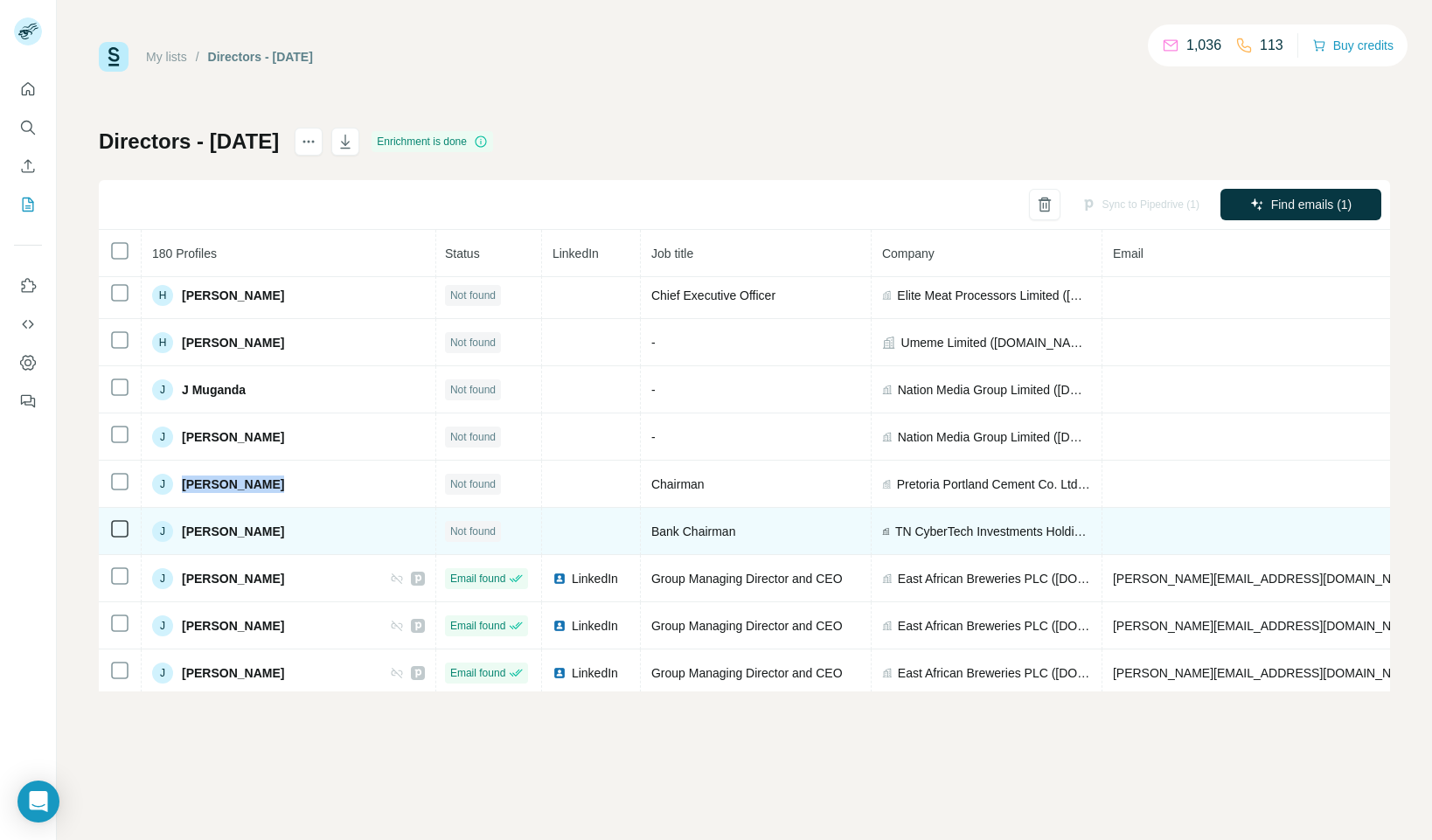
drag, startPoint x: 183, startPoint y: 530, endPoint x: 383, endPoint y: 546, distance: 200.6
click at [284, 530] on span "[PERSON_NAME]" at bounding box center [232, 531] width 102 height 18
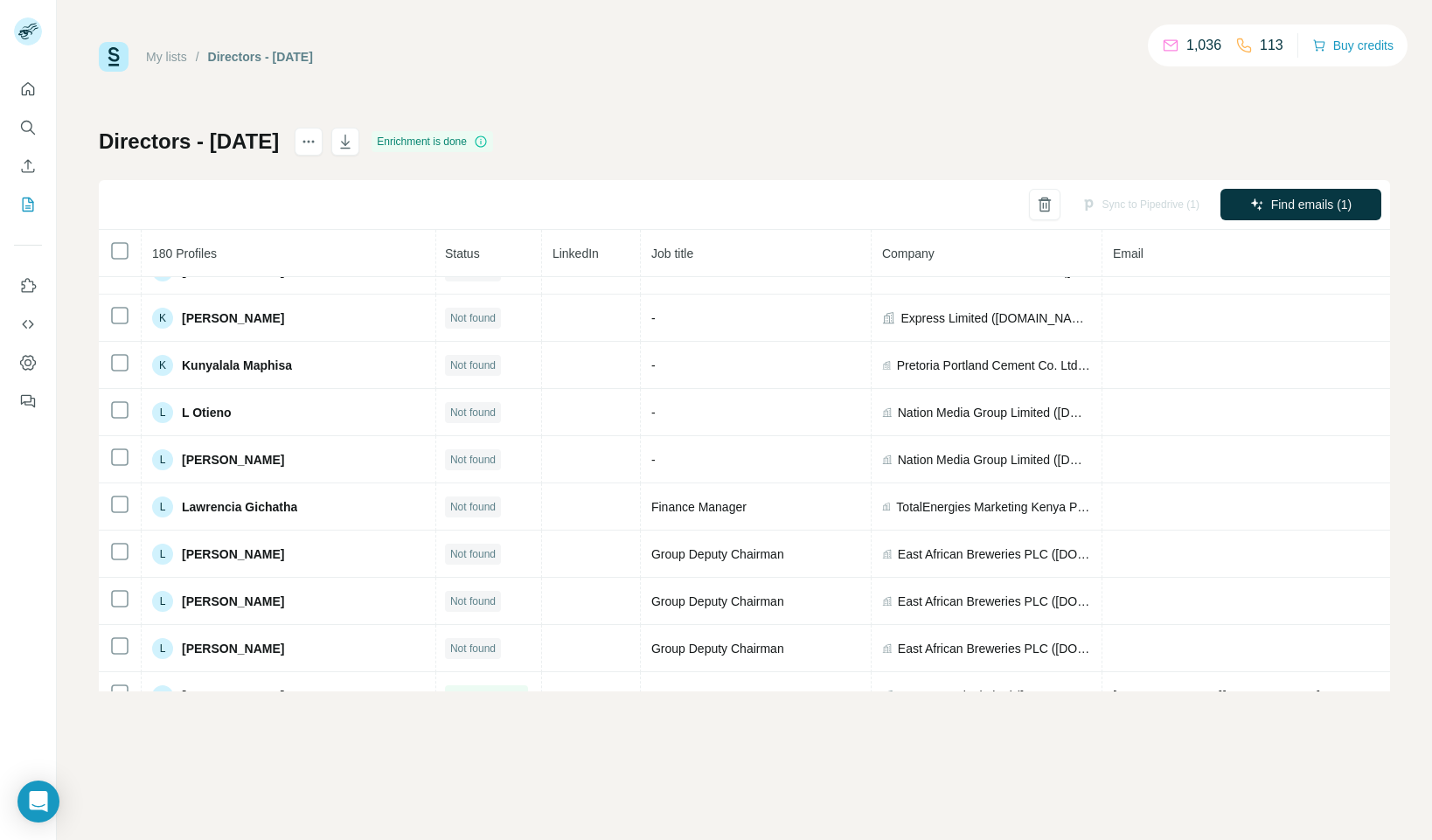
scroll to position [3667, 2]
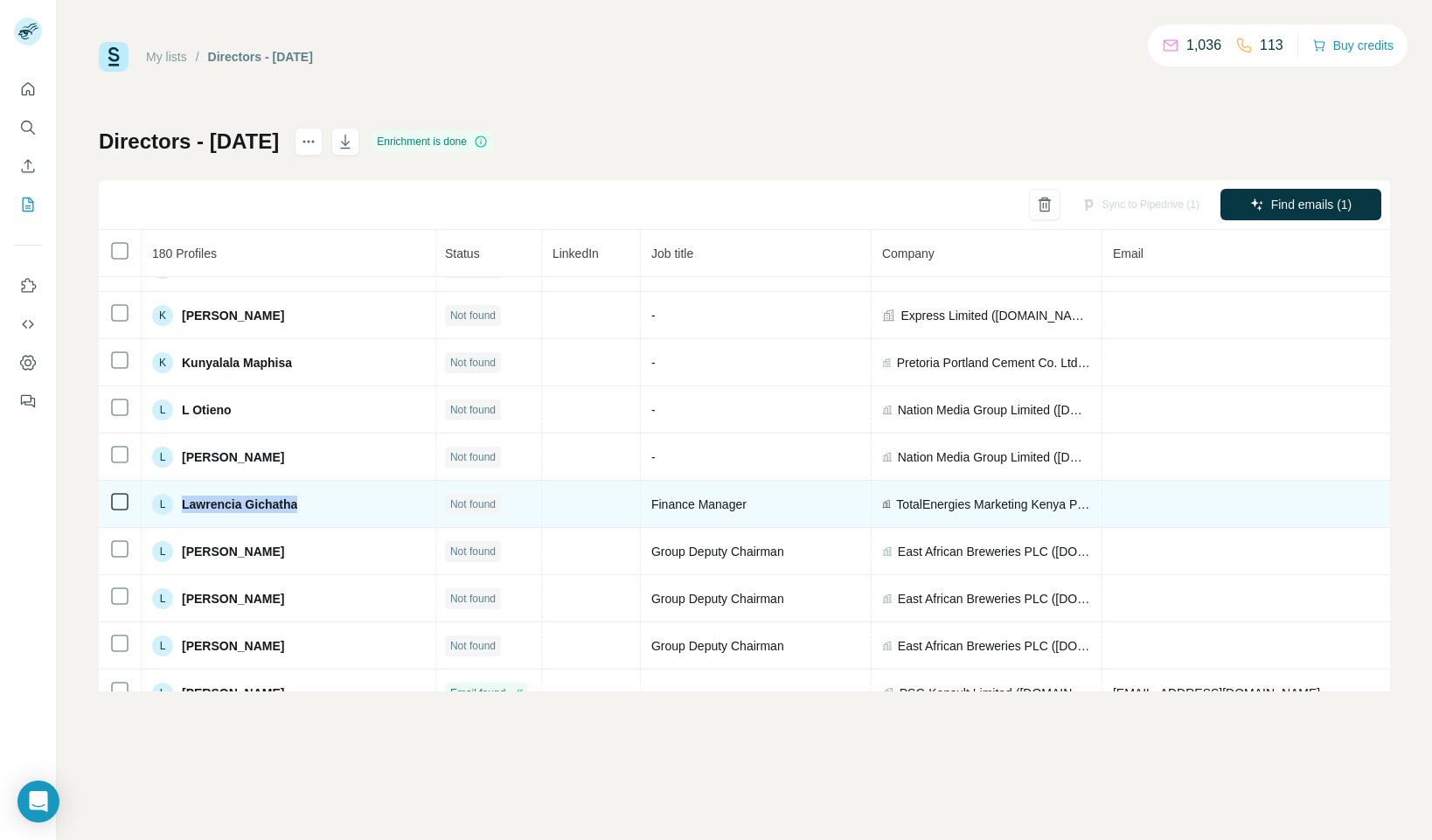
drag, startPoint x: 278, startPoint y: 504, endPoint x: 183, endPoint y: 512, distance: 95.3
click at [179, 494] on div "L Lawrencia Gichatha" at bounding box center [287, 505] width 272 height 21
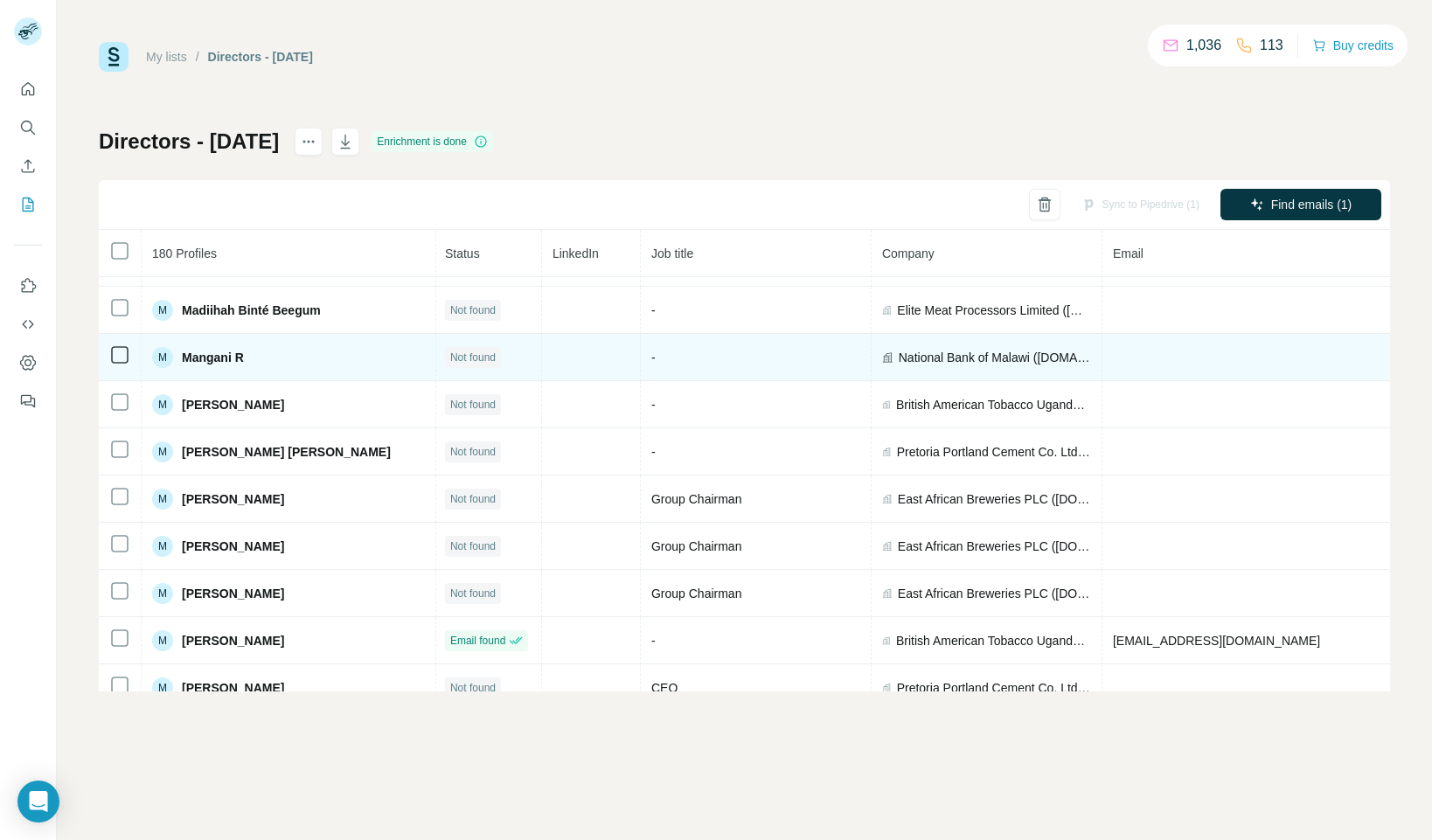
scroll to position [4290, 2]
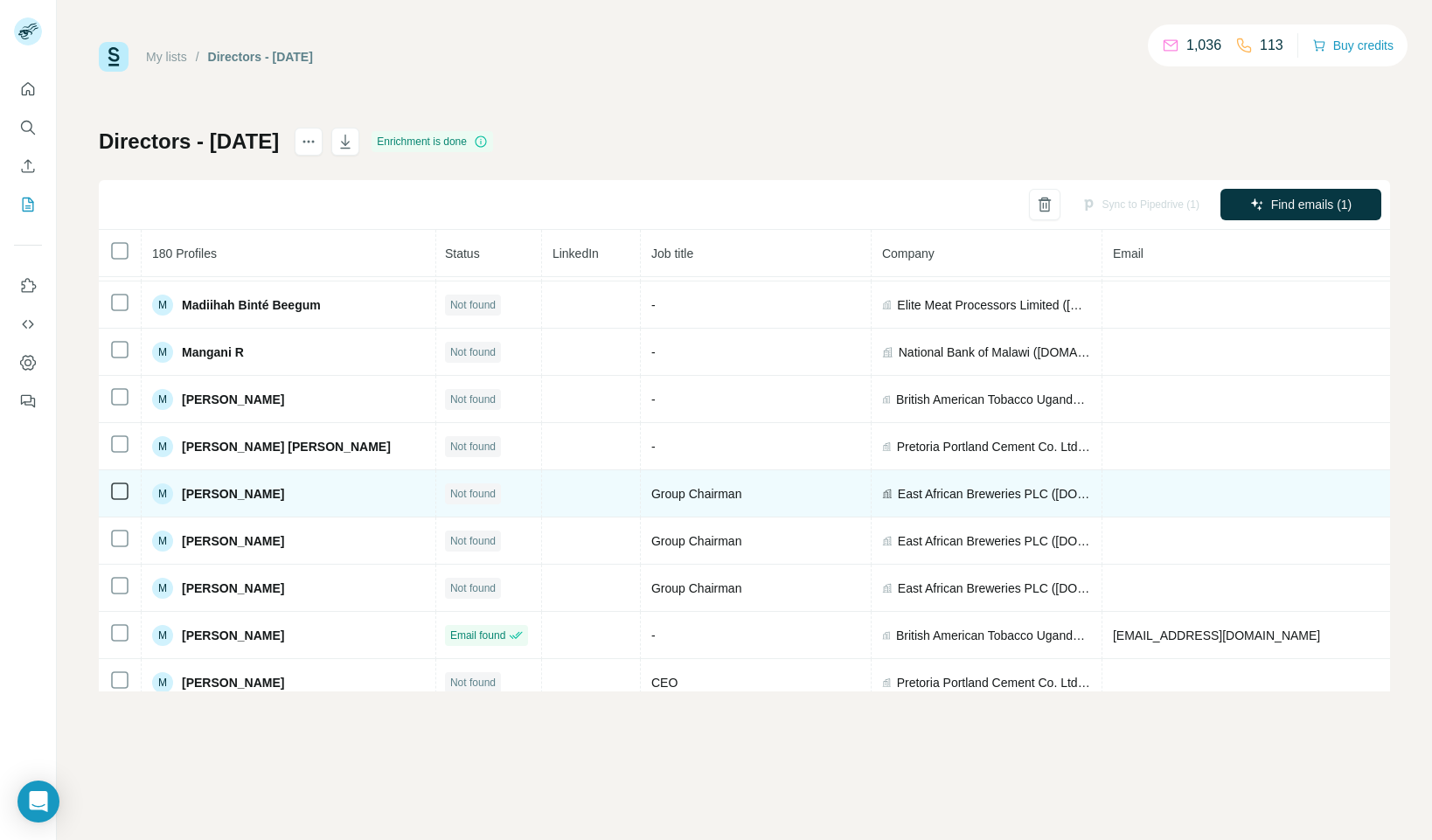
drag, startPoint x: 294, startPoint y: 499, endPoint x: 190, endPoint y: 510, distance: 104.6
click at [186, 502] on div "M [PERSON_NAME]" at bounding box center [287, 494] width 272 height 21
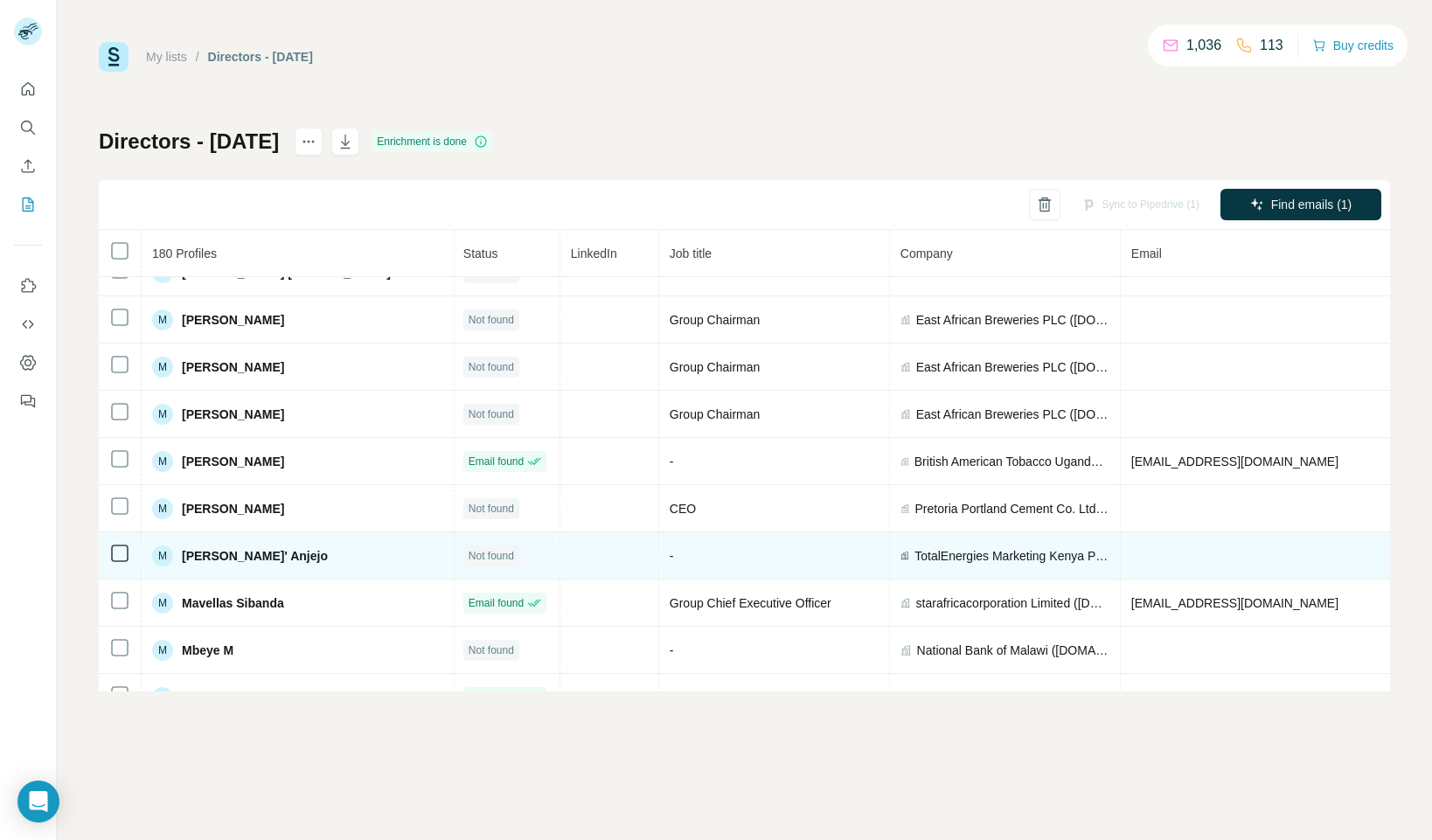
scroll to position [4465, 2]
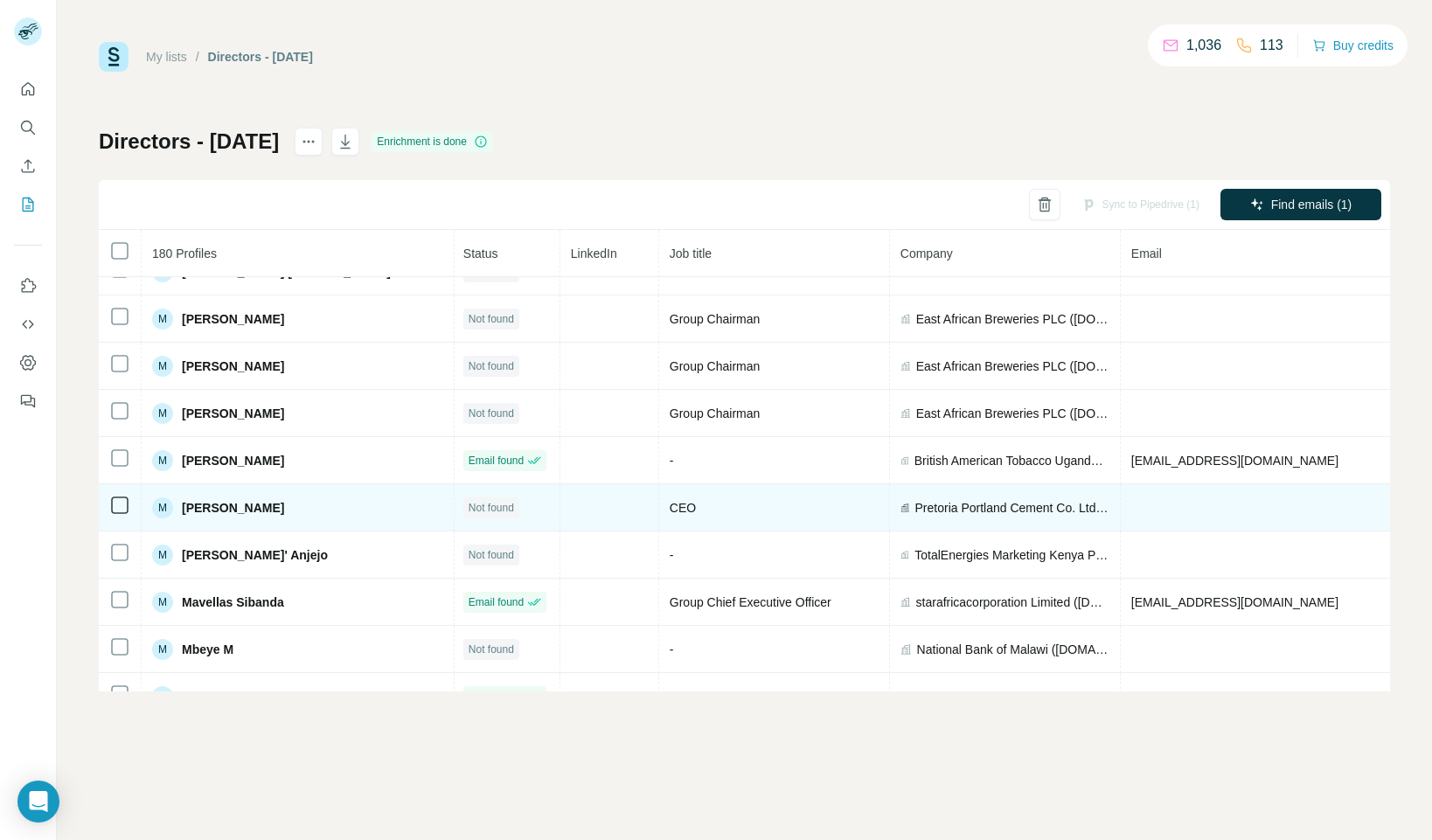
drag, startPoint x: 307, startPoint y: 513, endPoint x: 184, endPoint y: 514, distance: 123.0
click at [185, 513] on div "M [PERSON_NAME]" at bounding box center [297, 508] width 291 height 21
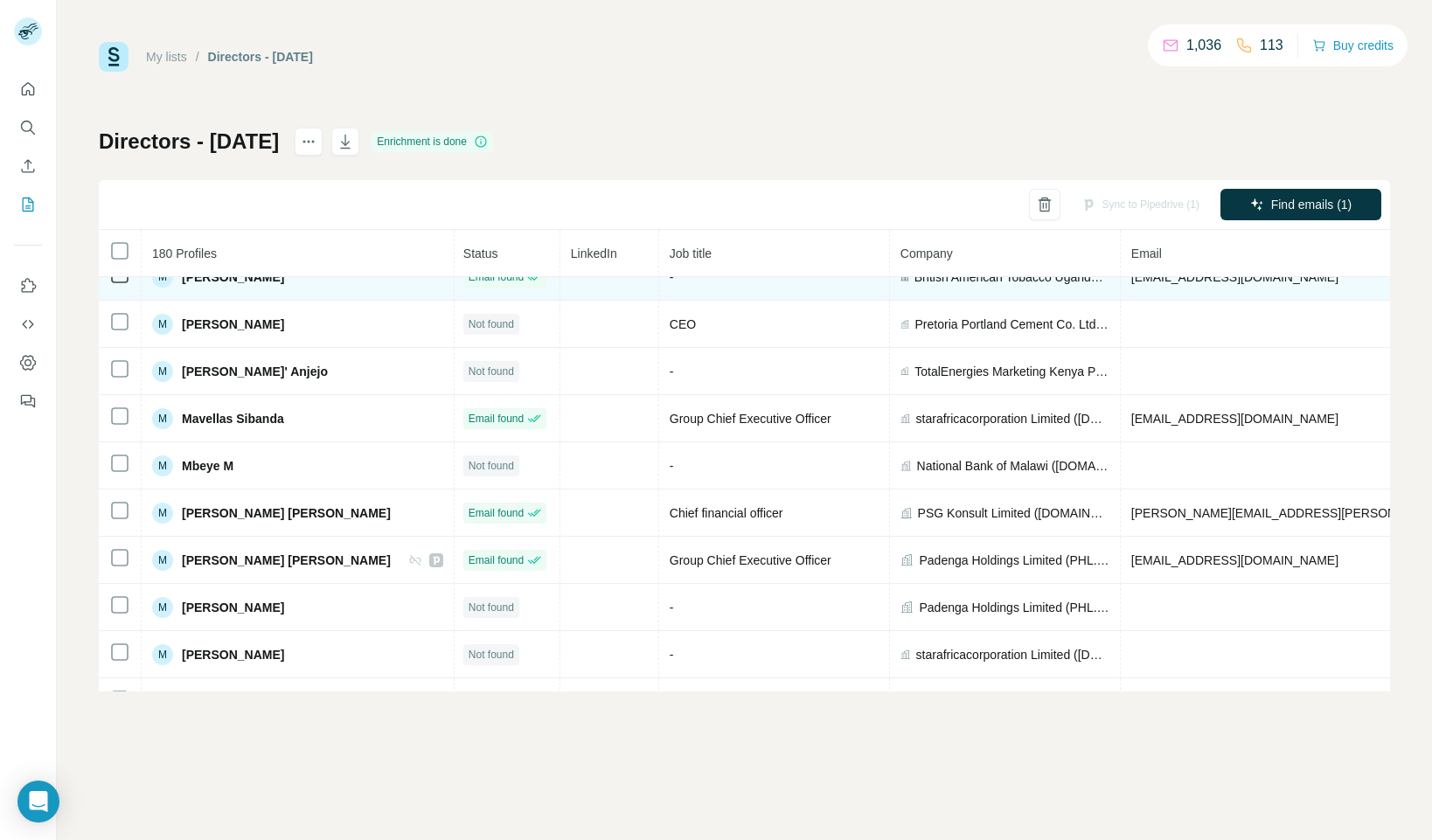
scroll to position [4659, 2]
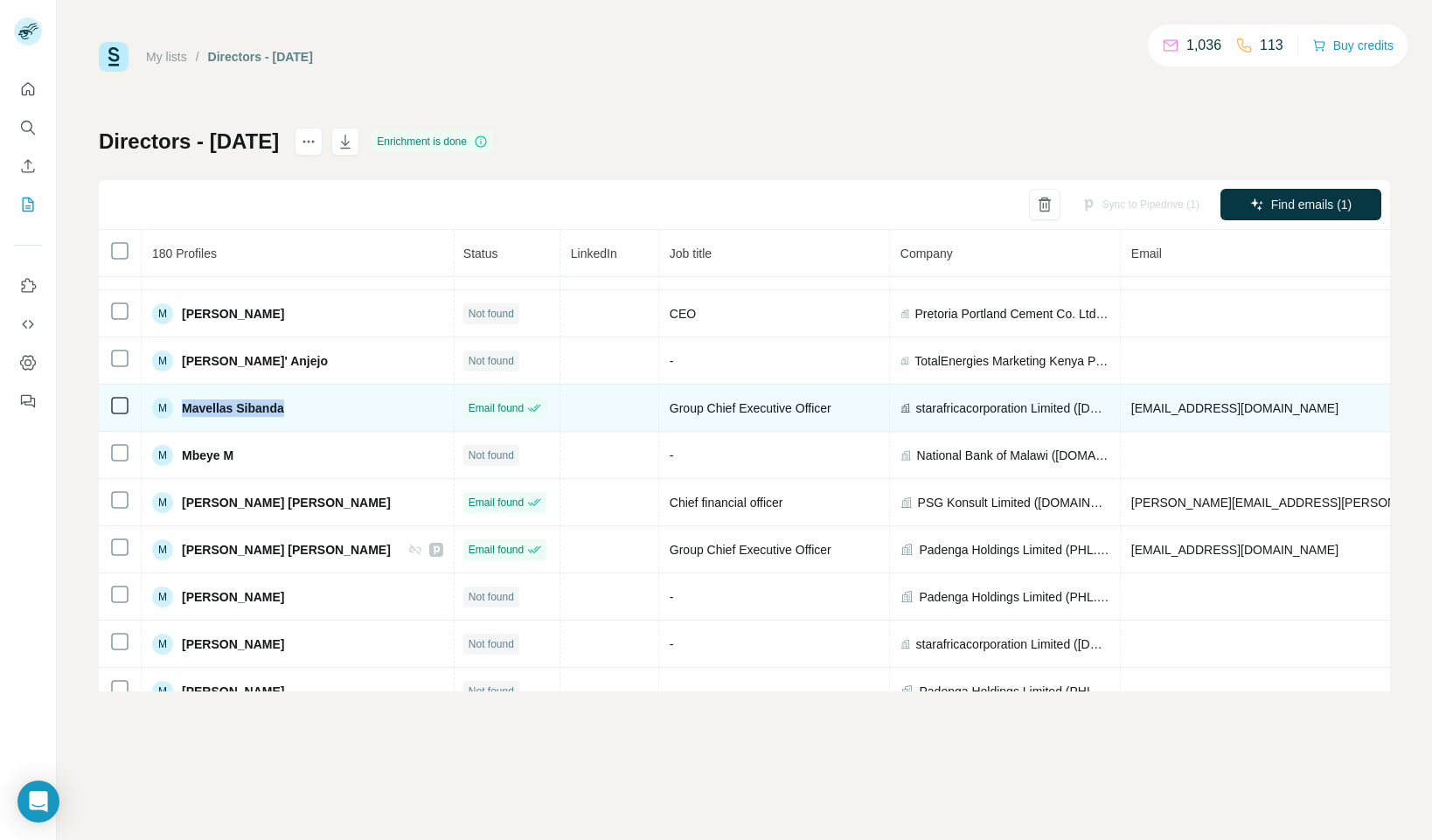
drag, startPoint x: 306, startPoint y: 405, endPoint x: 185, endPoint y: 412, distance: 121.2
click at [184, 407] on div "M Mavellas Sibanda" at bounding box center [297, 408] width 291 height 21
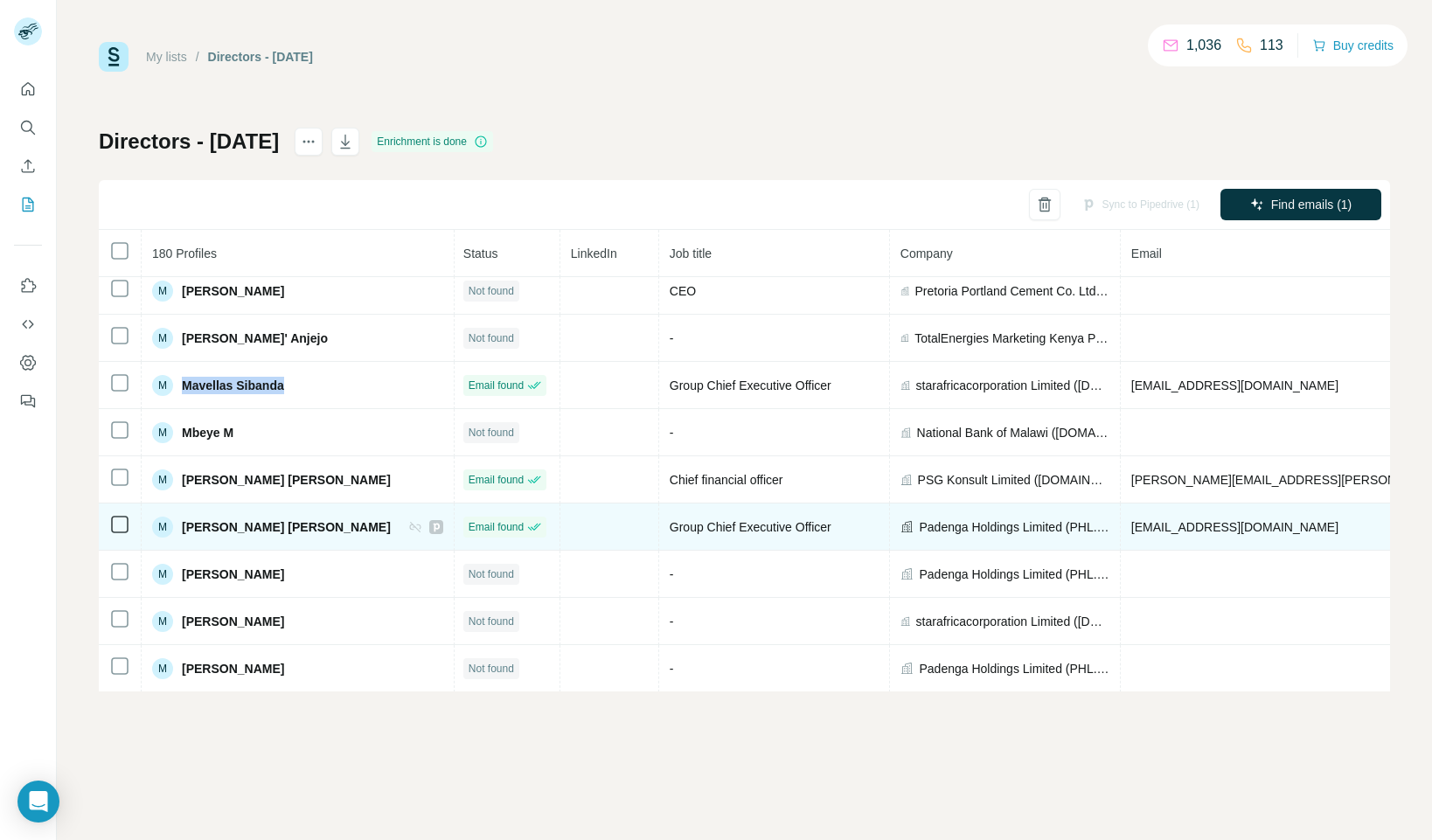
scroll to position [4683, 2]
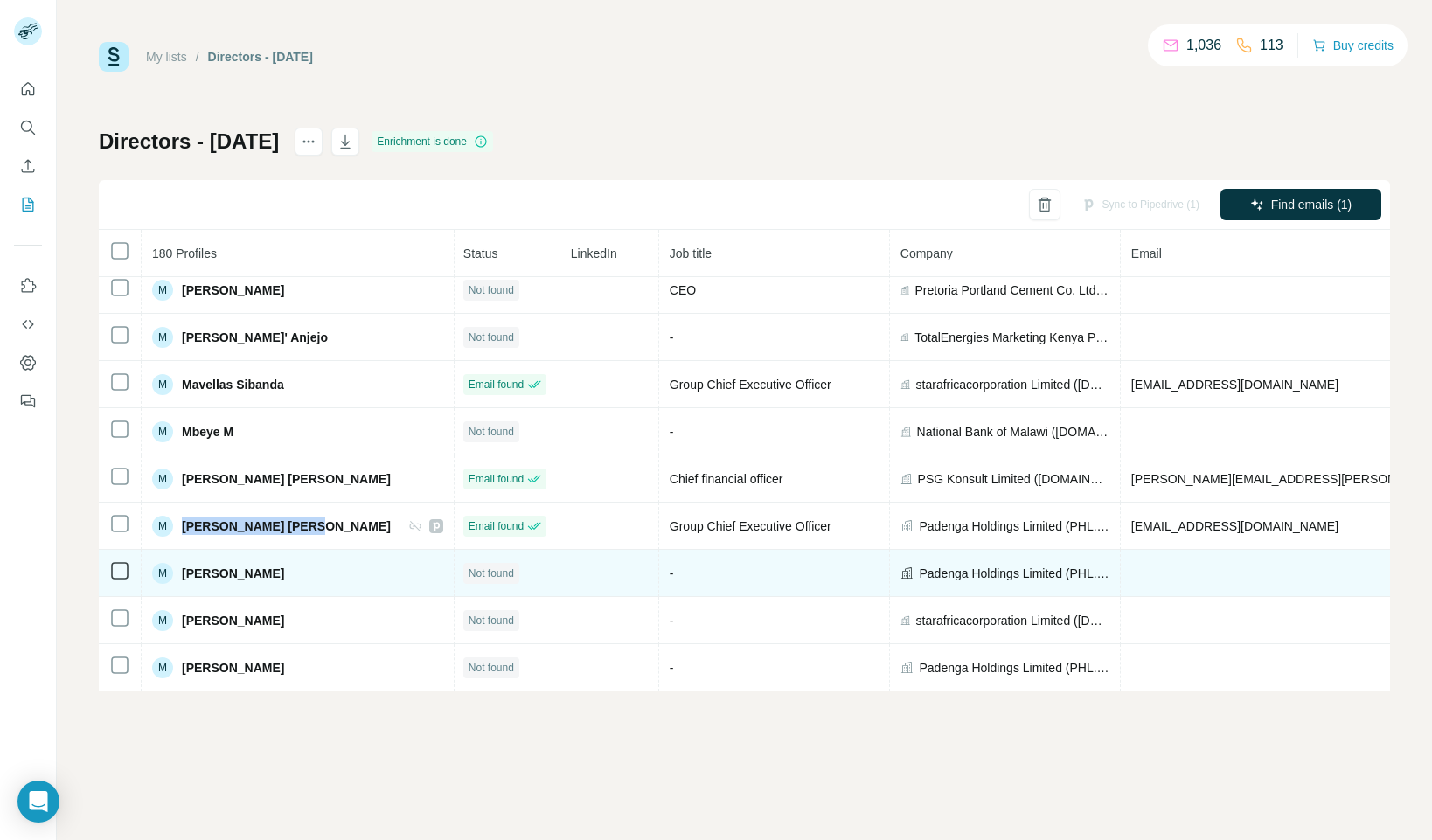
drag, startPoint x: 306, startPoint y: 523, endPoint x: 189, endPoint y: 552, distance: 120.5
click at [177, 527] on div "M [PERSON_NAME] [PERSON_NAME]" at bounding box center [297, 526] width 291 height 21
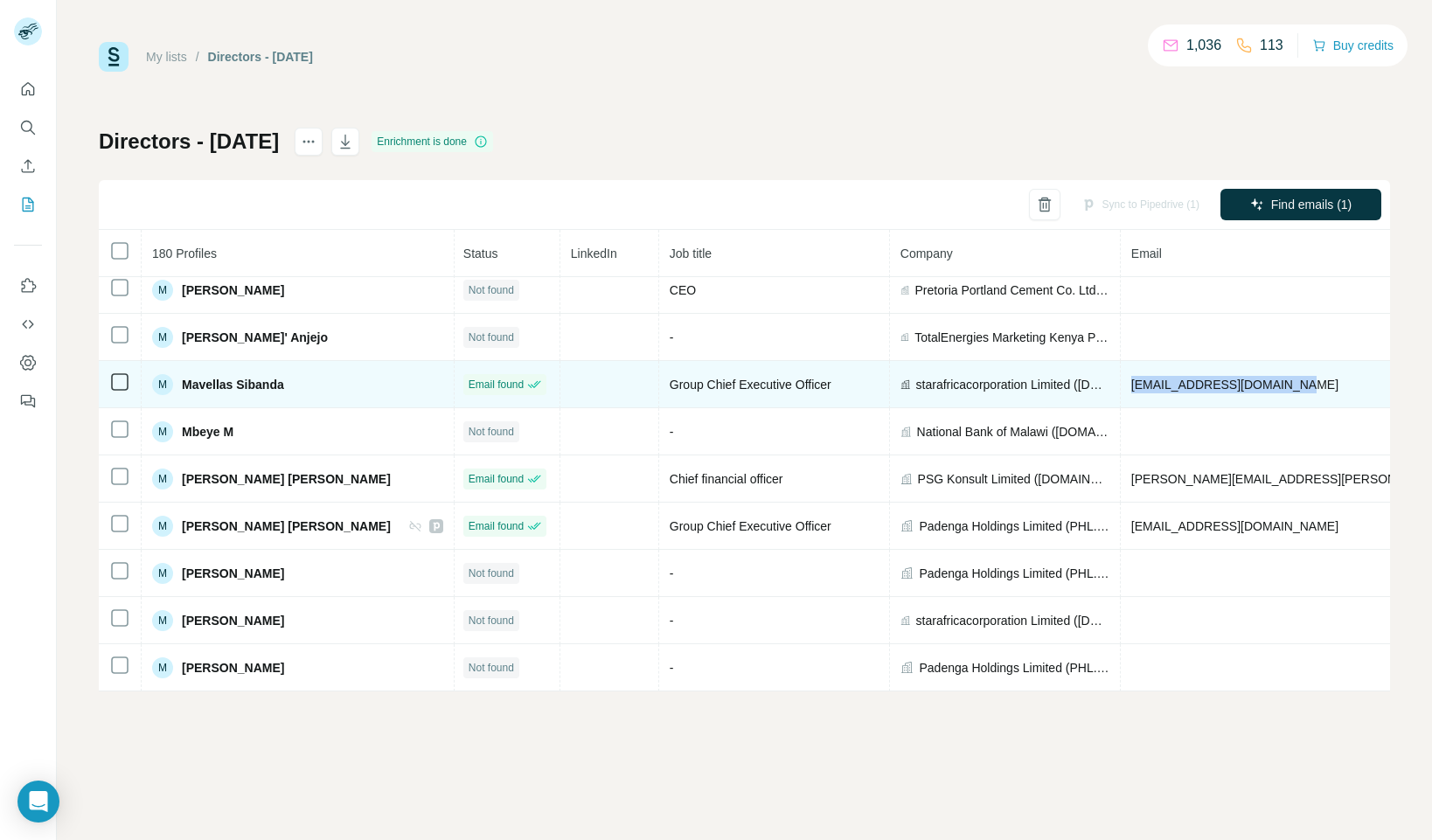
drag, startPoint x: 1082, startPoint y: 384, endPoint x: 1231, endPoint y: 383, distance: 149.0
click at [1232, 381] on td "[EMAIL_ADDRESS][DOMAIN_NAME]" at bounding box center [1336, 384] width 431 height 47
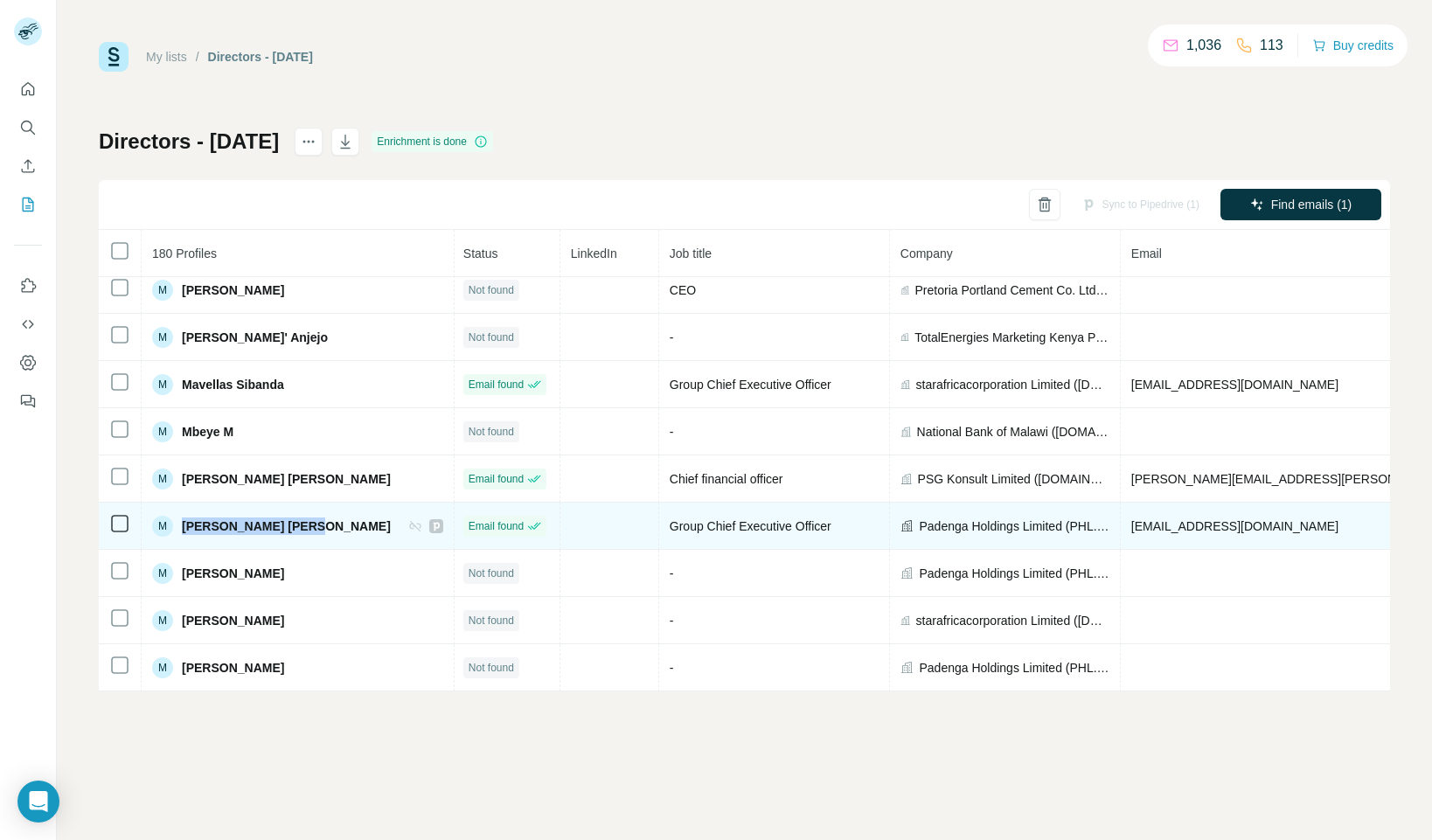
drag, startPoint x: 309, startPoint y: 531, endPoint x: 184, endPoint y: 536, distance: 125.1
click at [182, 530] on div "M [PERSON_NAME] [PERSON_NAME]" at bounding box center [297, 526] width 291 height 21
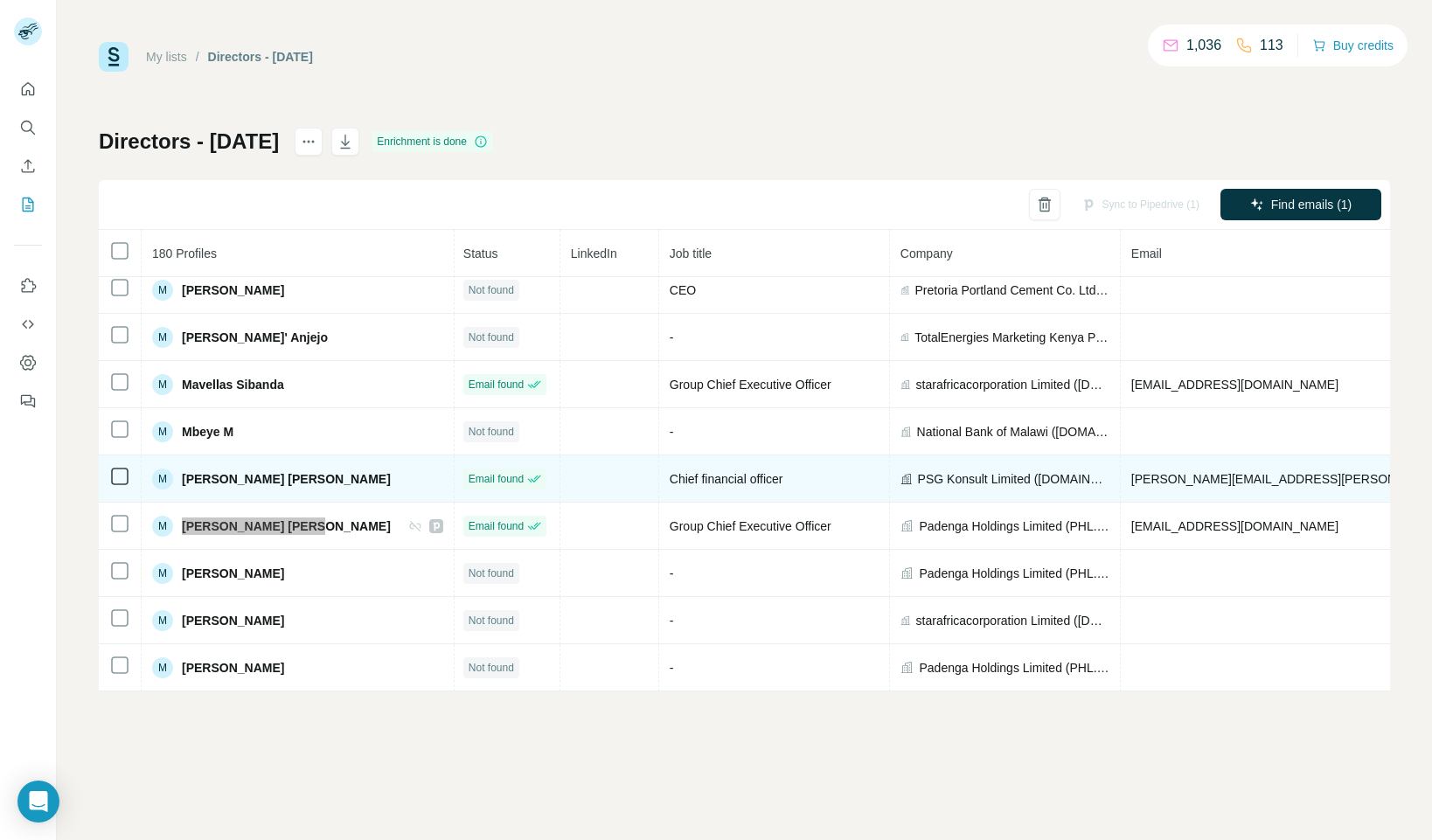
scroll to position [4674, 2]
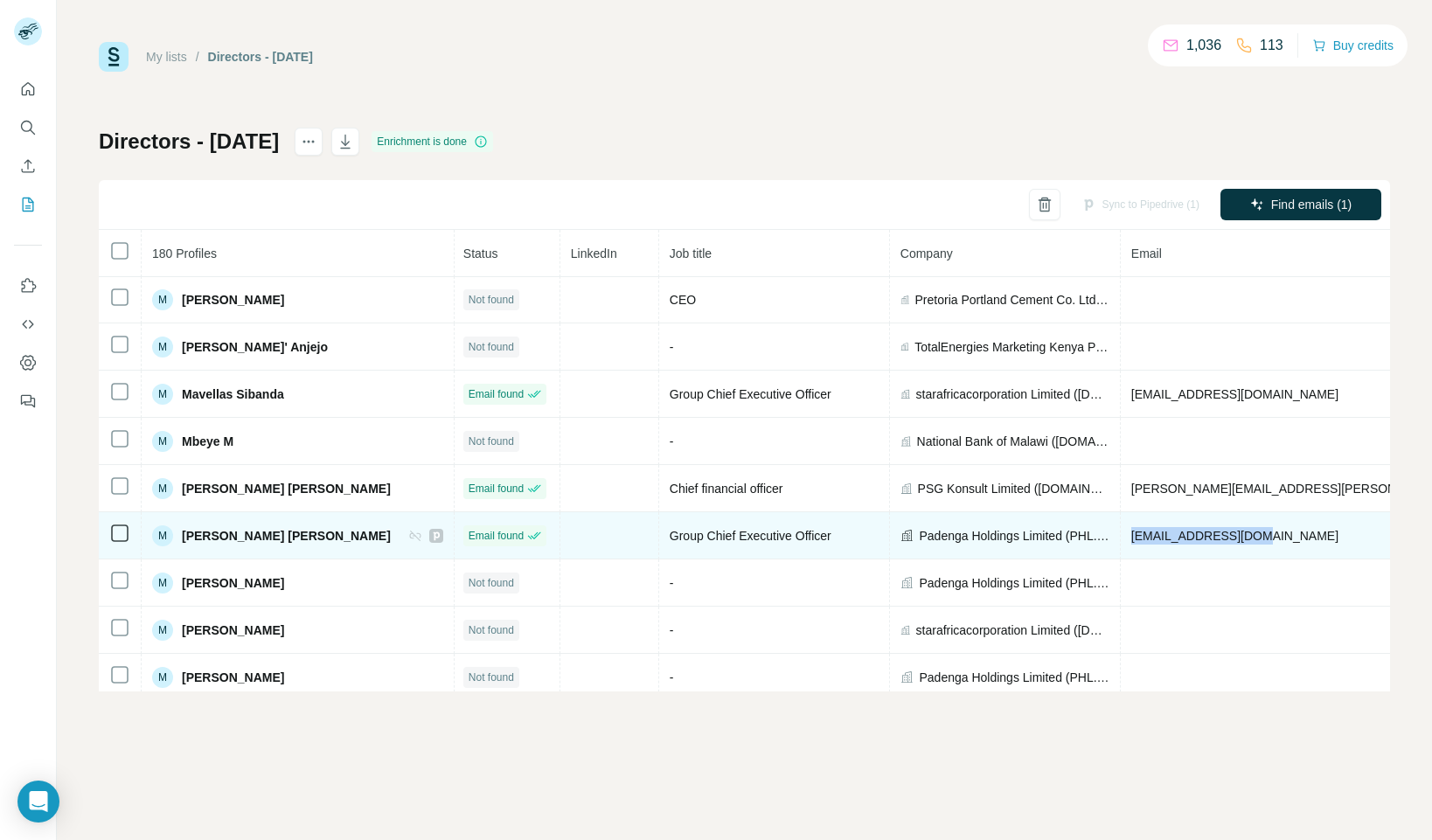
drag, startPoint x: 1213, startPoint y: 535, endPoint x: 1083, endPoint y: 535, distance: 130.0
click at [1131, 535] on span "[EMAIL_ADDRESS][DOMAIN_NAME]" at bounding box center [1235, 536] width 208 height 14
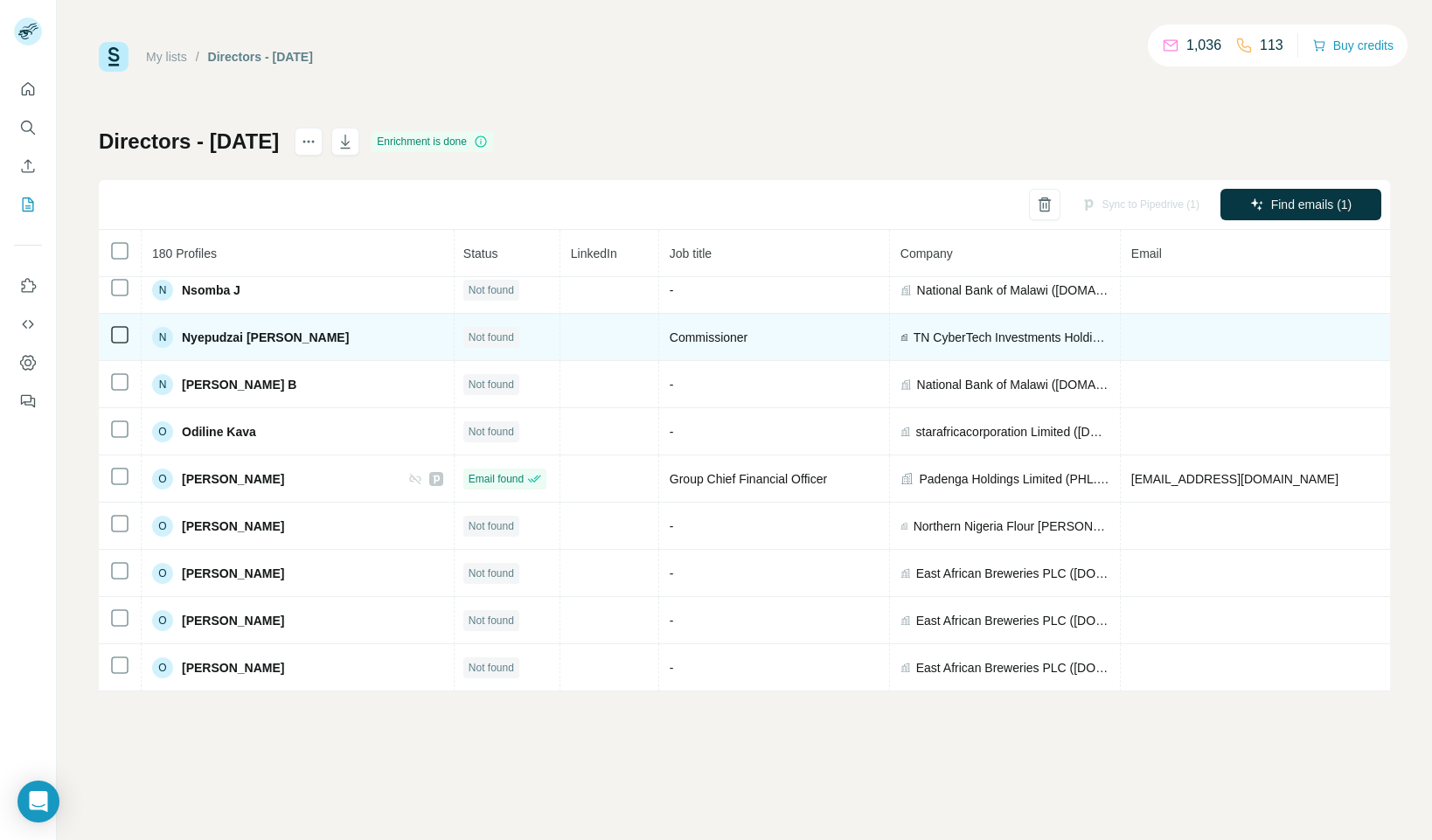
scroll to position [5740, 2]
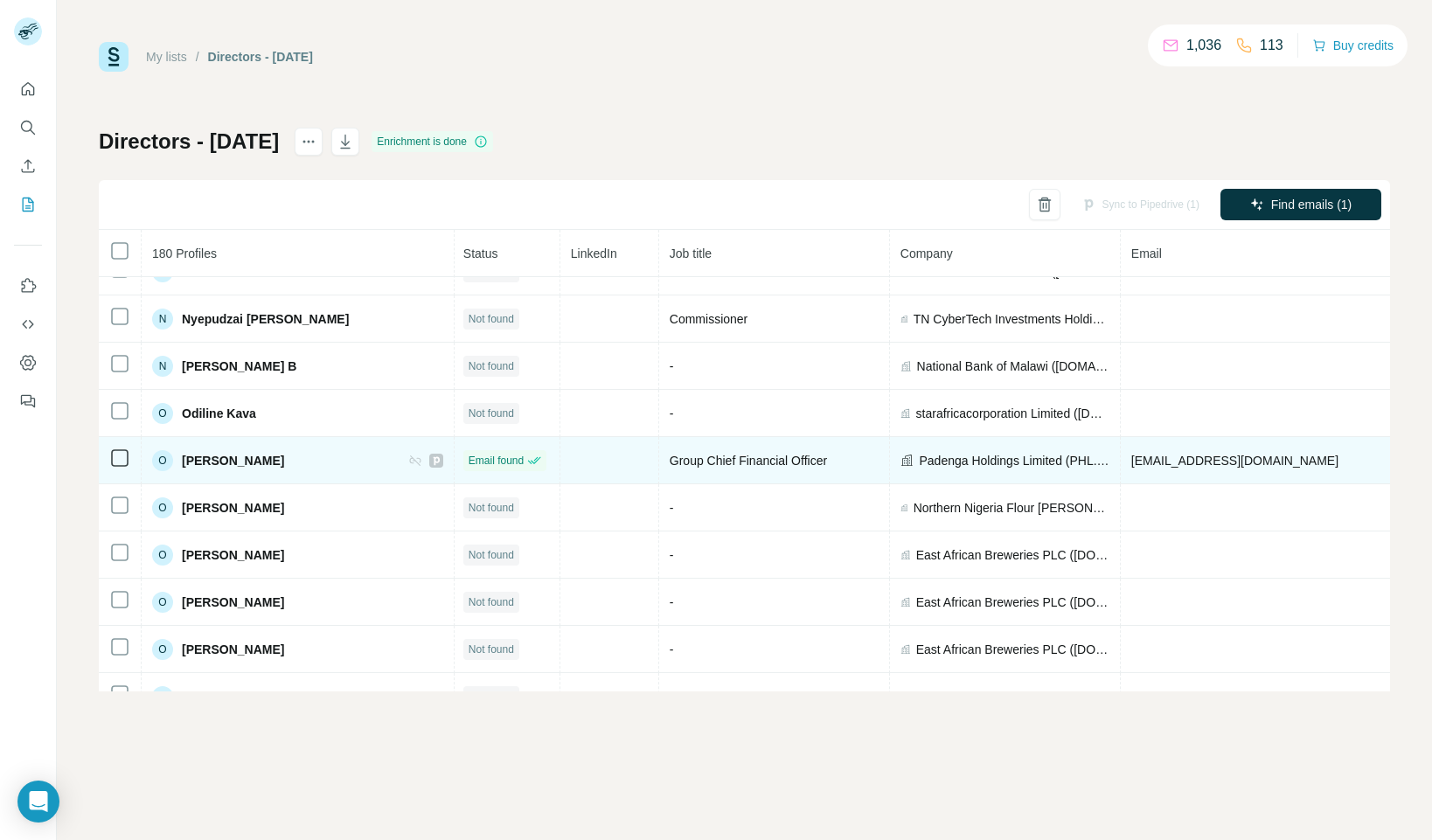
click at [334, 460] on div "O [PERSON_NAME]" at bounding box center [297, 460] width 291 height 21
drag, startPoint x: 333, startPoint y: 460, endPoint x: 184, endPoint y: 464, distance: 149.1
click at [185, 459] on div "O [PERSON_NAME]" at bounding box center [297, 460] width 291 height 21
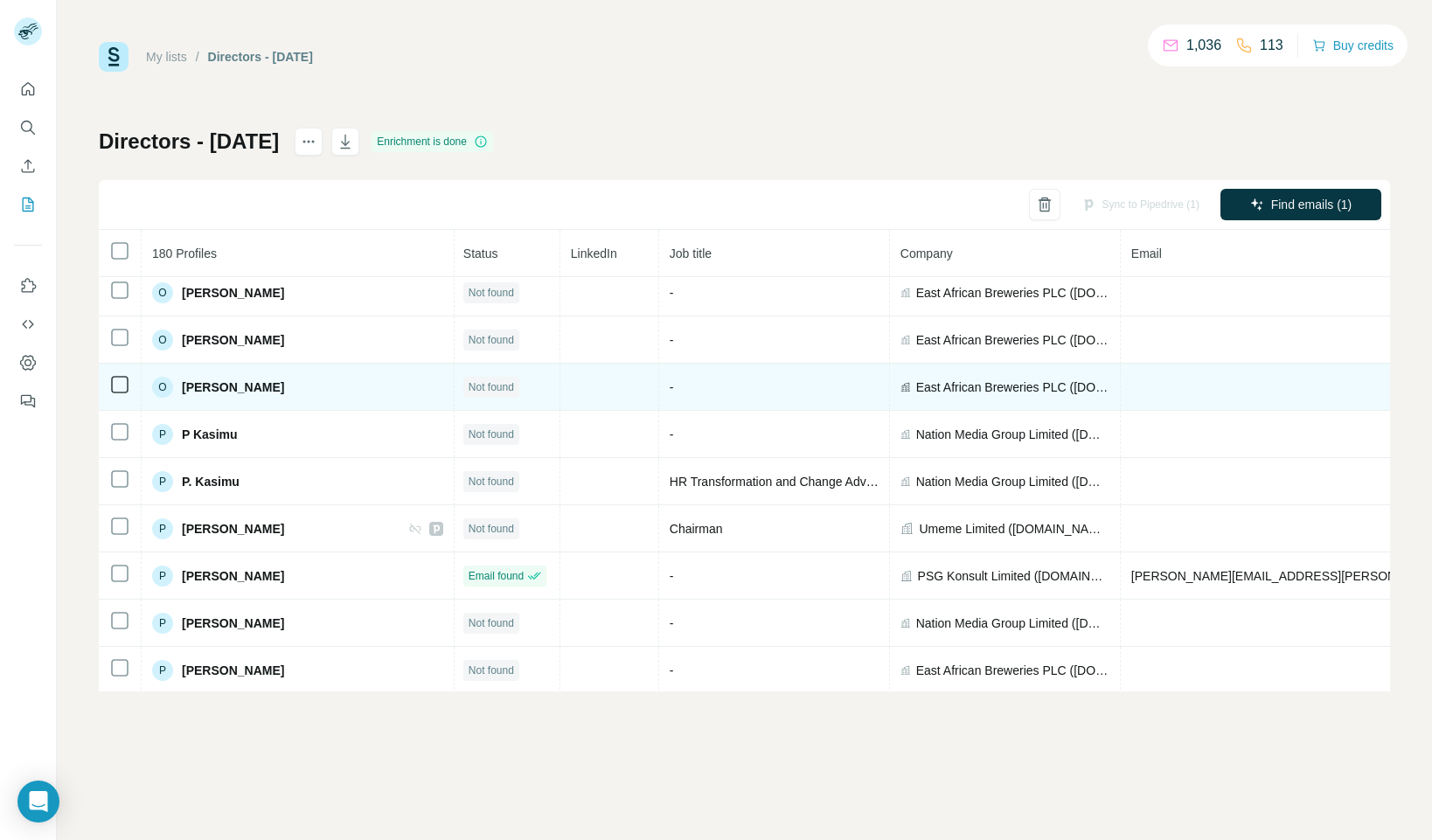
scroll to position [6025, 2]
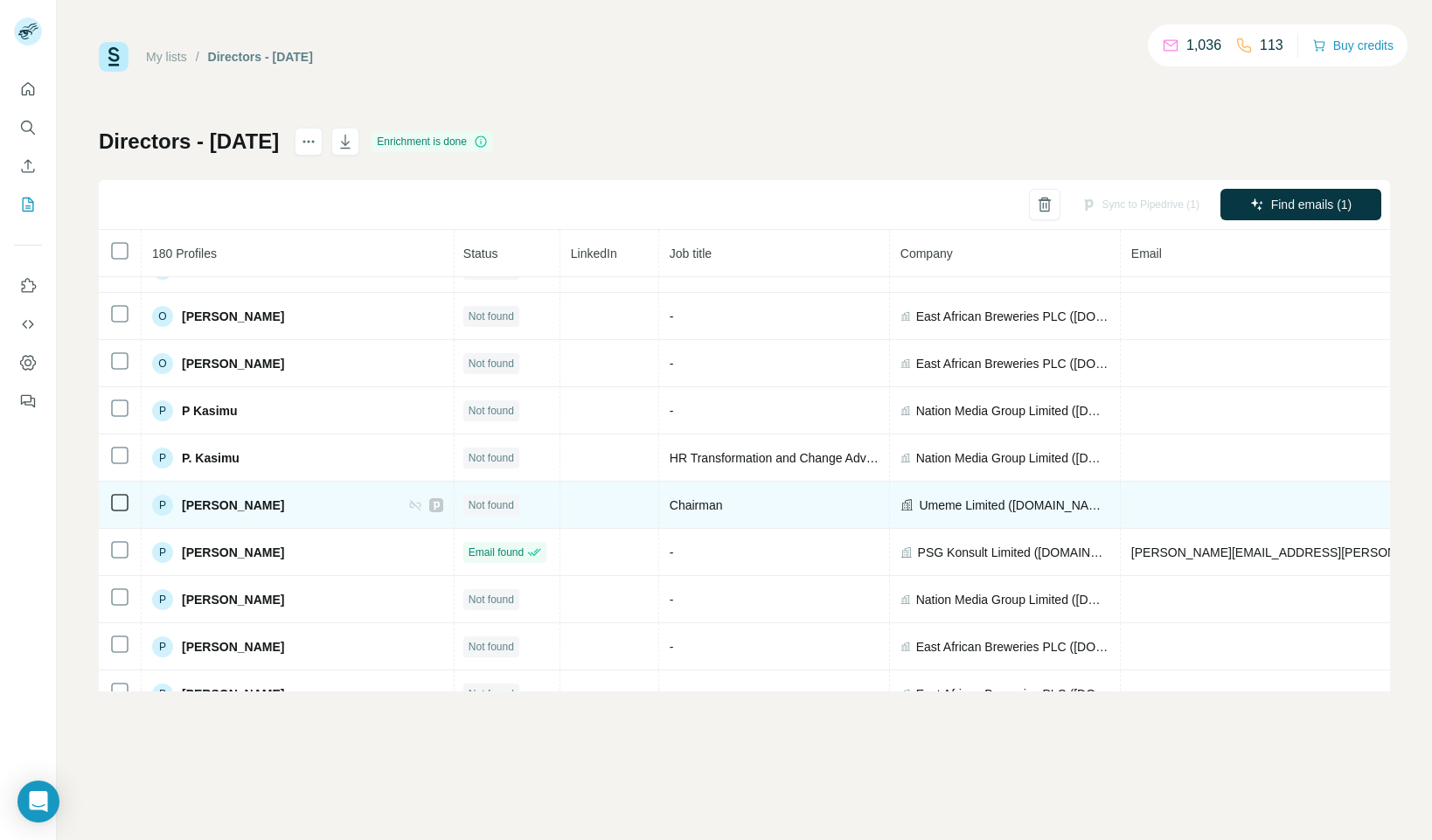
drag, startPoint x: 265, startPoint y: 495, endPoint x: 318, endPoint y: 514, distance: 56.3
click at [264, 496] on div "P [PERSON_NAME]" at bounding box center [217, 506] width 132 height 21
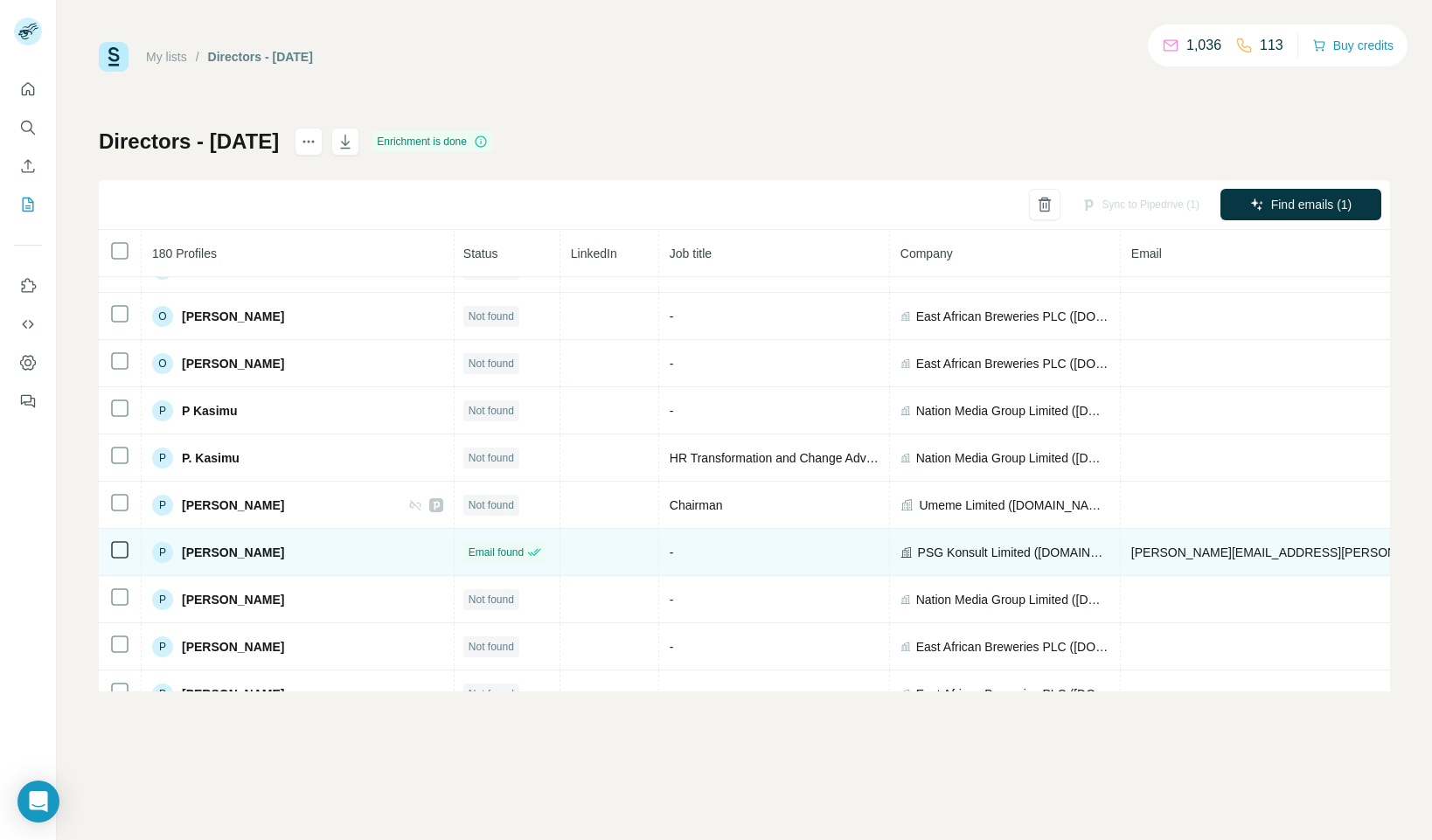
drag, startPoint x: 282, startPoint y: 508, endPoint x: 171, endPoint y: 530, distance: 113.2
click at [177, 507] on div "P [PERSON_NAME]" at bounding box center [297, 506] width 291 height 21
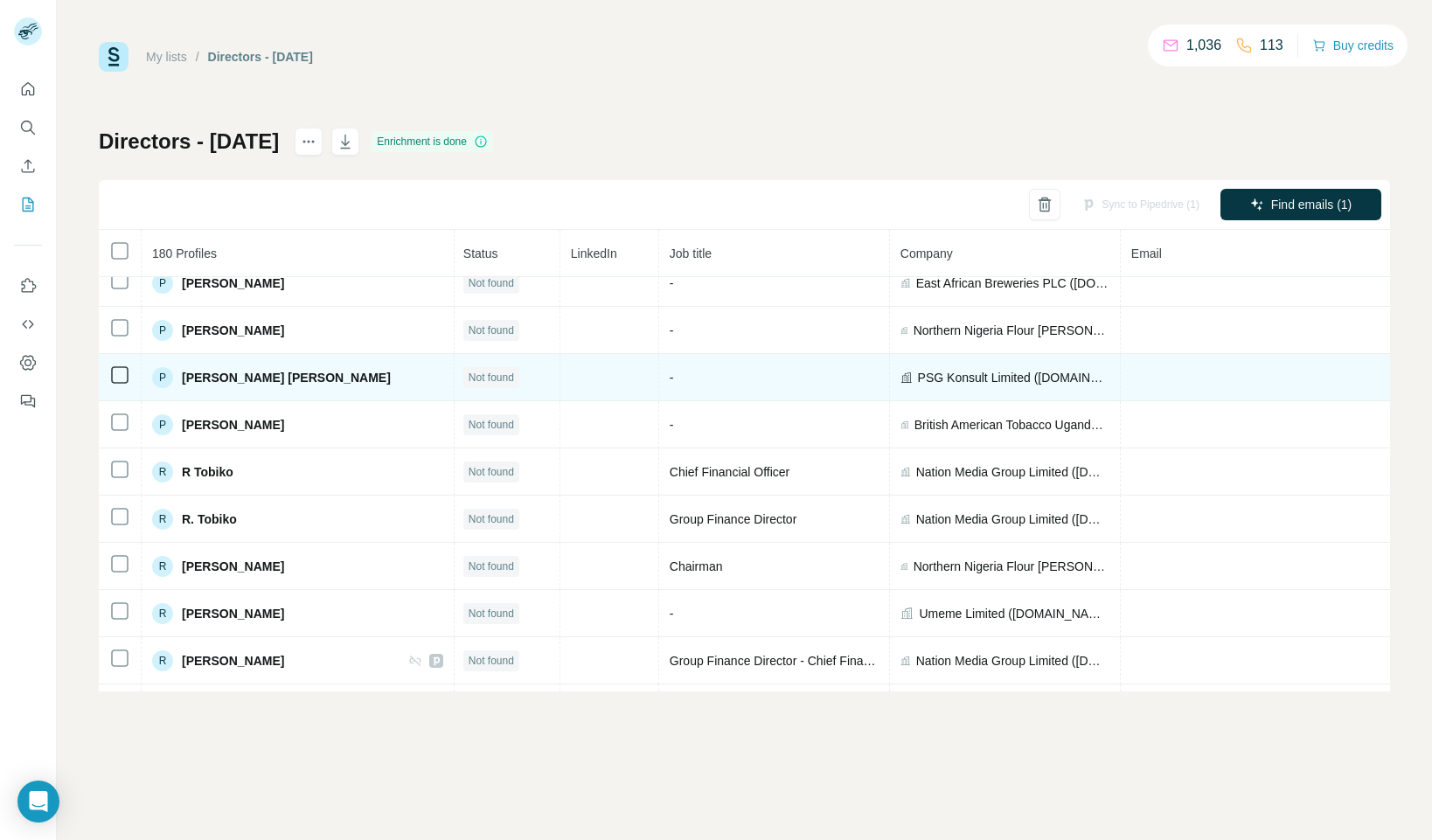
scroll to position [6484, 2]
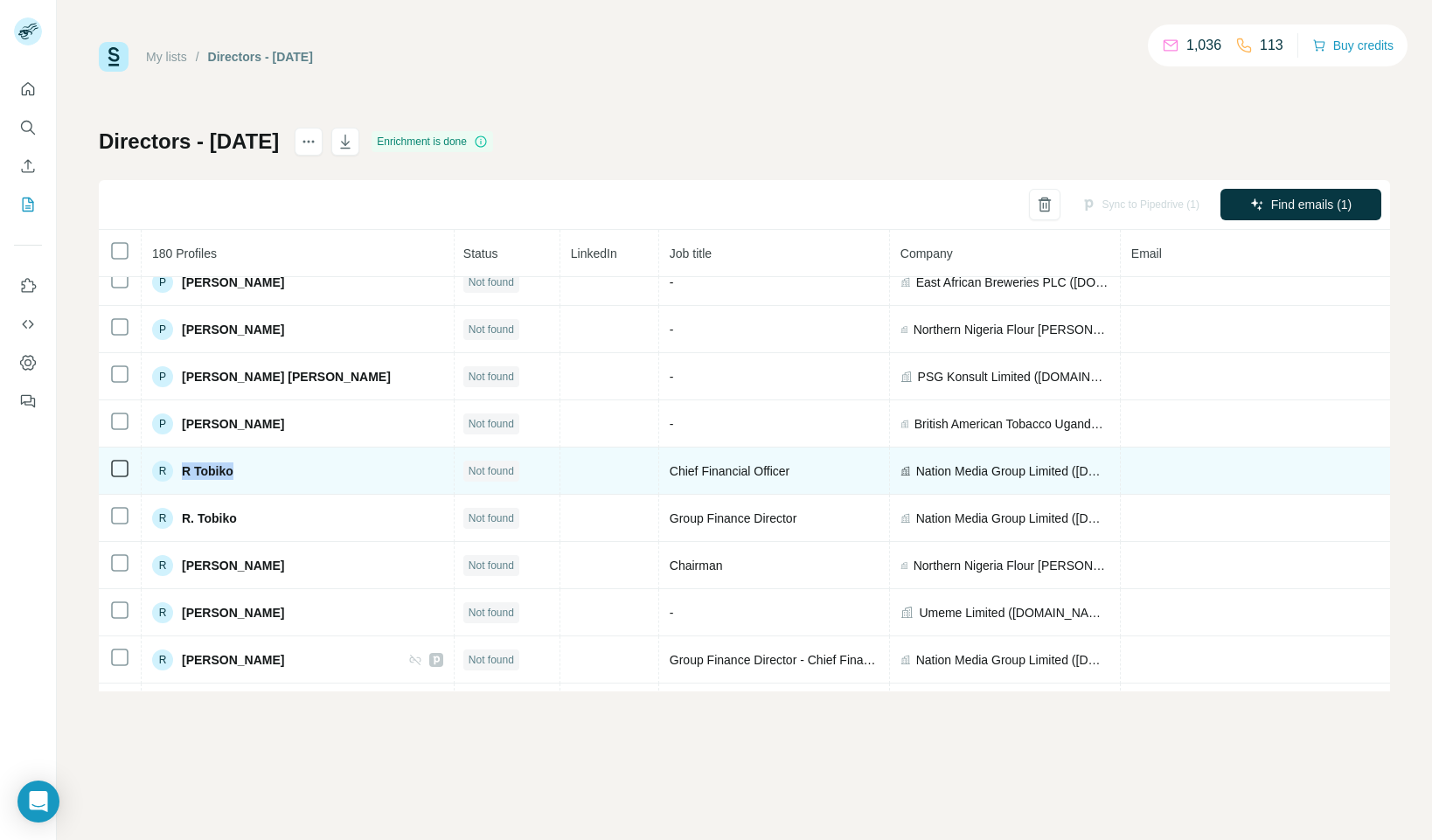
drag, startPoint x: 231, startPoint y: 469, endPoint x: 193, endPoint y: 475, distance: 38.5
click at [185, 468] on div "R R Tobiko" at bounding box center [297, 471] width 291 height 21
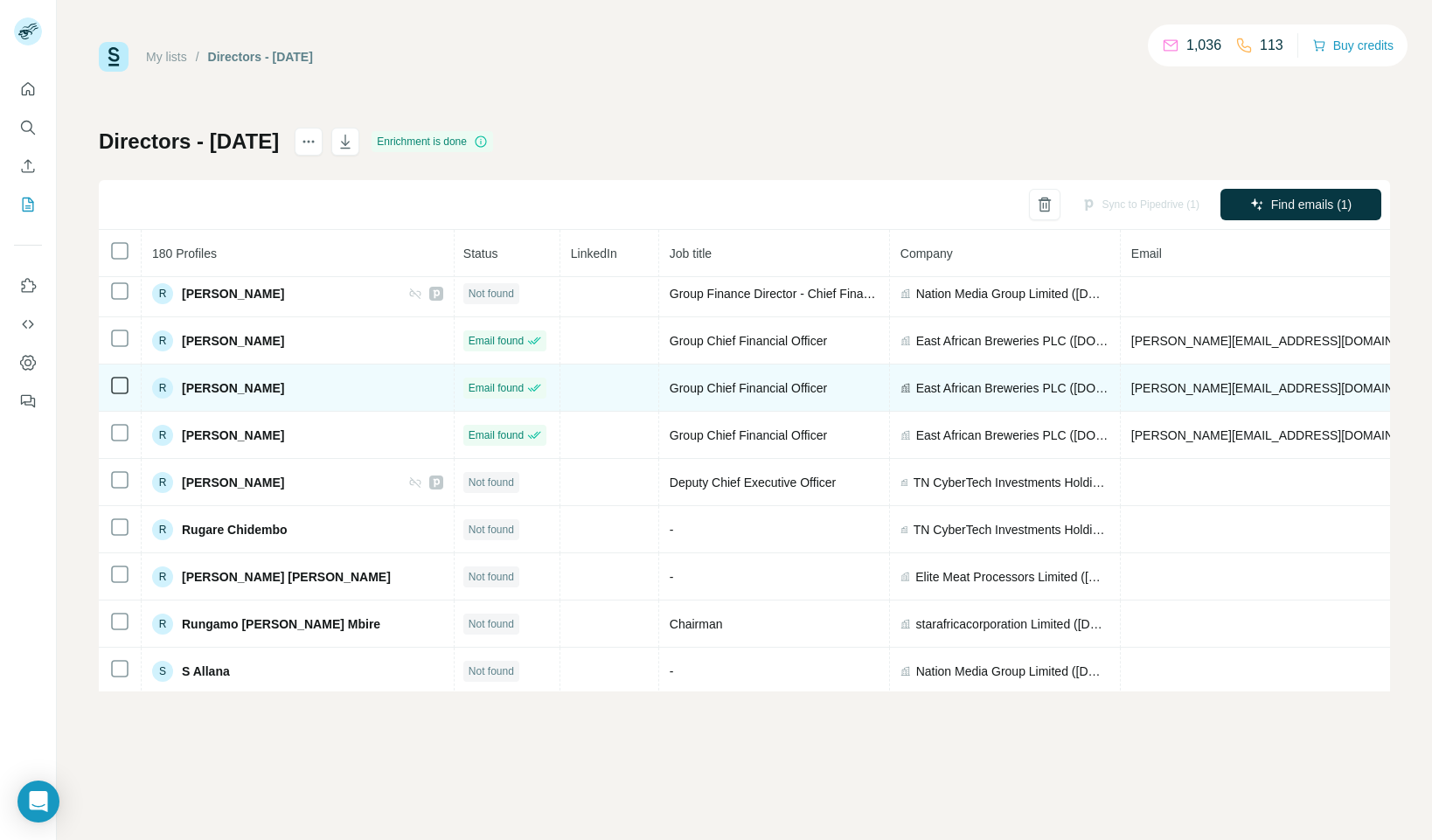
scroll to position [6853, 2]
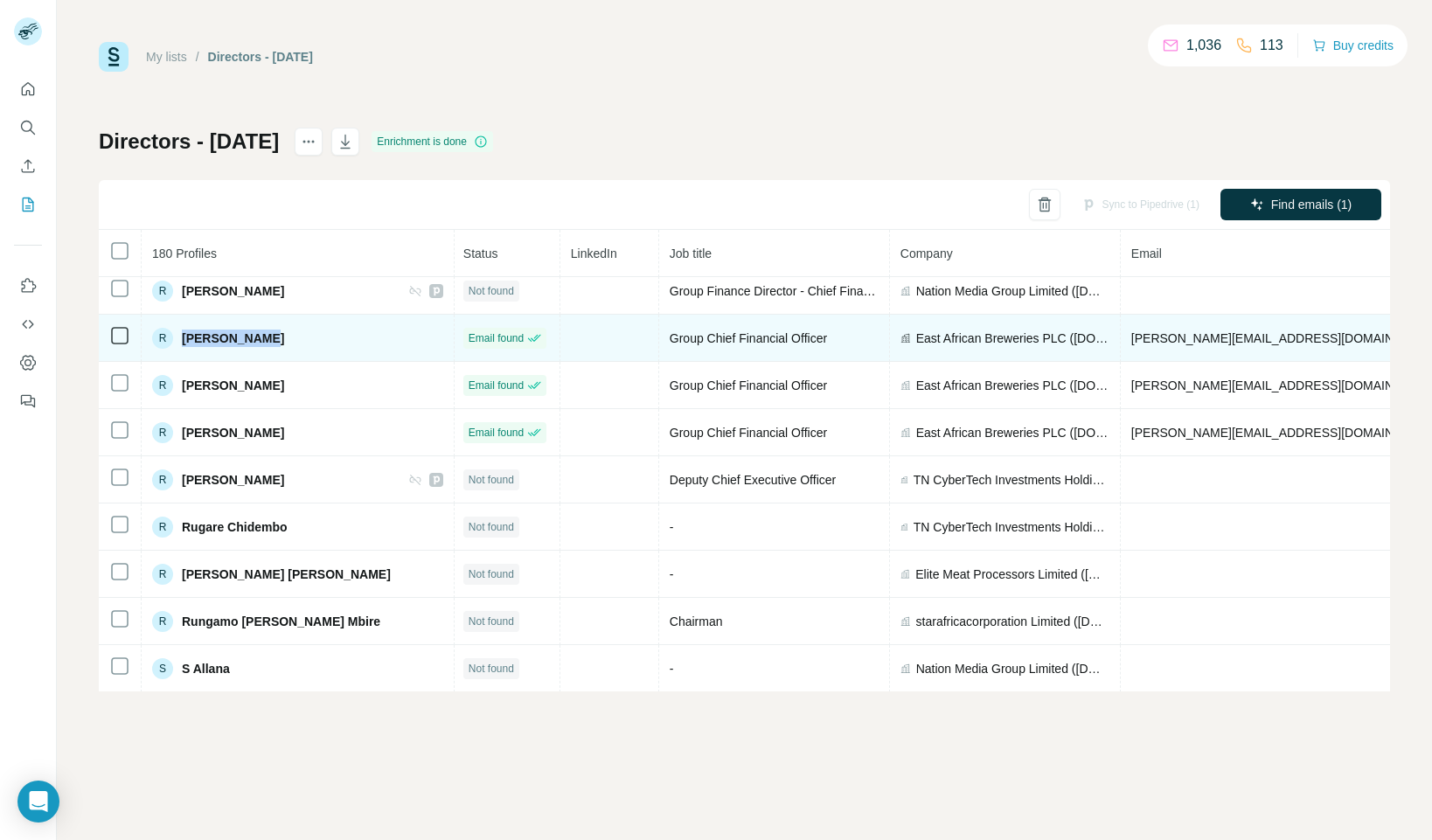
drag, startPoint x: 264, startPoint y: 340, endPoint x: 183, endPoint y: 351, distance: 81.7
click at [177, 338] on div "R [PERSON_NAME]" at bounding box center [297, 339] width 291 height 21
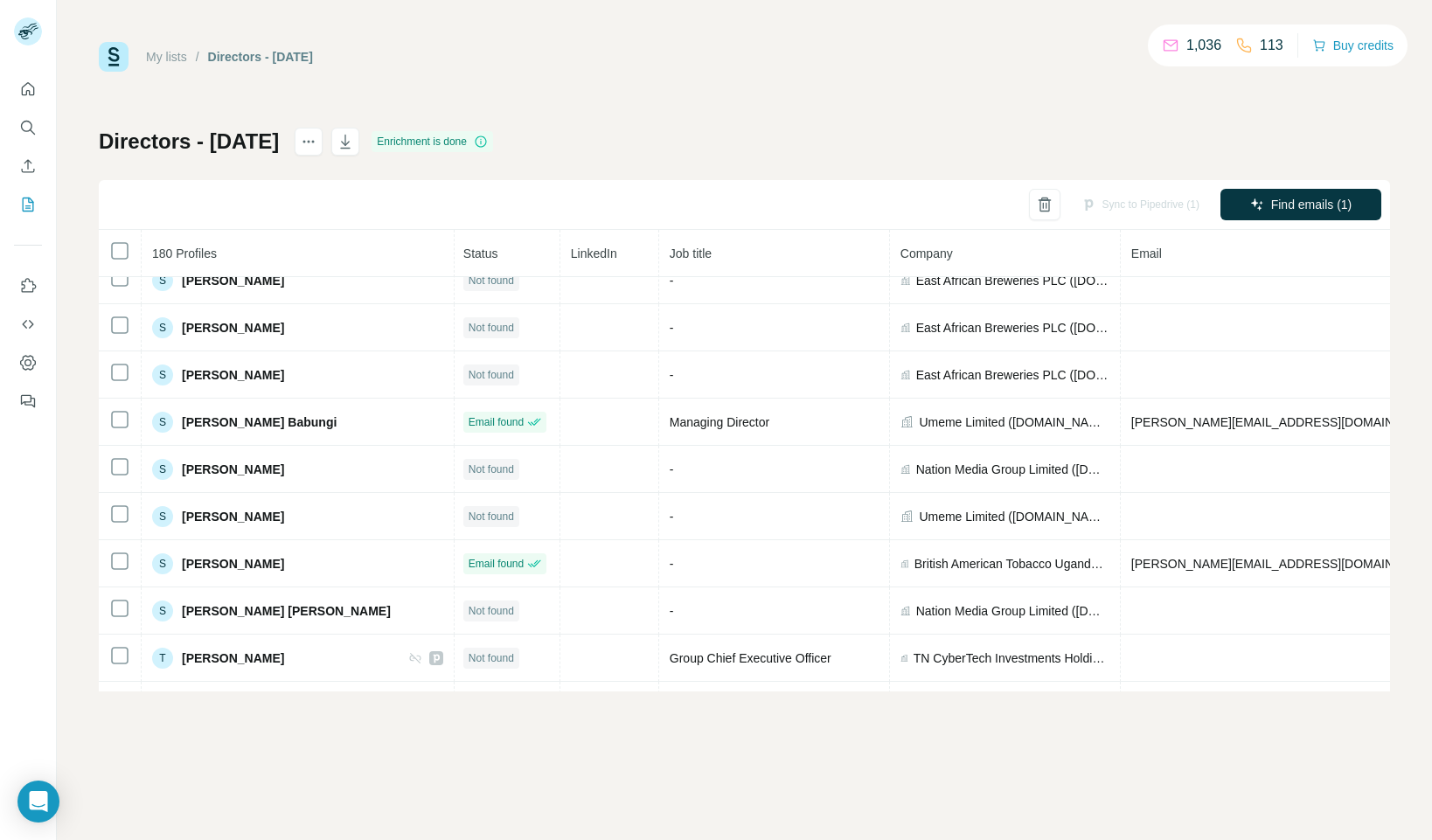
scroll to position [7528, 2]
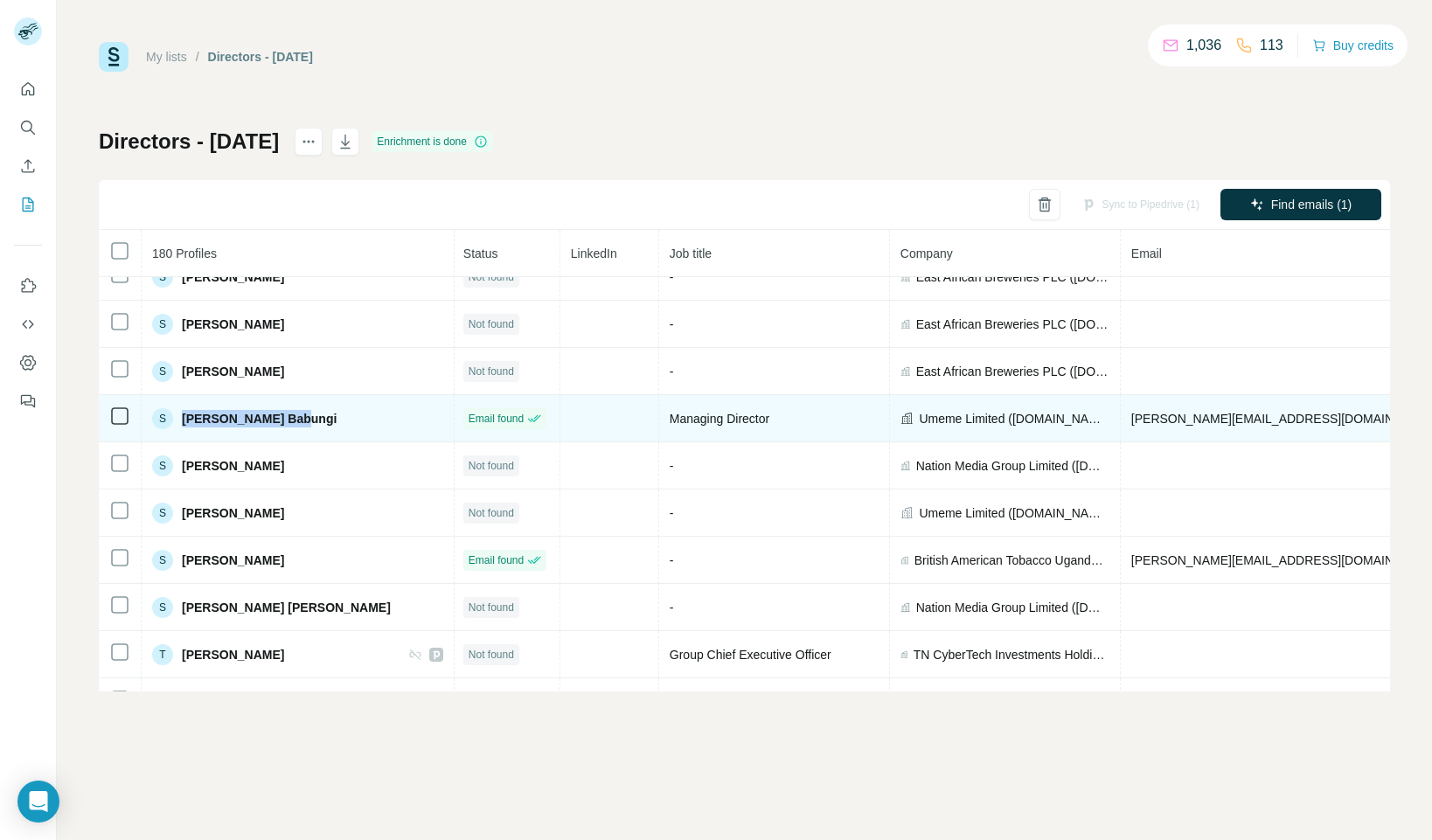
drag, startPoint x: 305, startPoint y: 413, endPoint x: 188, endPoint y: 421, distance: 117.3
click at [185, 417] on div "S [PERSON_NAME] Babungi" at bounding box center [297, 419] width 291 height 21
drag, startPoint x: 1083, startPoint y: 417, endPoint x: 1269, endPoint y: 422, distance: 186.1
click at [1265, 417] on td "[PERSON_NAME][EMAIL_ADDRESS][DOMAIN_NAME]" at bounding box center [1336, 418] width 431 height 47
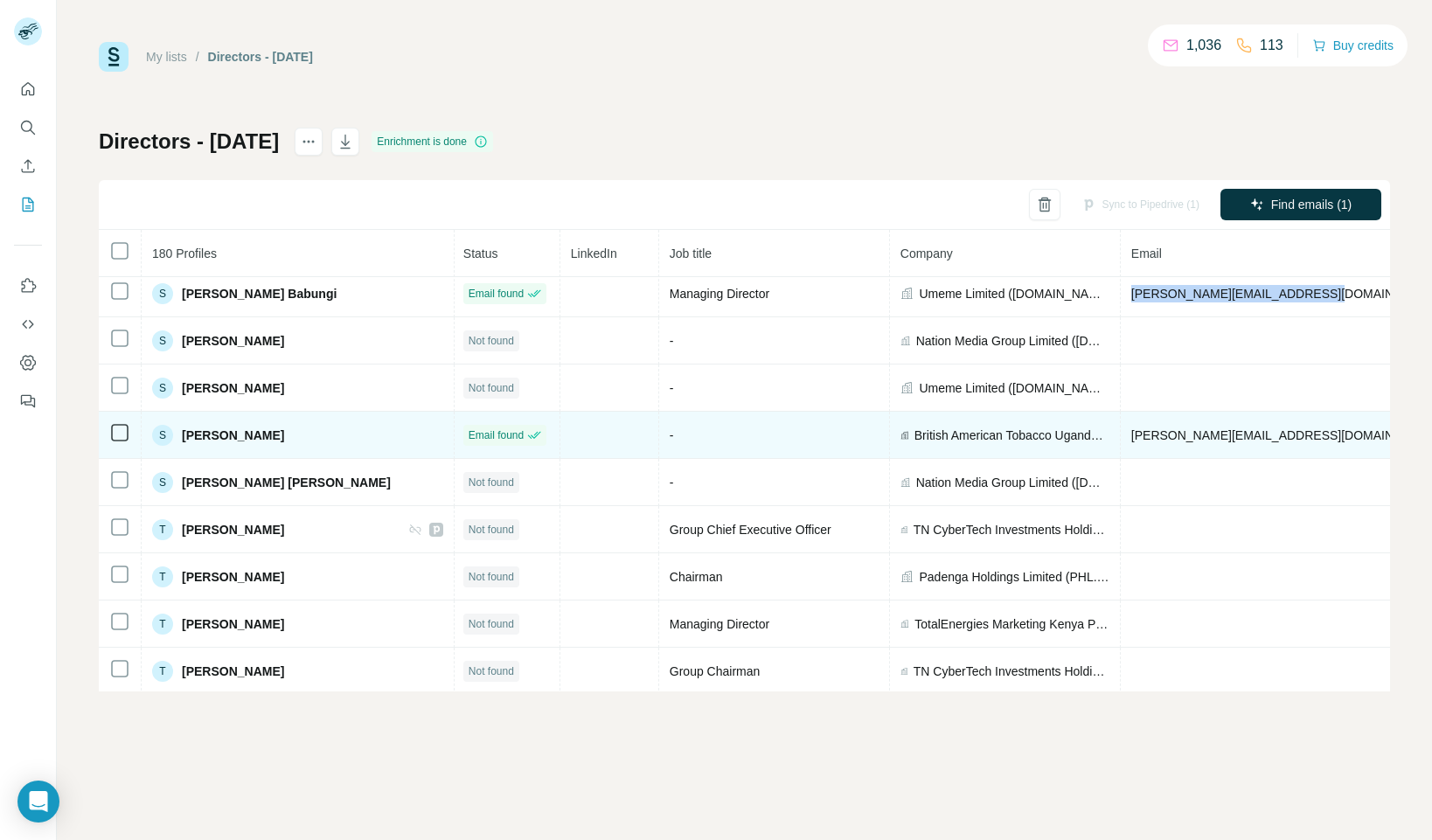
scroll to position [7668, 2]
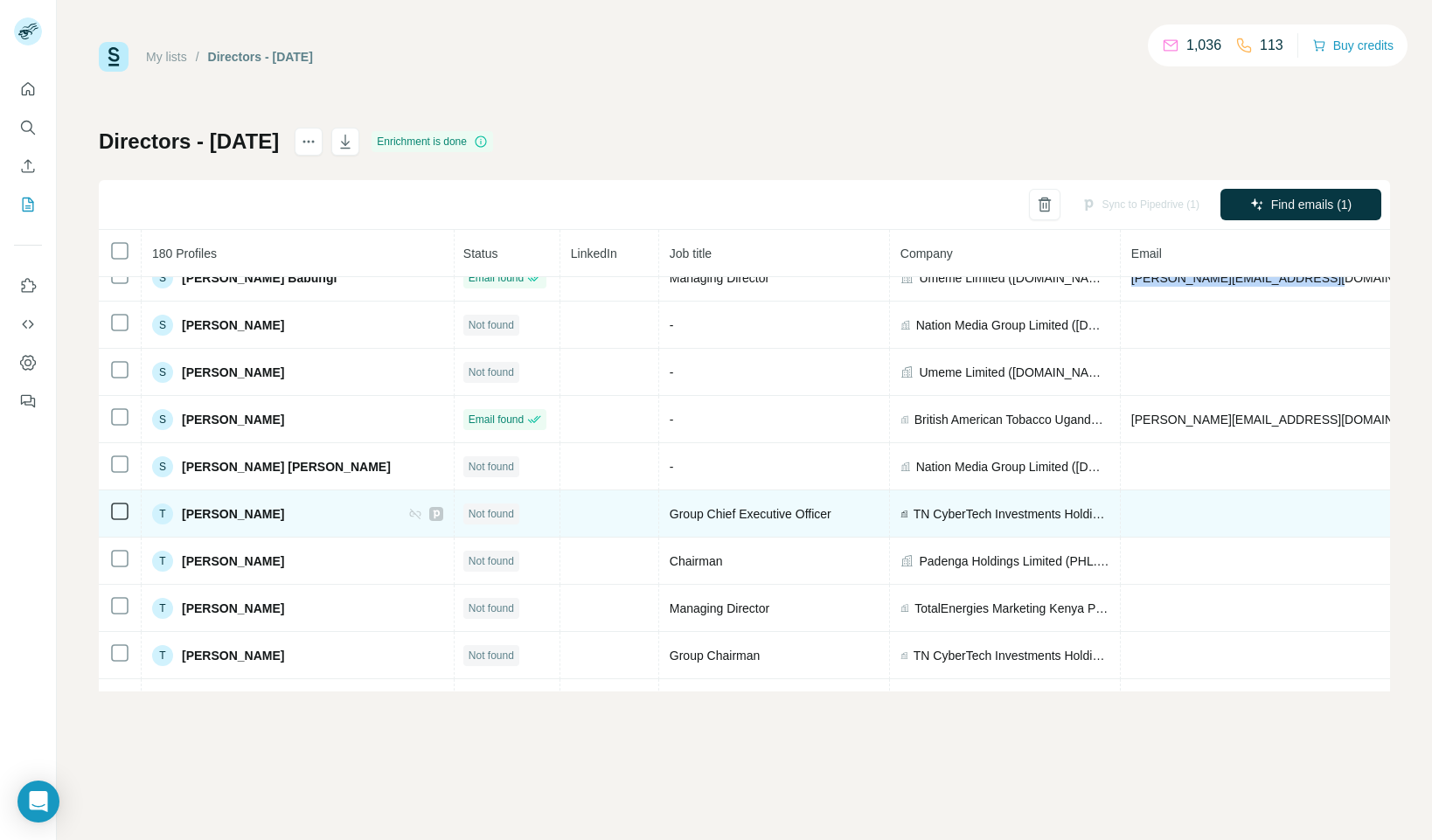
drag, startPoint x: 303, startPoint y: 512, endPoint x: 185, endPoint y: 519, distance: 118.2
click at [184, 514] on div "T [PERSON_NAME]" at bounding box center [297, 514] width 291 height 21
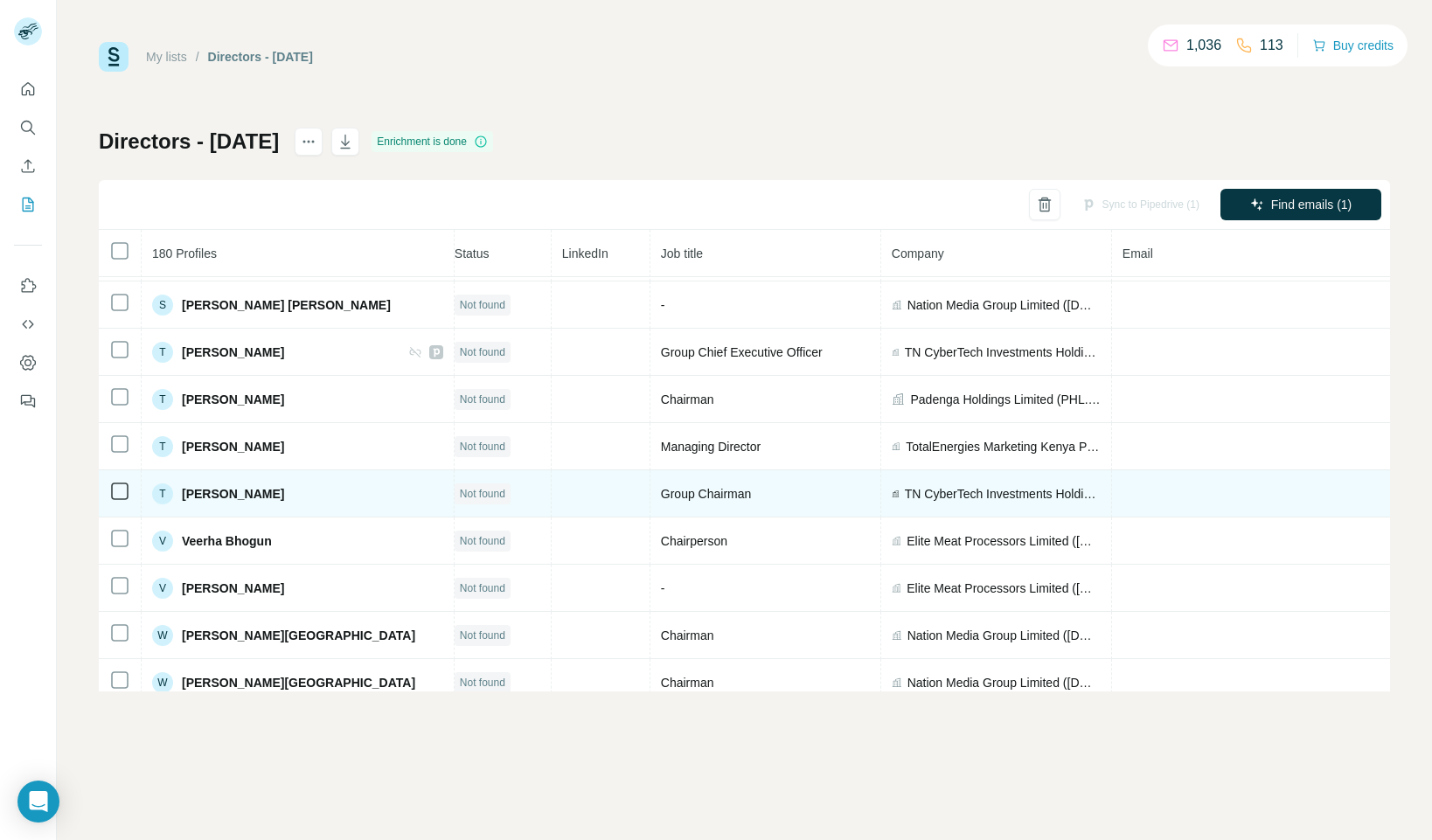
scroll to position [7831, 0]
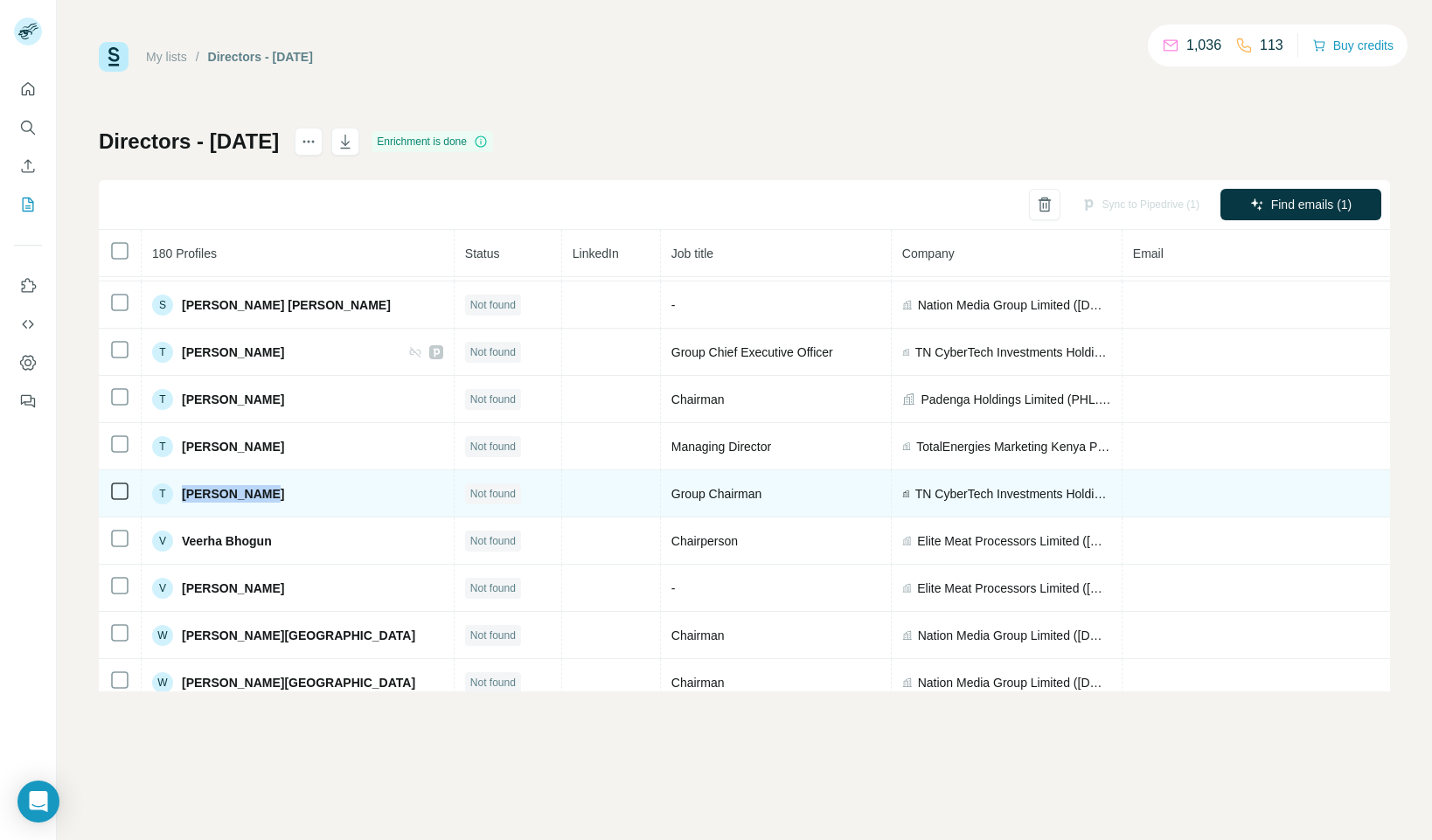
drag, startPoint x: 271, startPoint y: 492, endPoint x: 176, endPoint y: 511, distance: 96.9
click at [178, 495] on div "T [PERSON_NAME]" at bounding box center [297, 494] width 291 height 21
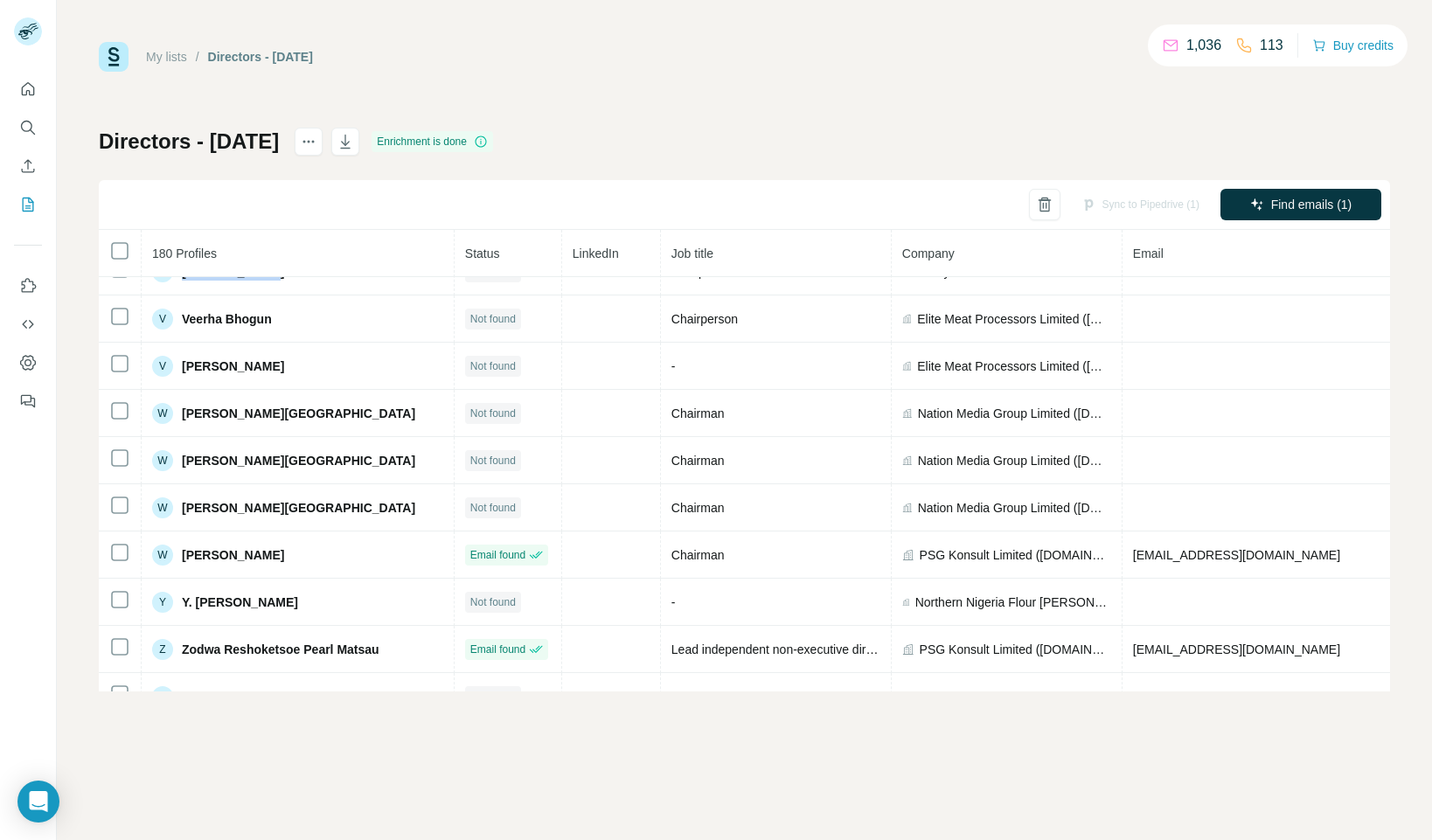
scroll to position [8082, 0]
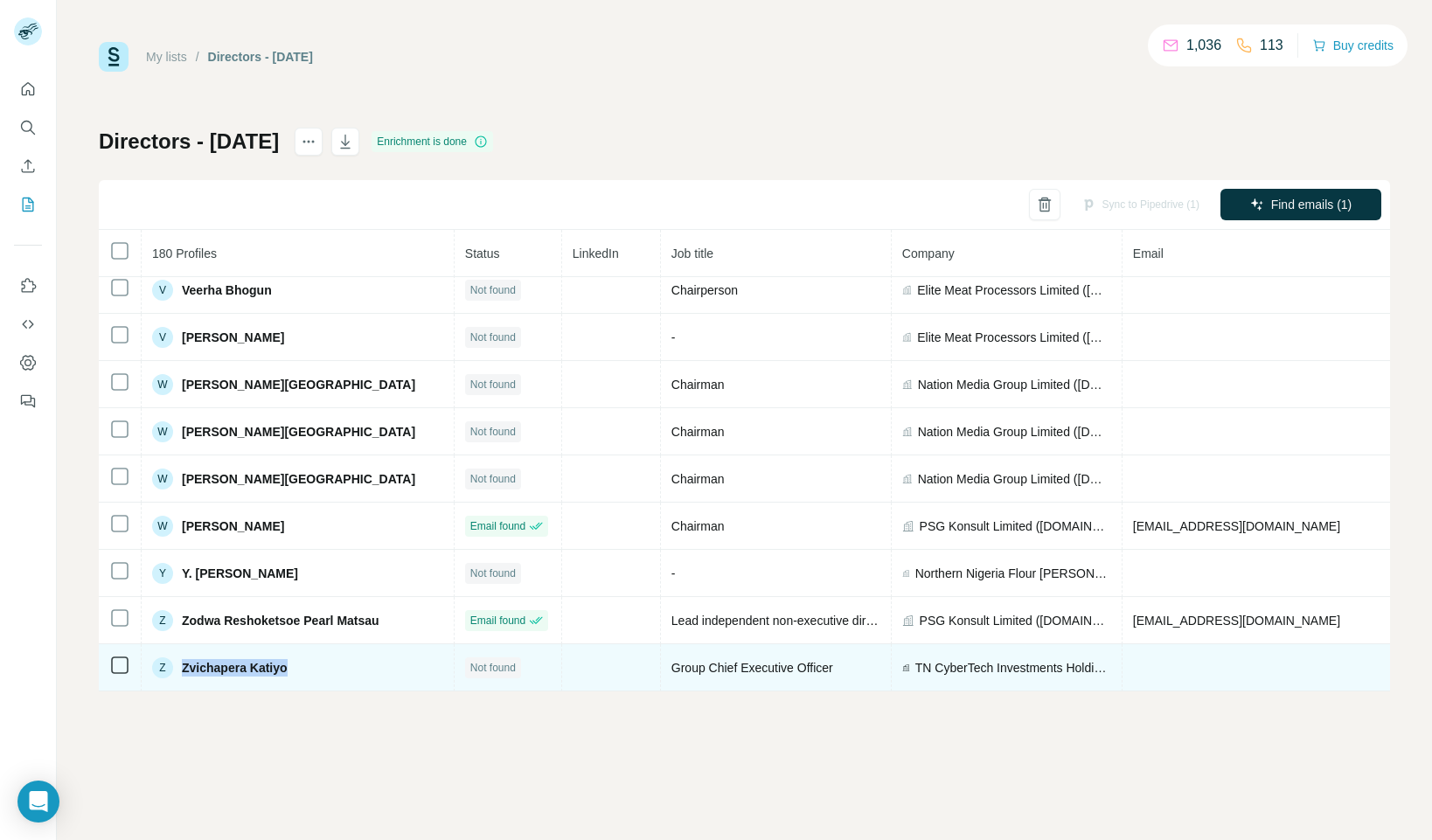
drag, startPoint x: 311, startPoint y: 674, endPoint x: 178, endPoint y: 678, distance: 133.1
click at [174, 670] on div "Z Zvichapera [PERSON_NAME]" at bounding box center [297, 668] width 291 height 21
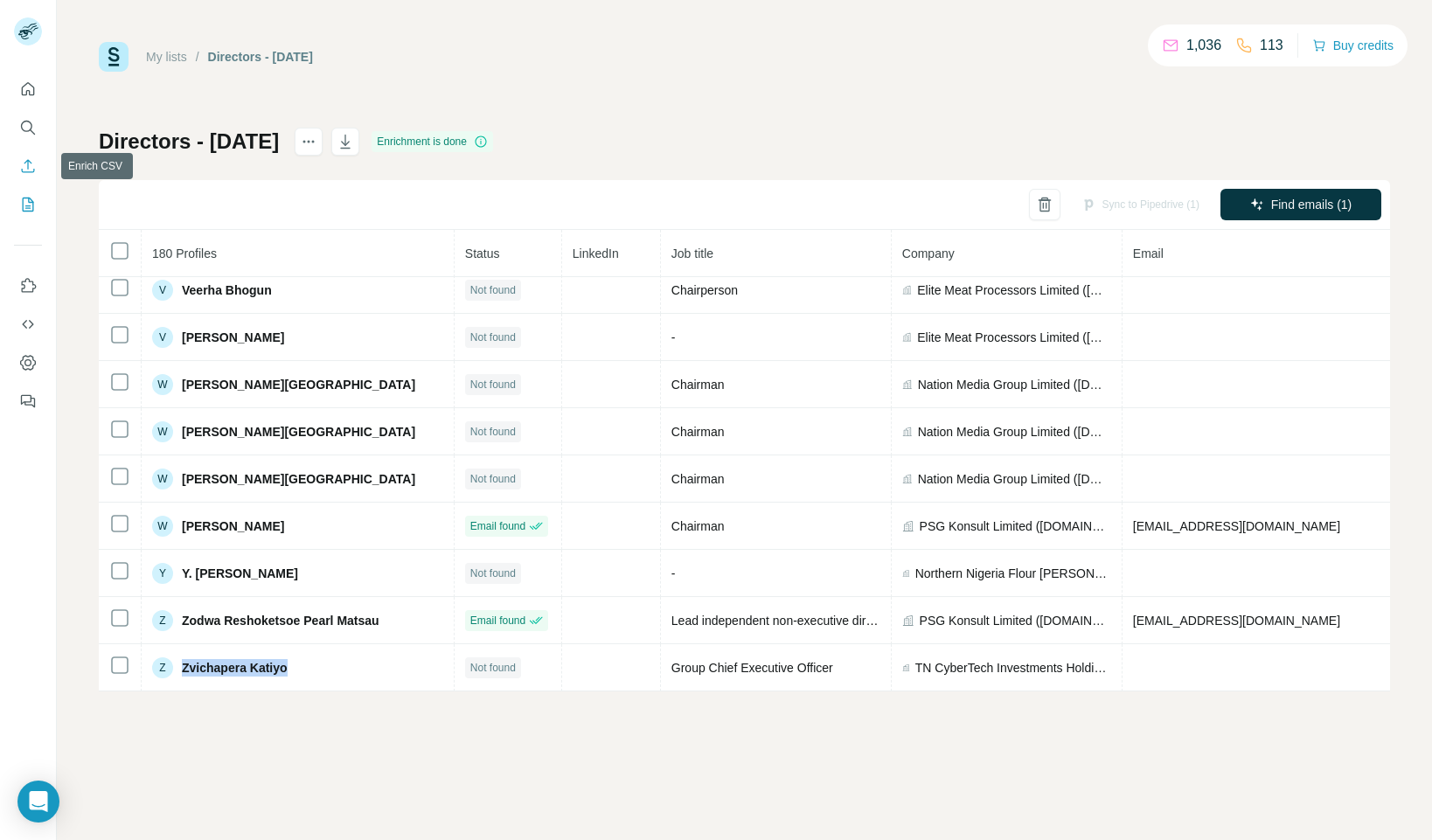
click at [30, 169] on icon "Enrich CSV" at bounding box center [28, 166] width 18 height 18
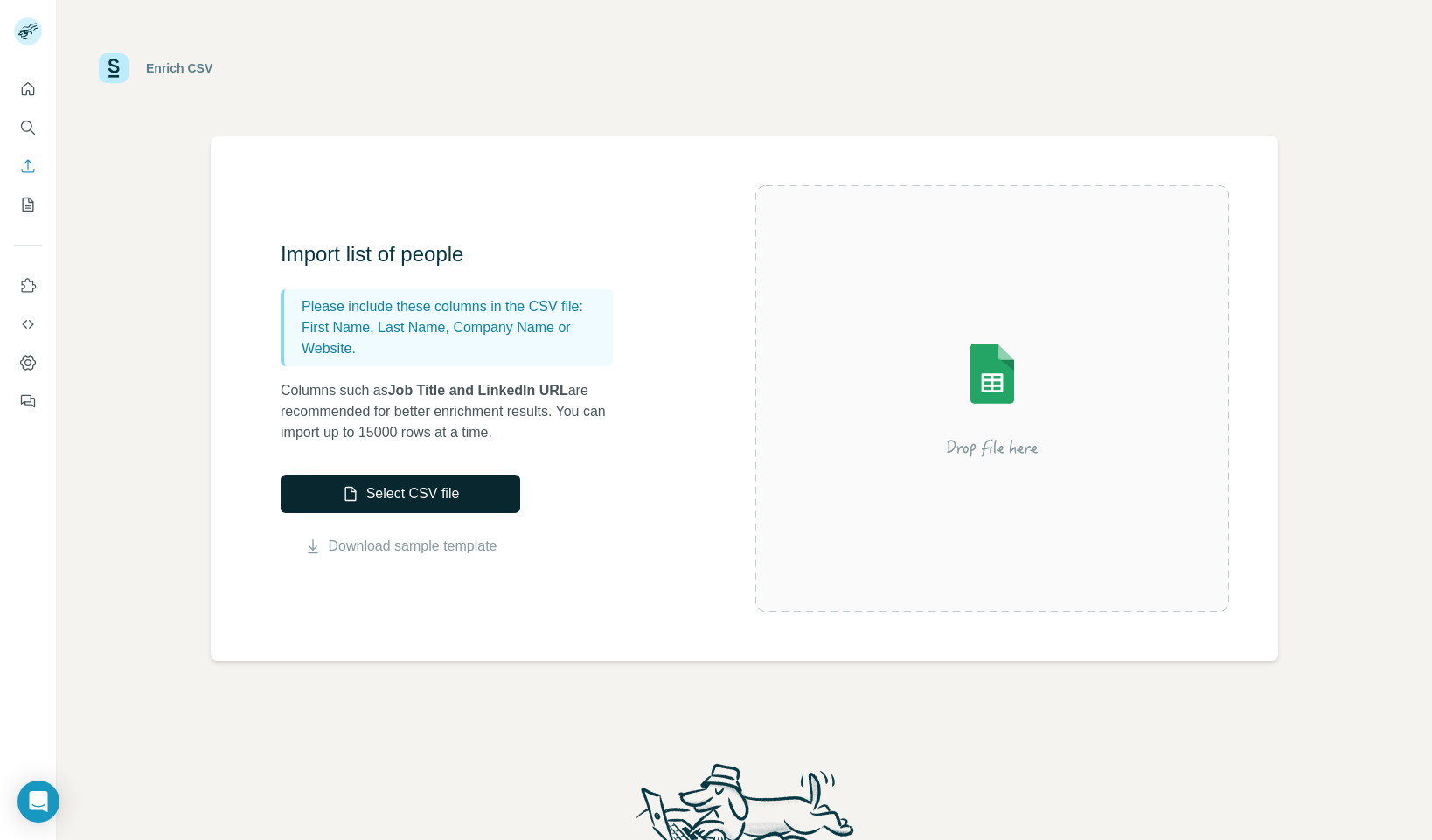
click at [486, 480] on button "Select CSV file" at bounding box center [400, 493] width 240 height 38
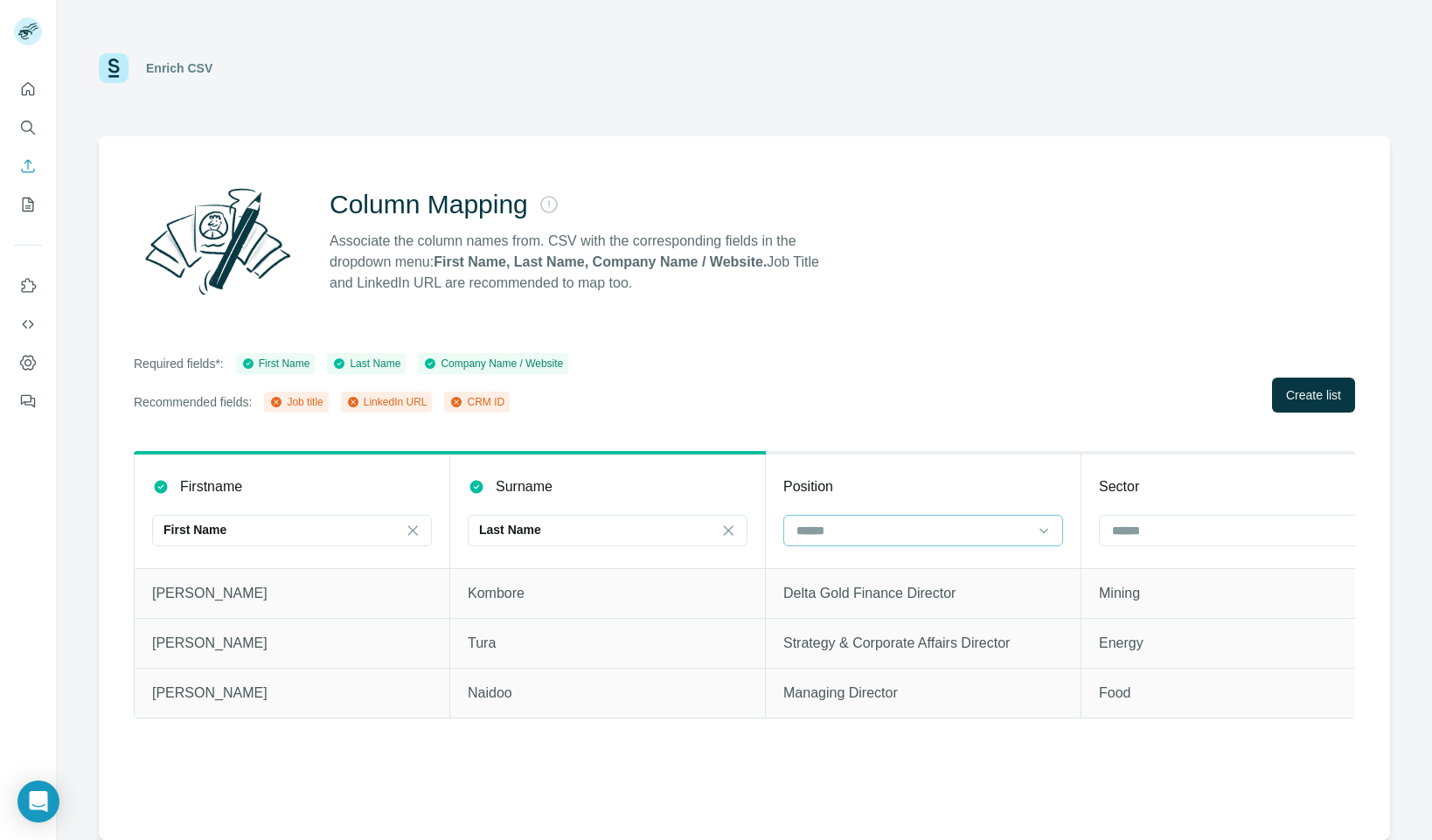
click at [897, 530] on input at bounding box center [913, 530] width 236 height 20
click at [869, 602] on div "Job title" at bounding box center [924, 601] width 250 height 18
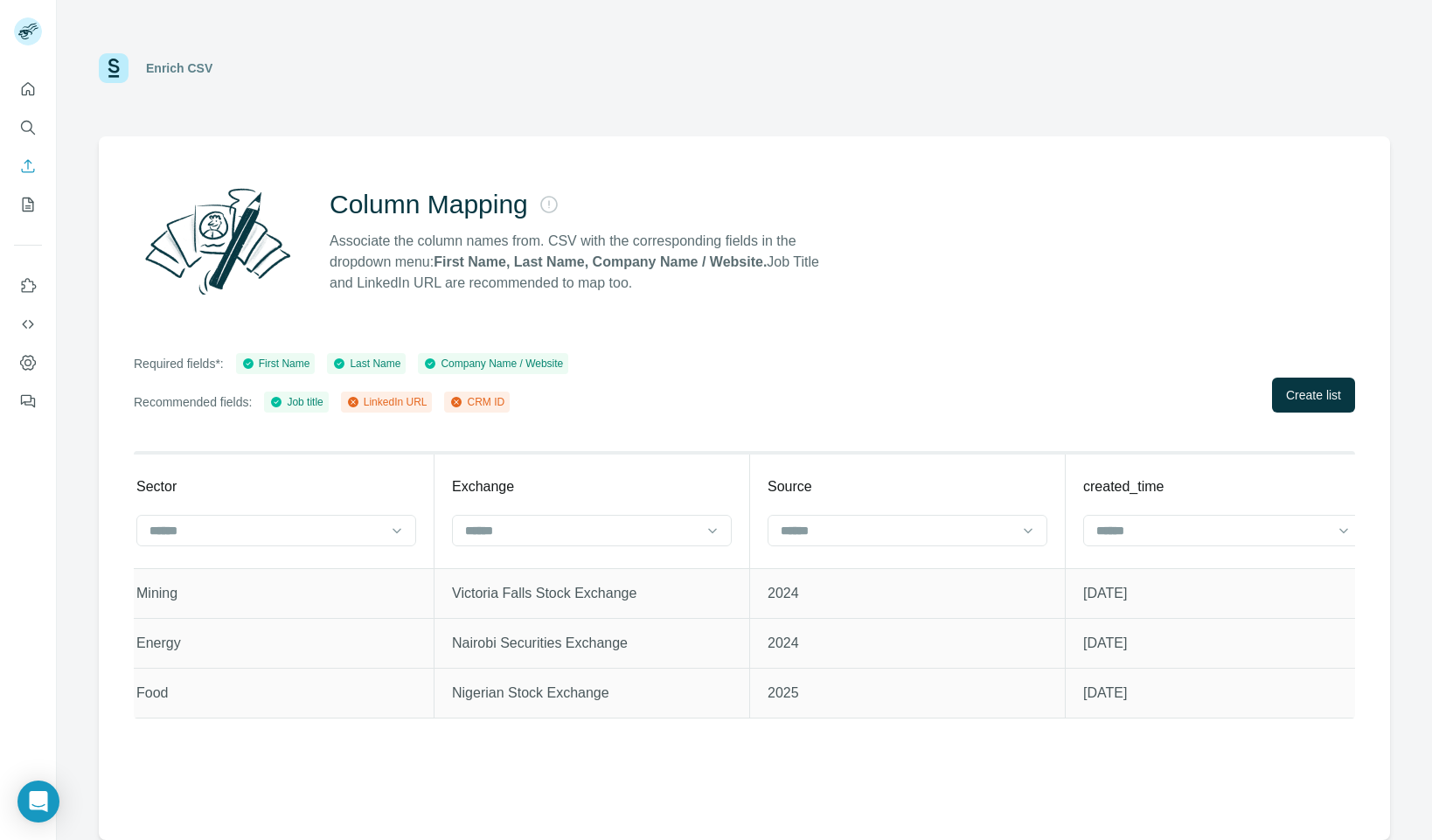
scroll to position [0, 1304]
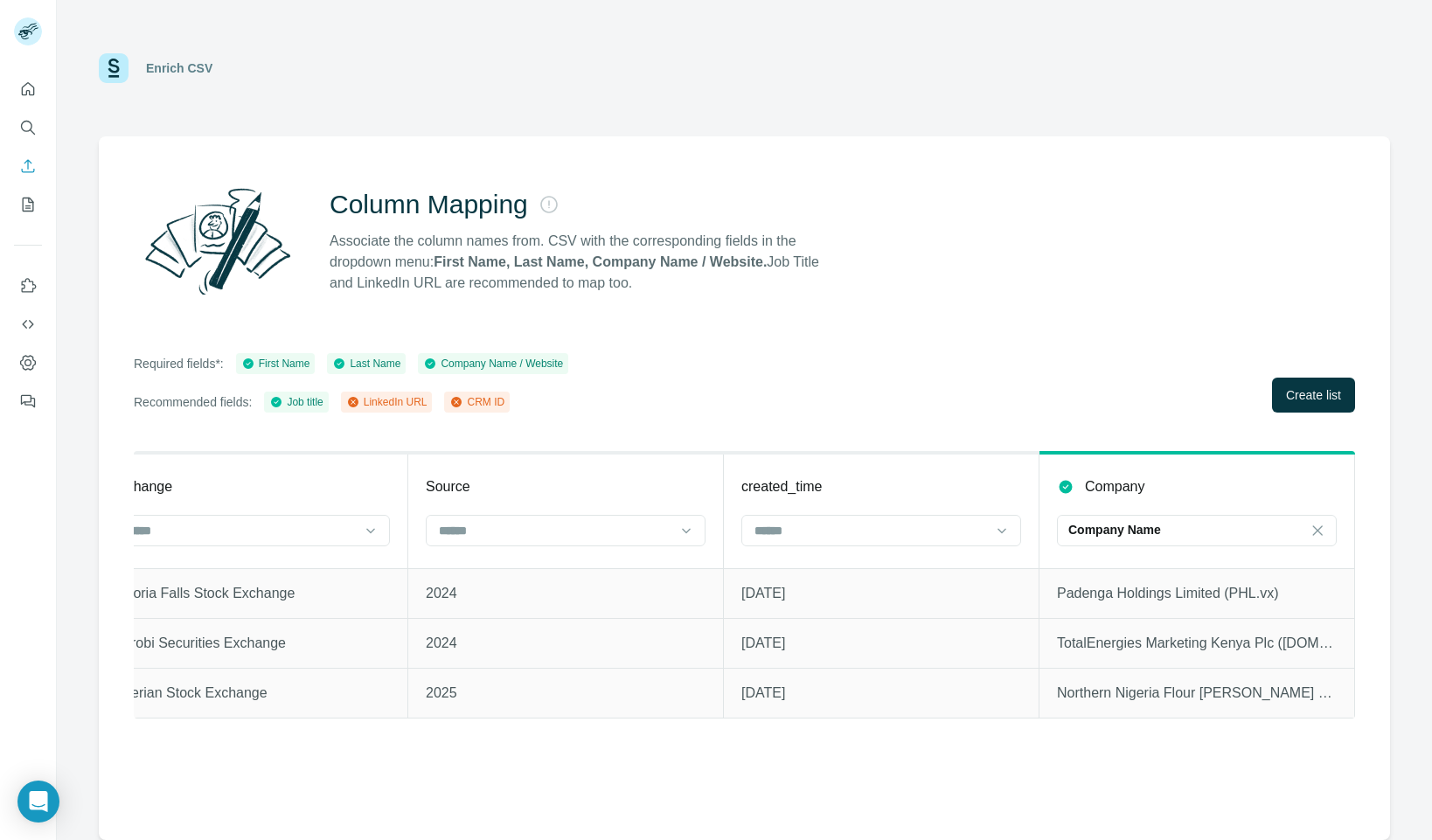
drag, startPoint x: 1283, startPoint y: 396, endPoint x: 1181, endPoint y: 437, distance: 109.9
click at [1282, 396] on button "Create list" at bounding box center [1314, 395] width 83 height 35
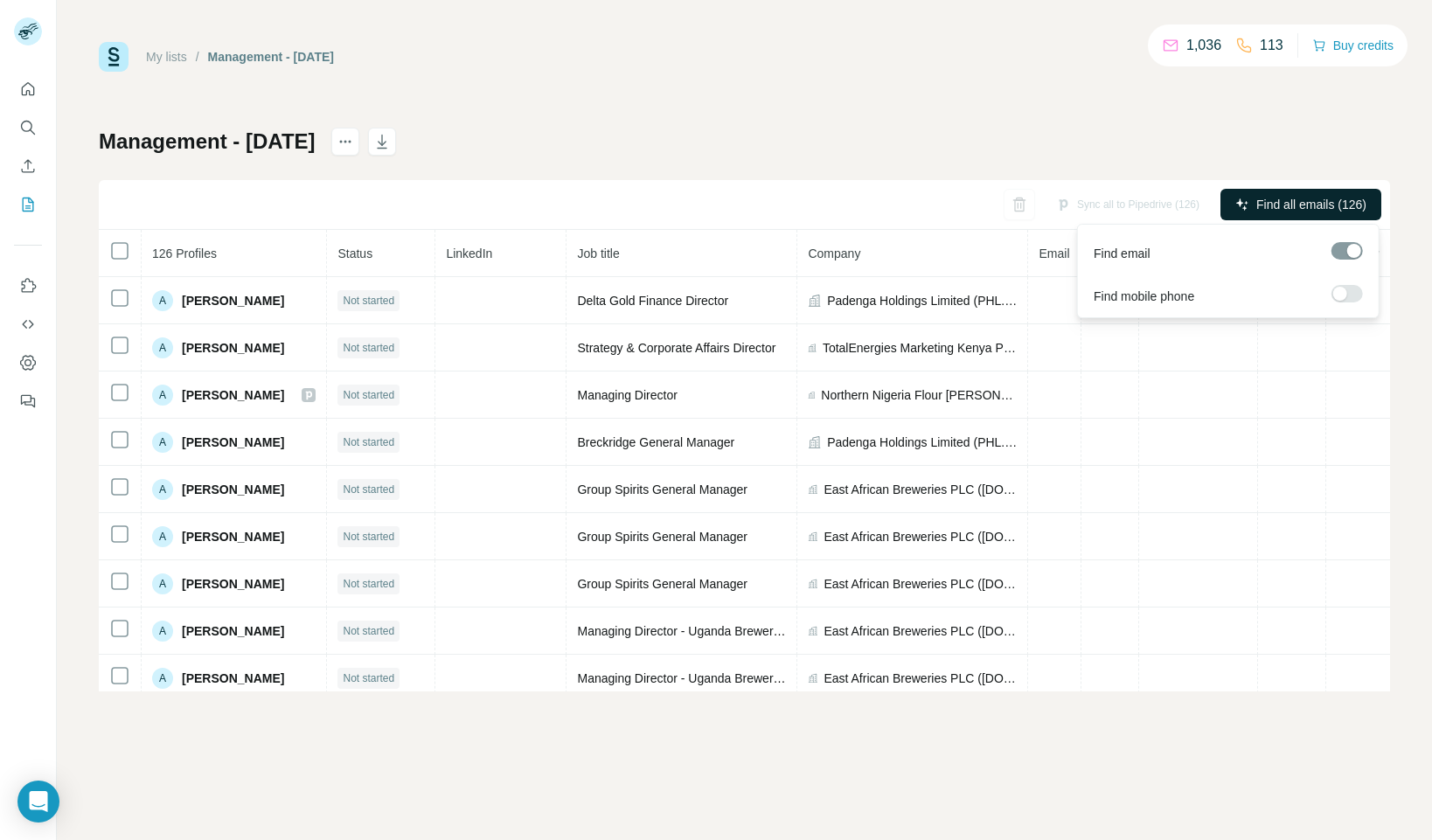
click at [1267, 208] on span "Find all emails (126)" at bounding box center [1311, 205] width 110 height 18
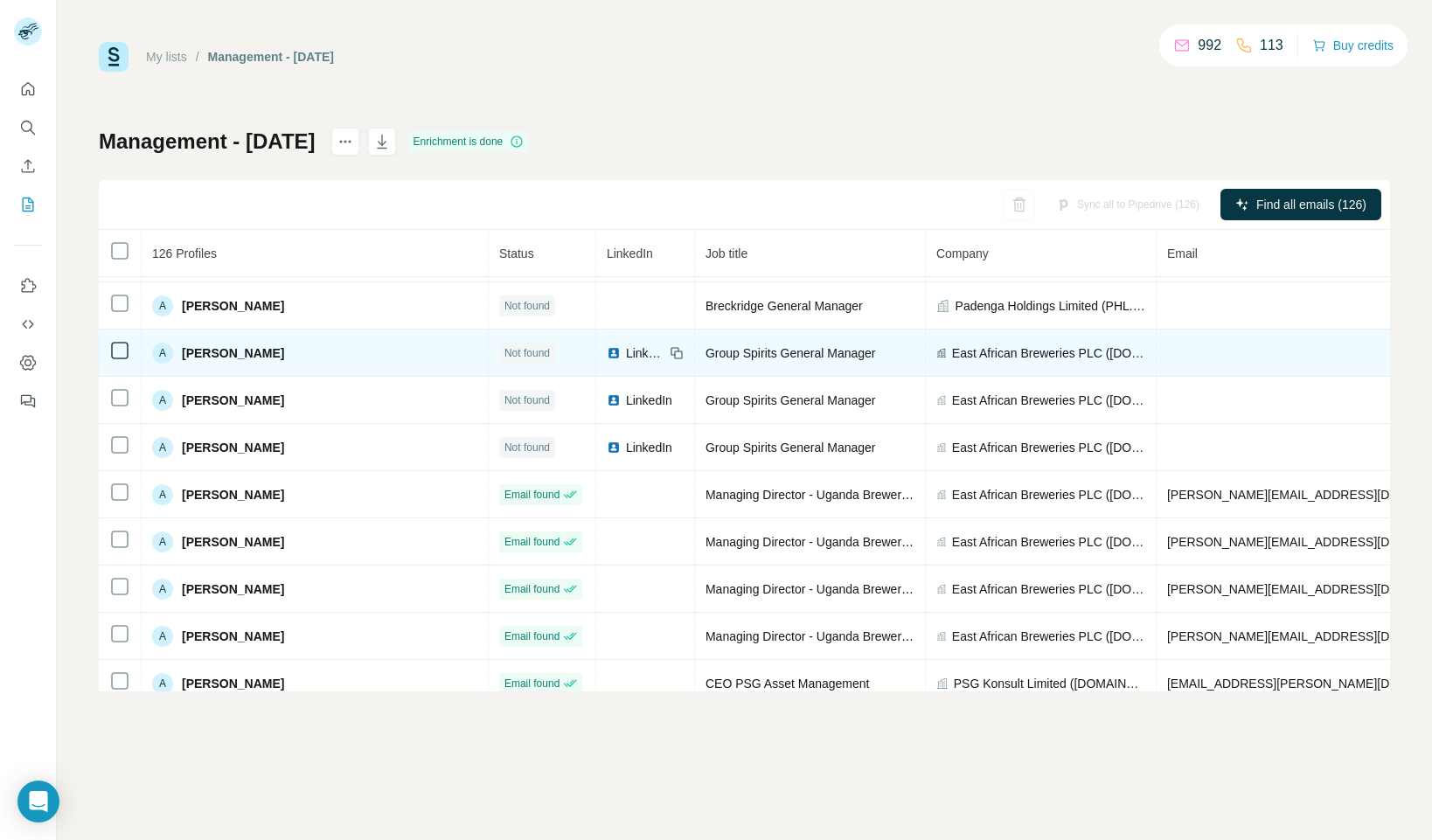
scroll to position [119, 0]
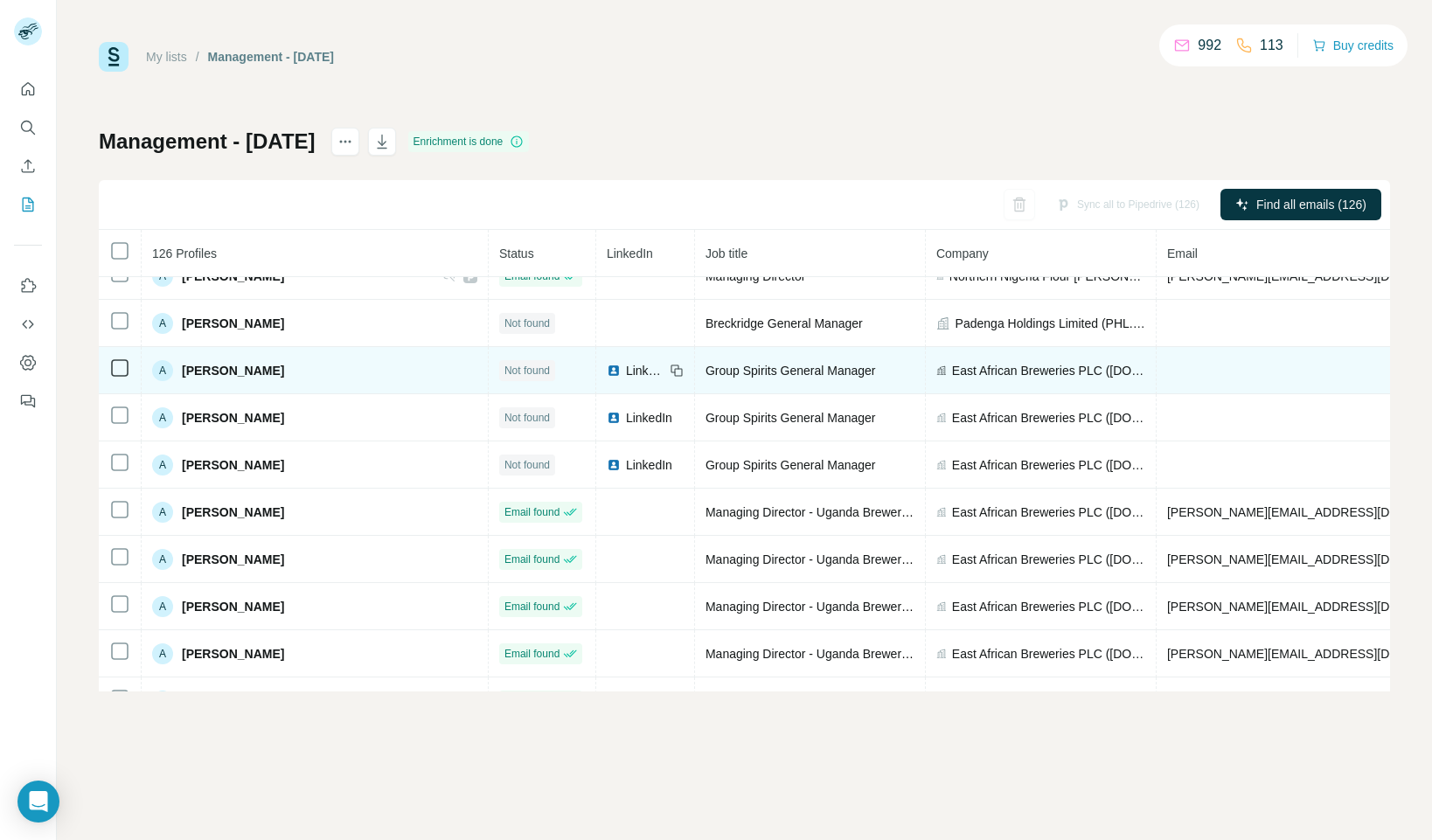
click at [626, 367] on span "LinkedIn" at bounding box center [645, 371] width 38 height 18
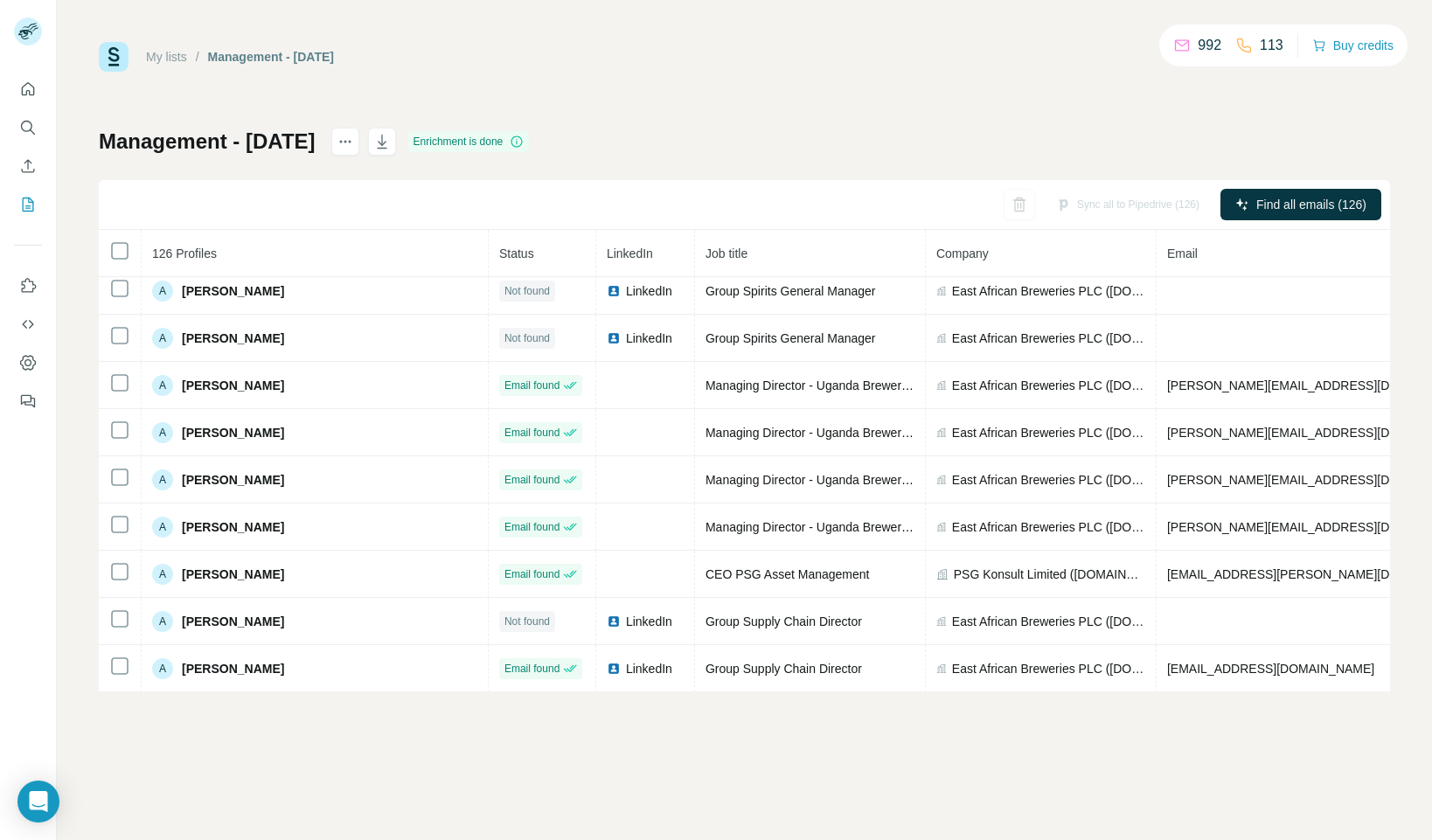
scroll to position [247, 0]
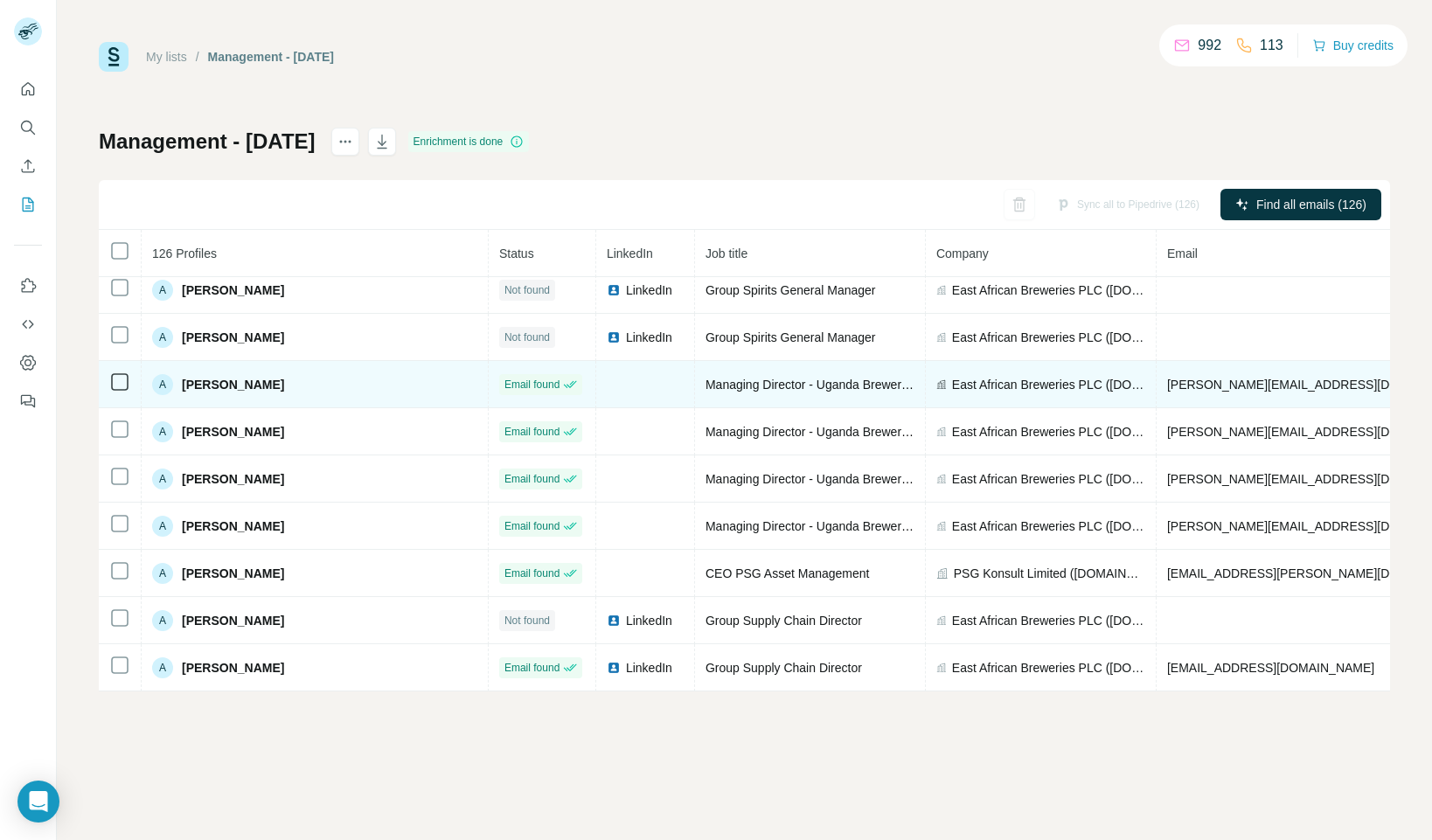
drag, startPoint x: 275, startPoint y: 381, endPoint x: 185, endPoint y: 383, distance: 90.0
click at [185, 383] on div "A [PERSON_NAME]" at bounding box center [314, 385] width 326 height 21
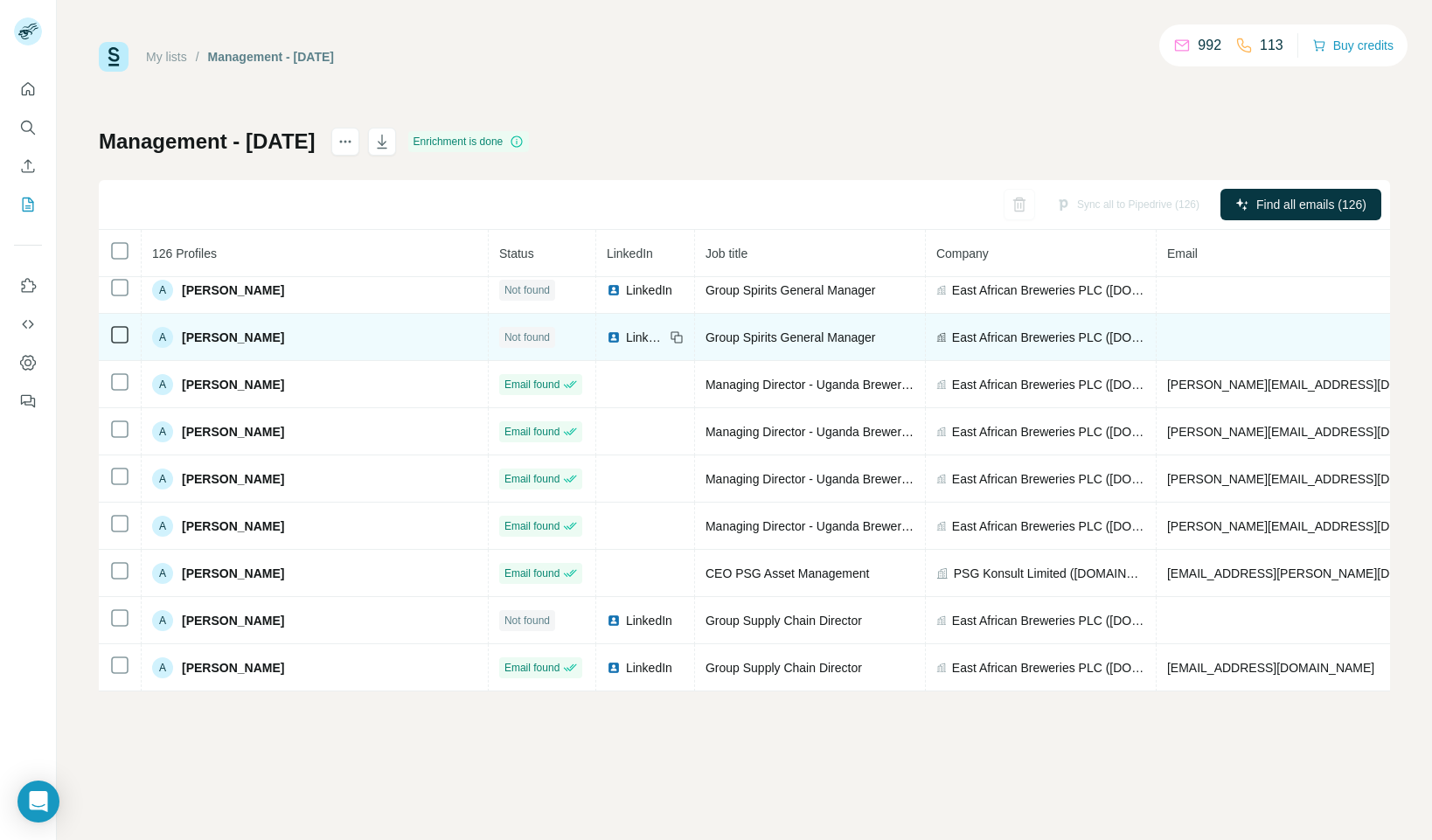
click at [626, 341] on span "LinkedIn" at bounding box center [645, 337] width 38 height 18
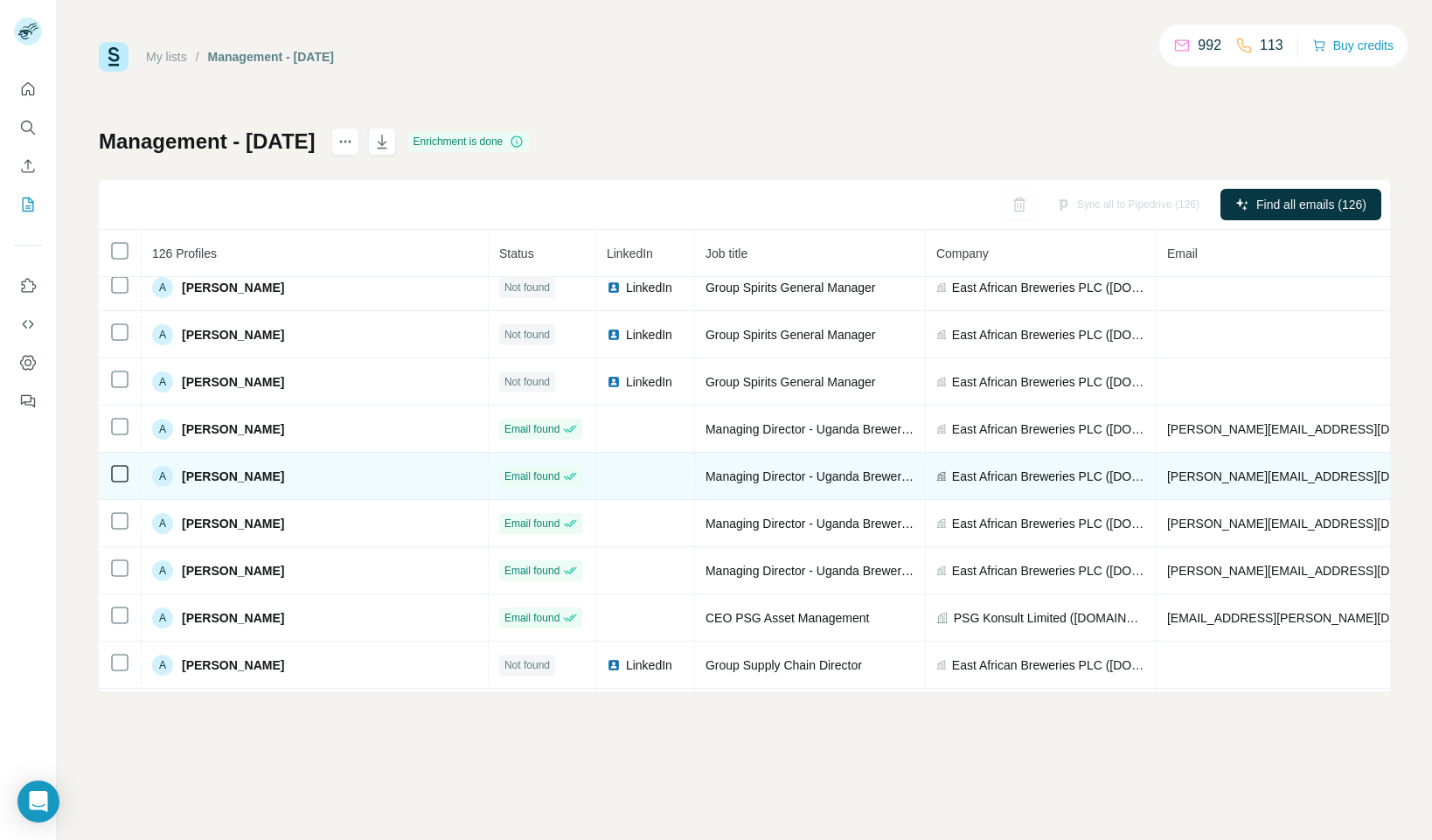
scroll to position [207, 0]
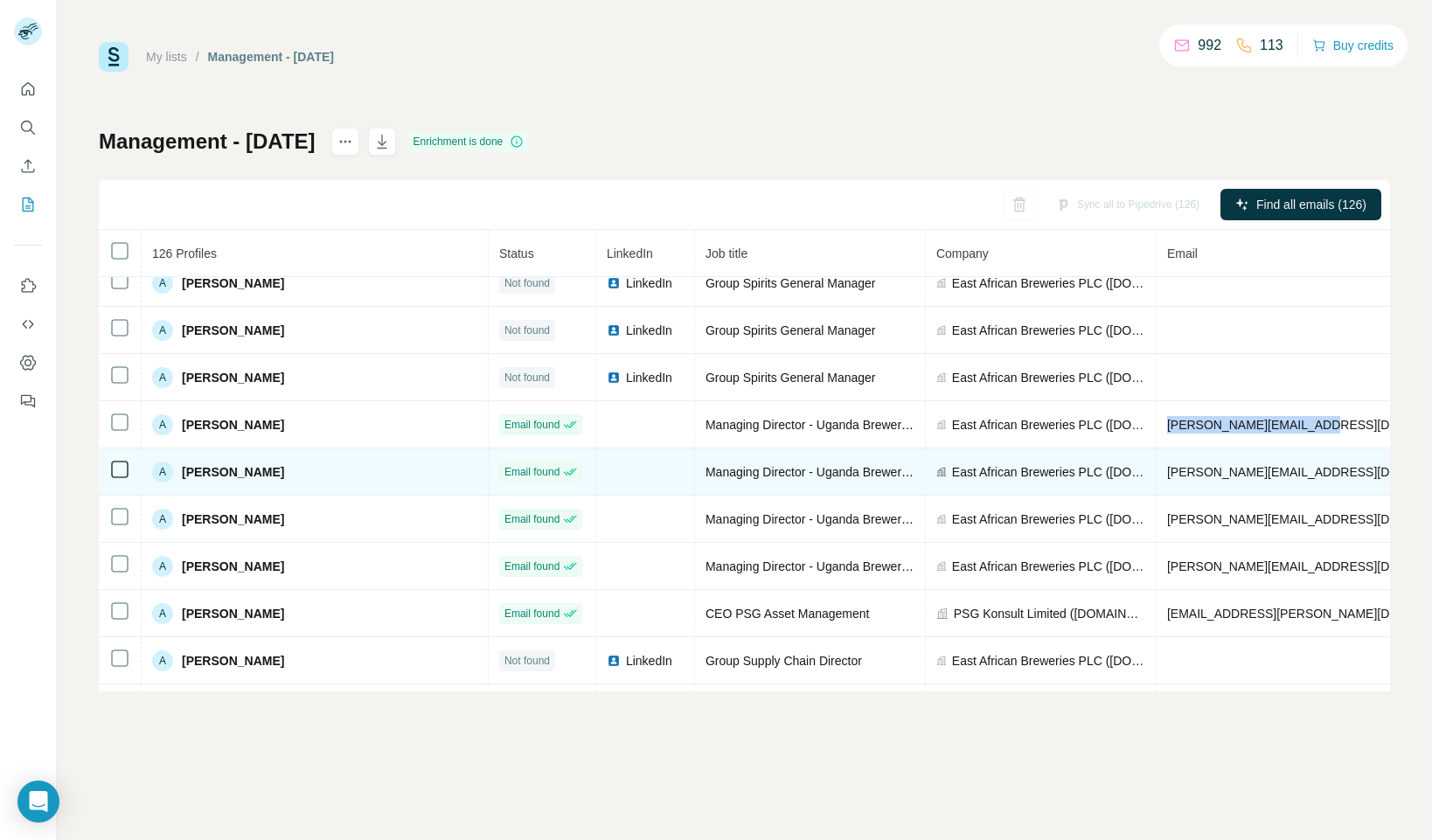
drag, startPoint x: 1202, startPoint y: 427, endPoint x: 1043, endPoint y: 451, distance: 160.8
click at [1157, 427] on td "[PERSON_NAME][EMAIL_ADDRESS][DOMAIN_NAME]" at bounding box center [1373, 424] width 431 height 47
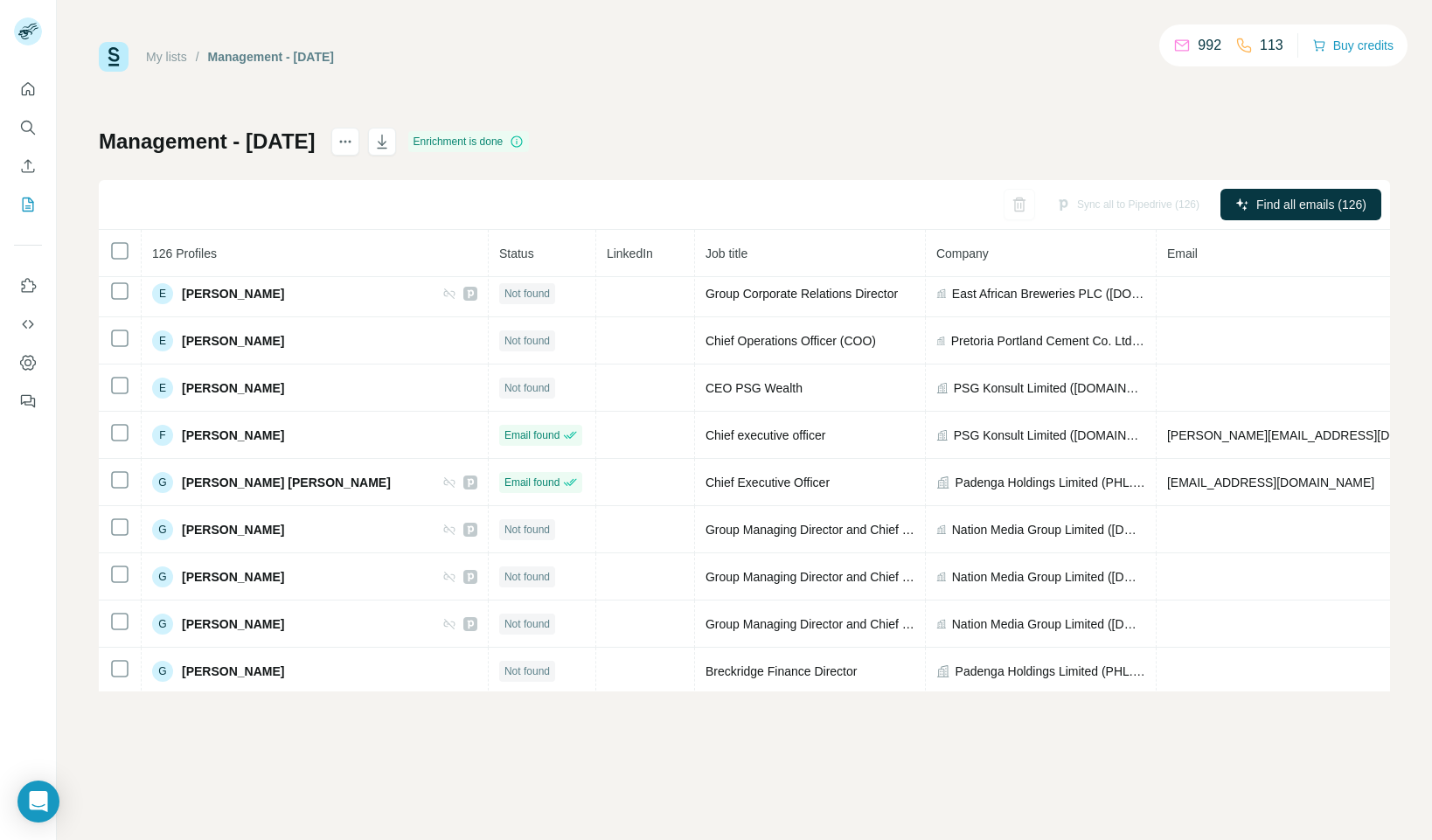
scroll to position [1662, 0]
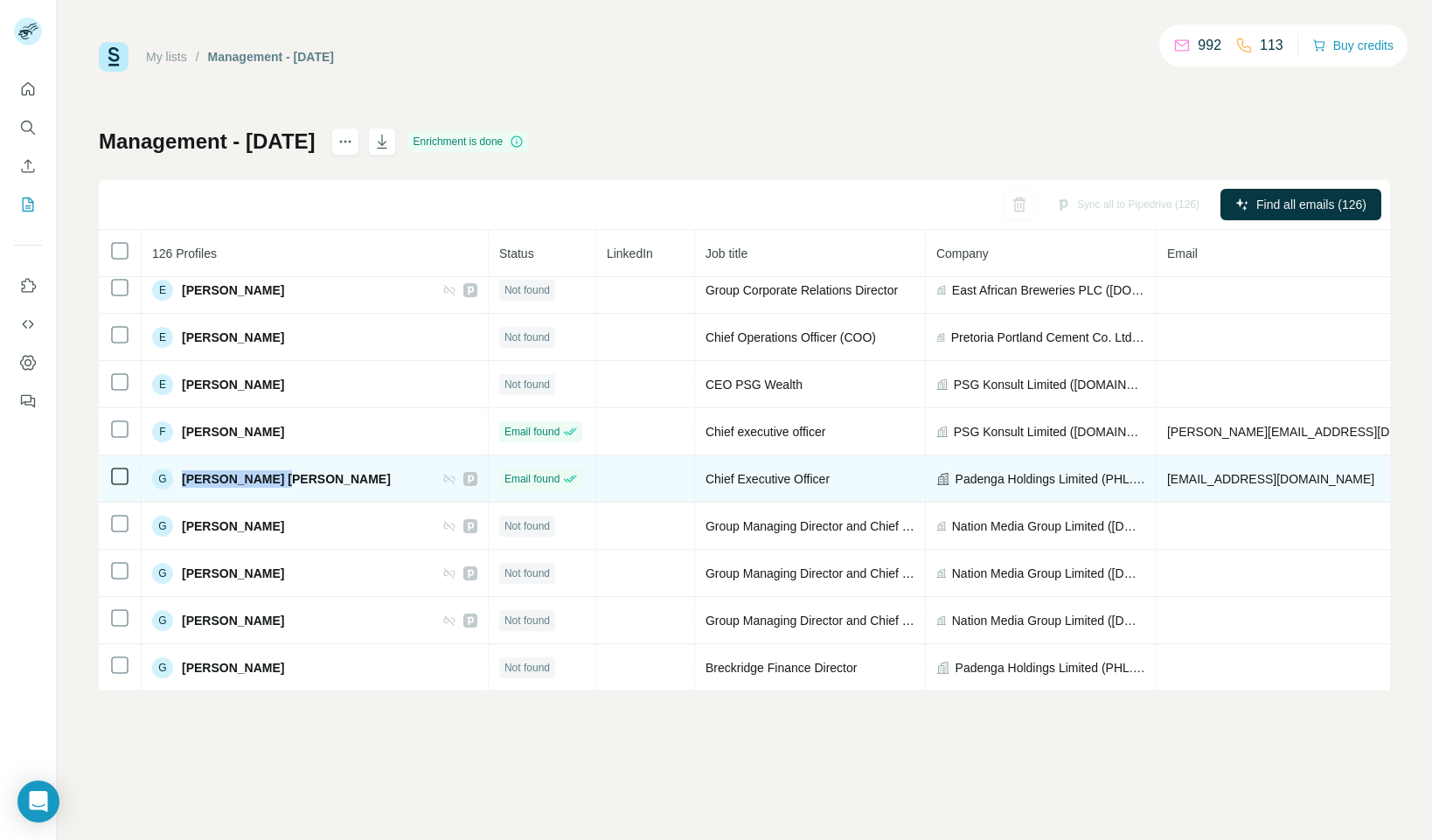
drag, startPoint x: 277, startPoint y: 483, endPoint x: 177, endPoint y: 499, distance: 101.3
click at [183, 485] on div "G [PERSON_NAME] [PERSON_NAME]" at bounding box center [314, 479] width 326 height 21
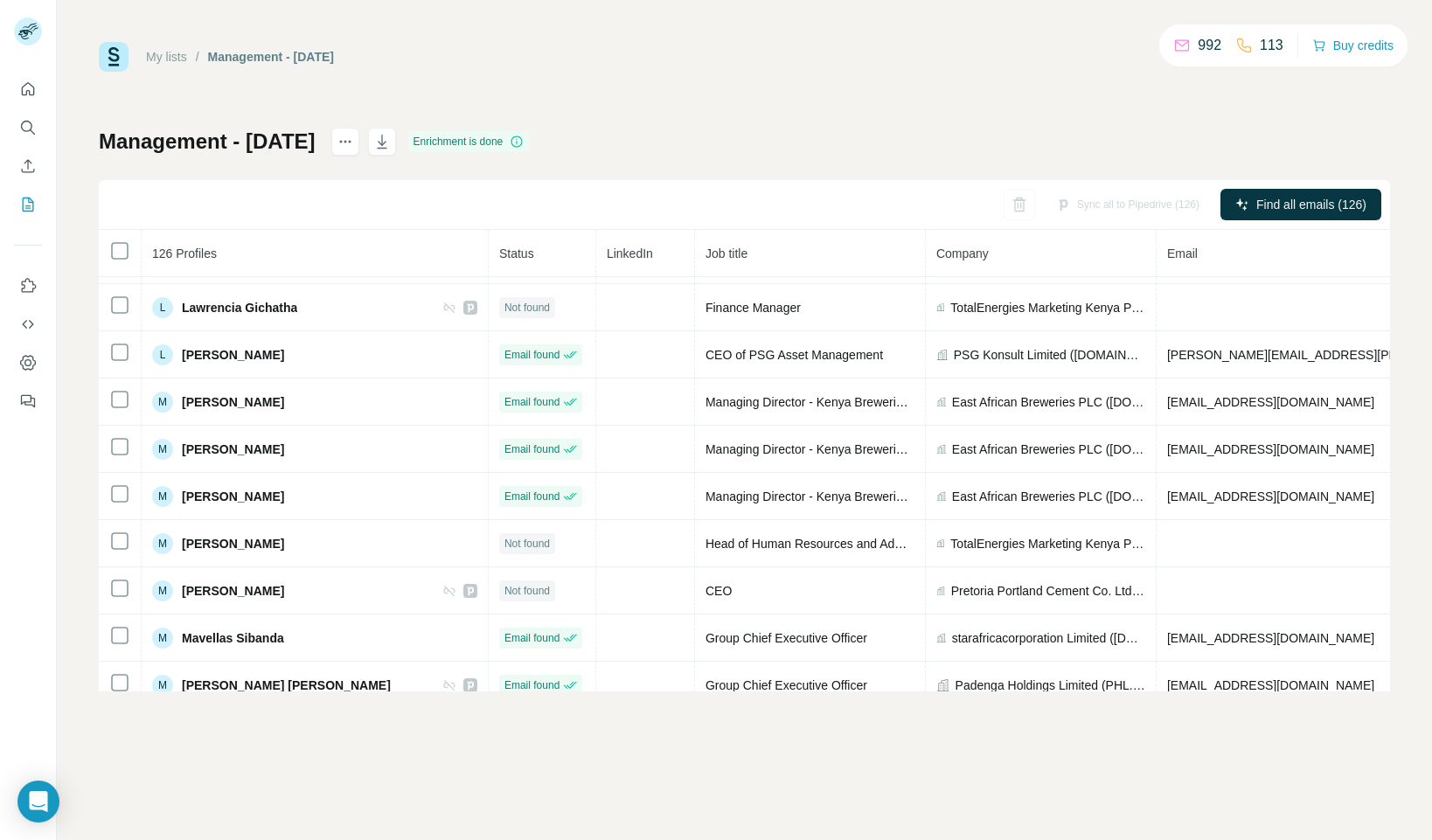
scroll to position [3301, 0]
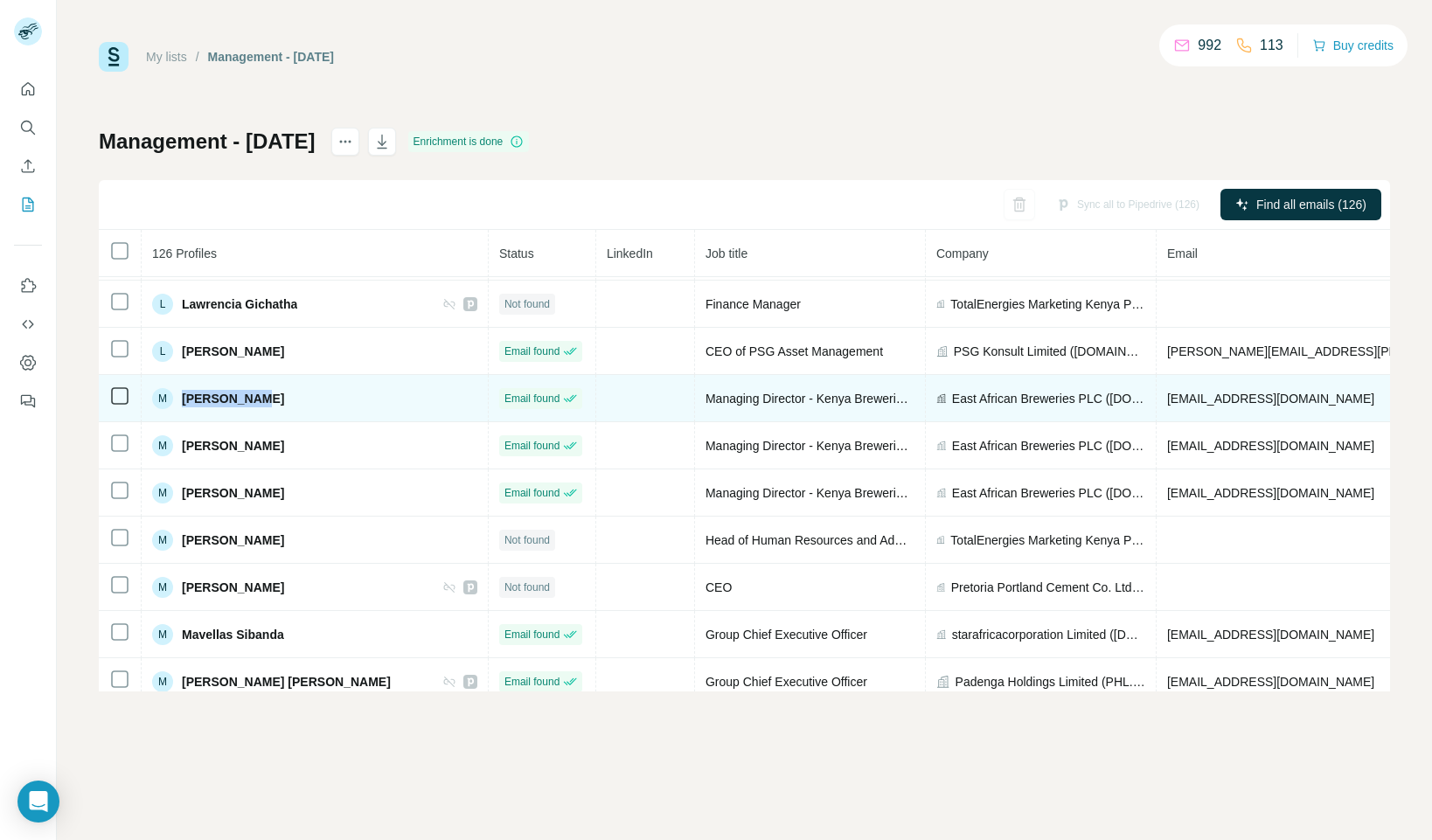
drag, startPoint x: 290, startPoint y: 398, endPoint x: 178, endPoint y: 411, distance: 112.8
click at [188, 396] on div "M [PERSON_NAME]" at bounding box center [314, 398] width 326 height 21
click at [269, 395] on div "M [PERSON_NAME]" at bounding box center [314, 398] width 326 height 21
drag, startPoint x: 240, startPoint y: 397, endPoint x: 182, endPoint y: 400, distance: 58.1
click at [182, 396] on div "M [PERSON_NAME]" at bounding box center [314, 398] width 326 height 21
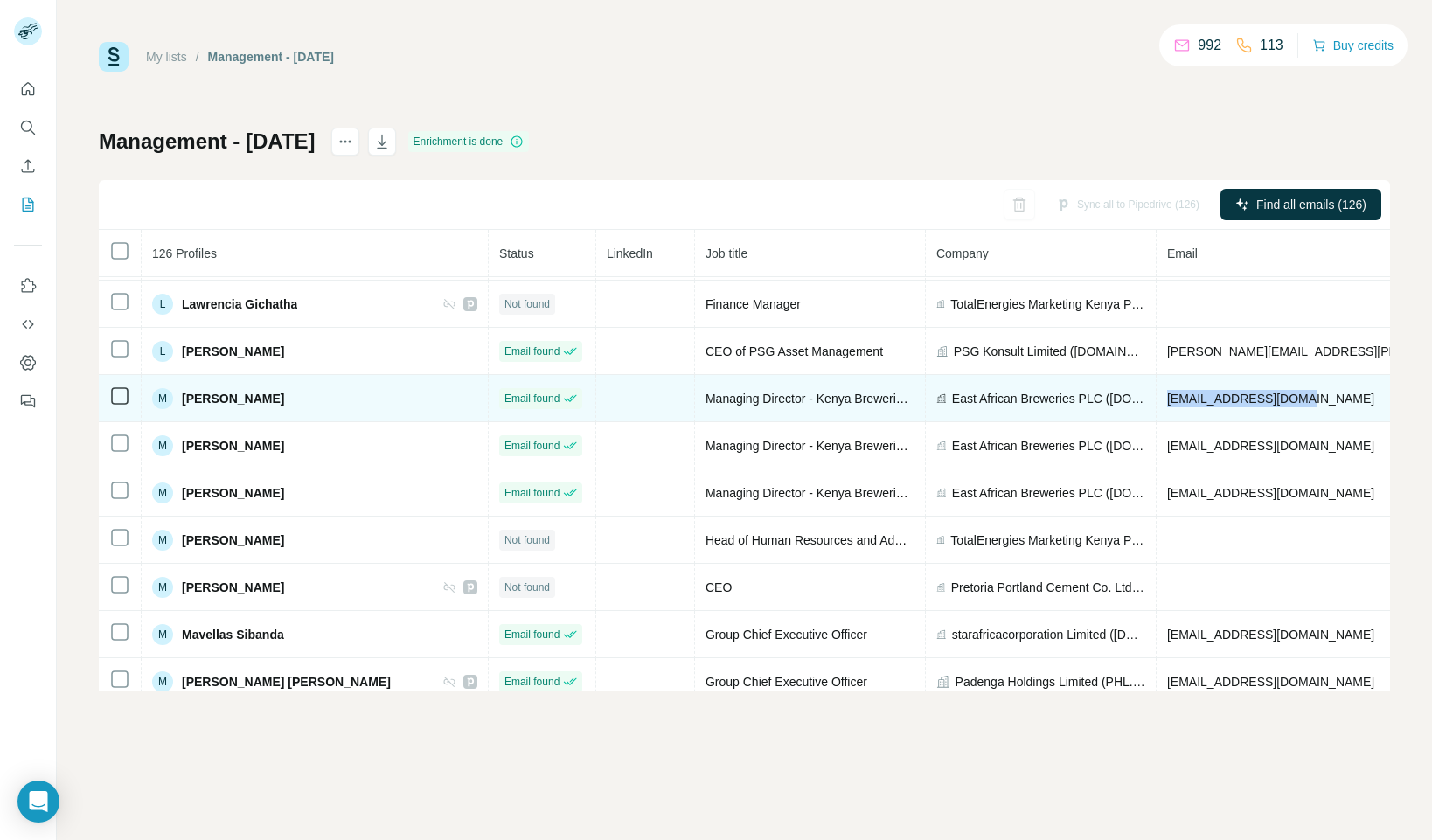
drag, startPoint x: 1188, startPoint y: 398, endPoint x: 1062, endPoint y: 402, distance: 126.1
click at [1157, 401] on td "[EMAIL_ADDRESS][DOMAIN_NAME]" at bounding box center [1373, 398] width 431 height 47
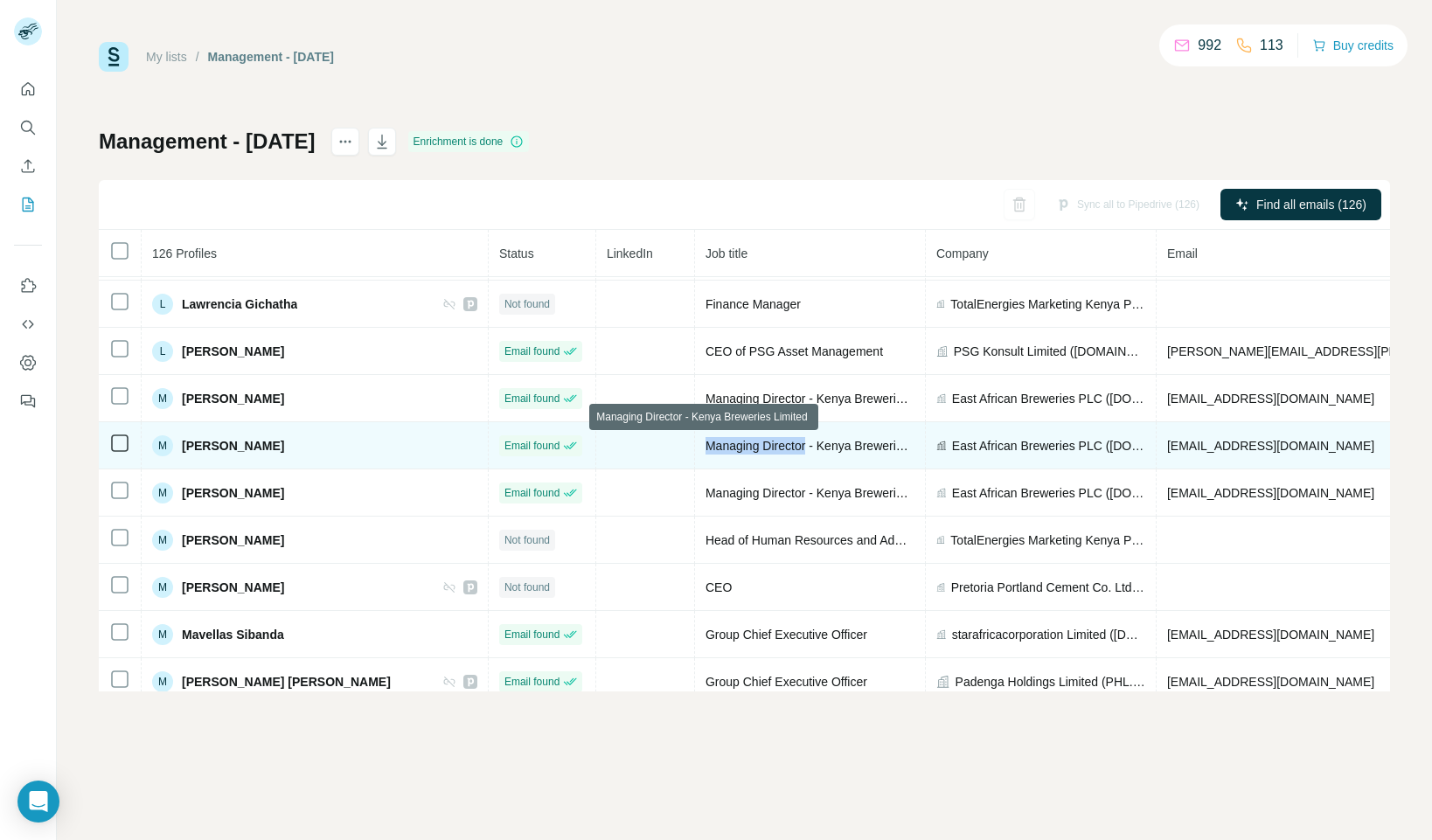
drag, startPoint x: 602, startPoint y: 444, endPoint x: 701, endPoint y: 439, distance: 99.1
click at [705, 439] on span "Managing Director - Kenya Breweries Limited" at bounding box center [829, 446] width 247 height 14
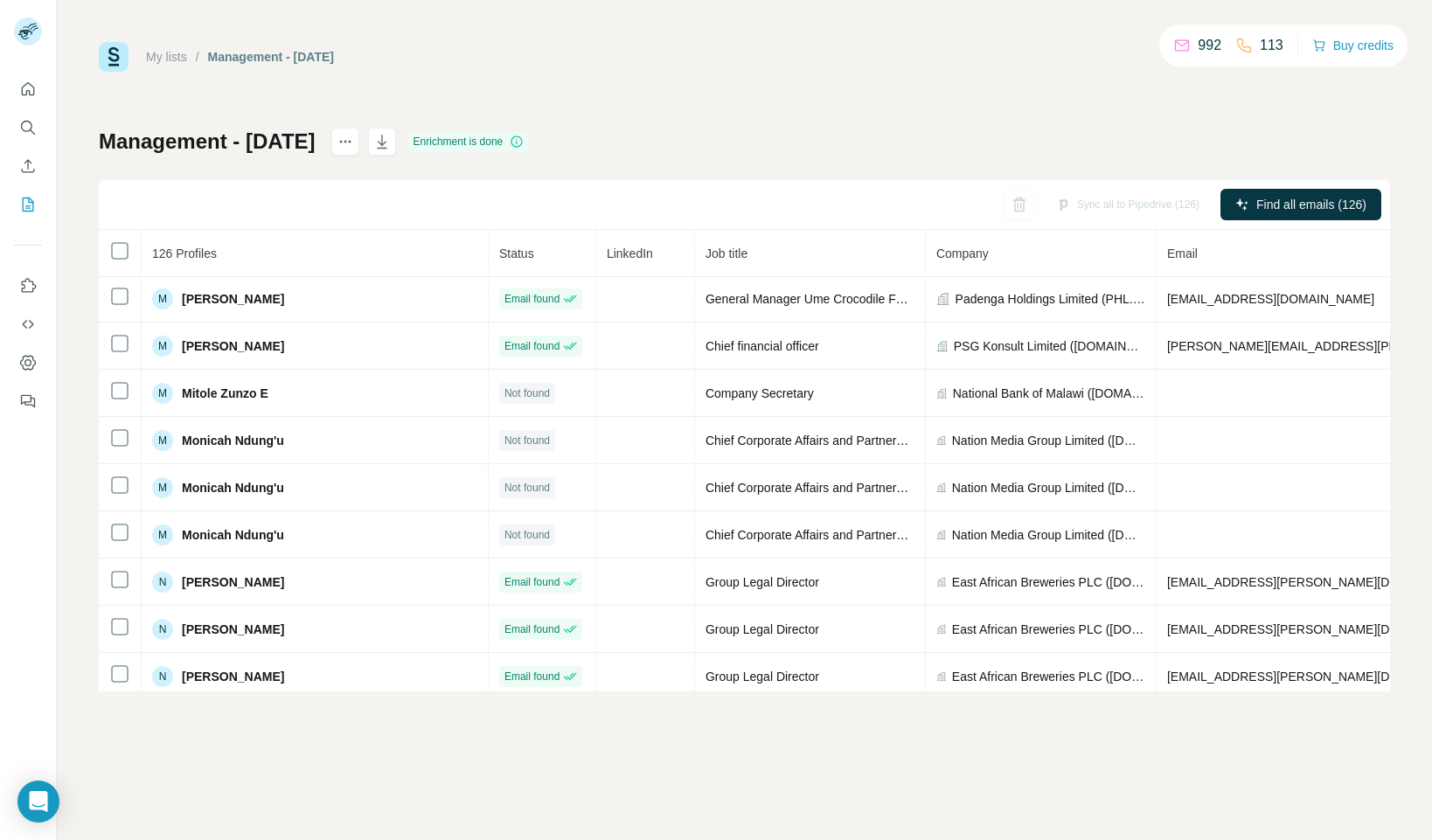
scroll to position [3734, 0]
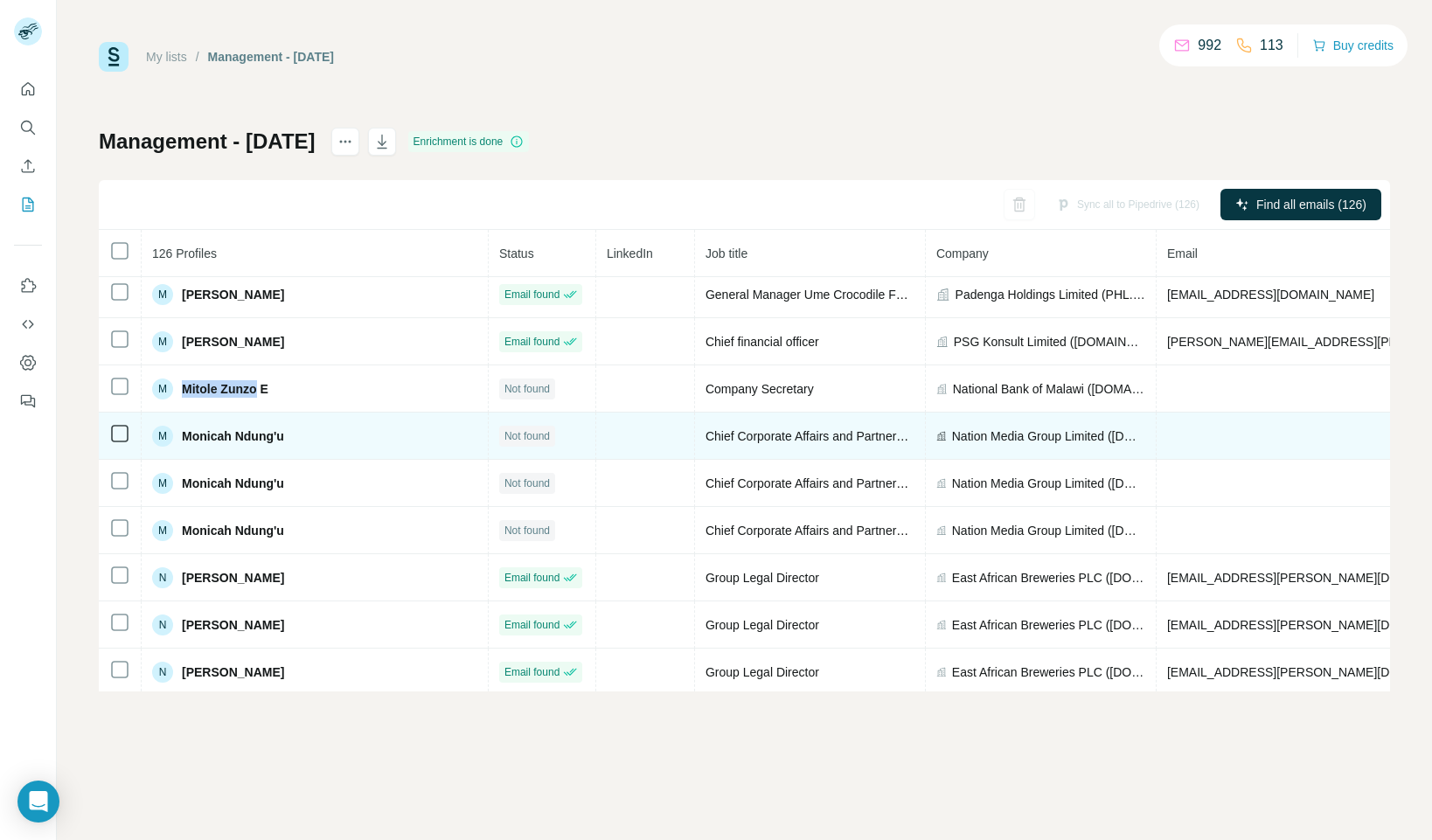
drag, startPoint x: 184, startPoint y: 388, endPoint x: 266, endPoint y: 439, distance: 96.6
click at [256, 388] on span "Mitole Zunzo E" at bounding box center [225, 389] width 87 height 18
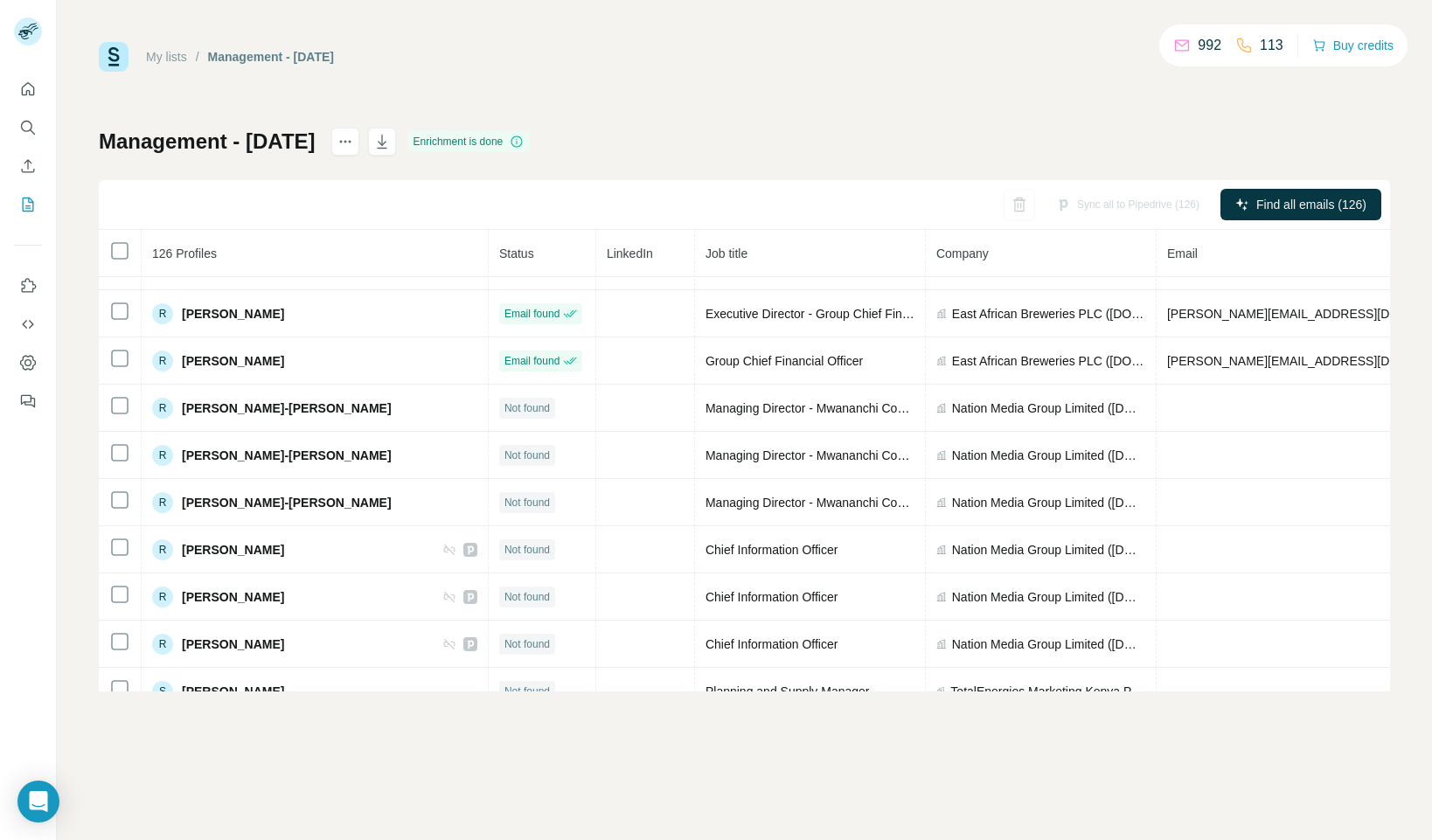
scroll to position [4898, 0]
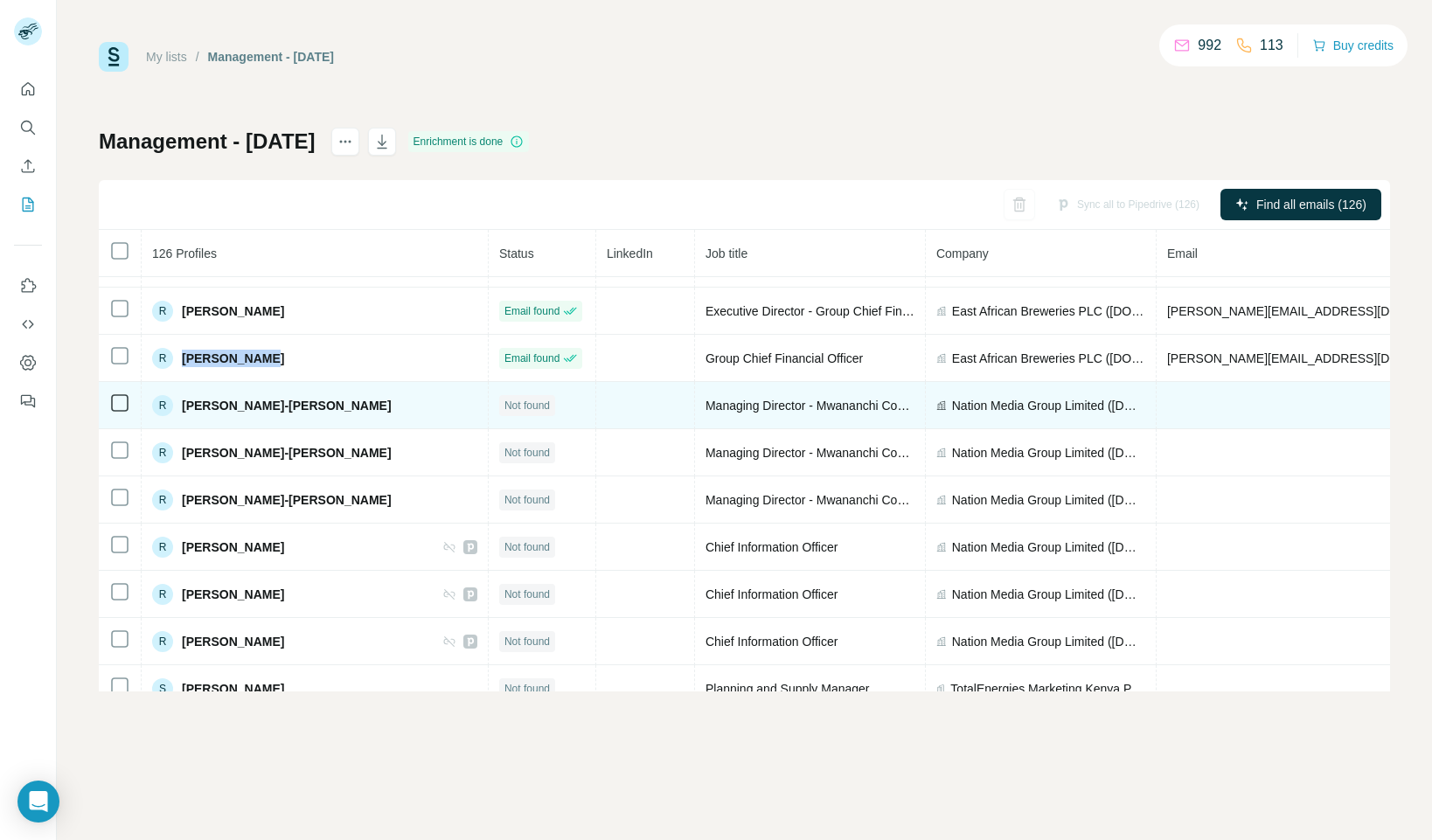
drag, startPoint x: 260, startPoint y: 358, endPoint x: 198, endPoint y: 394, distance: 71.7
click at [173, 360] on div "R [PERSON_NAME]" at bounding box center [314, 358] width 326 height 21
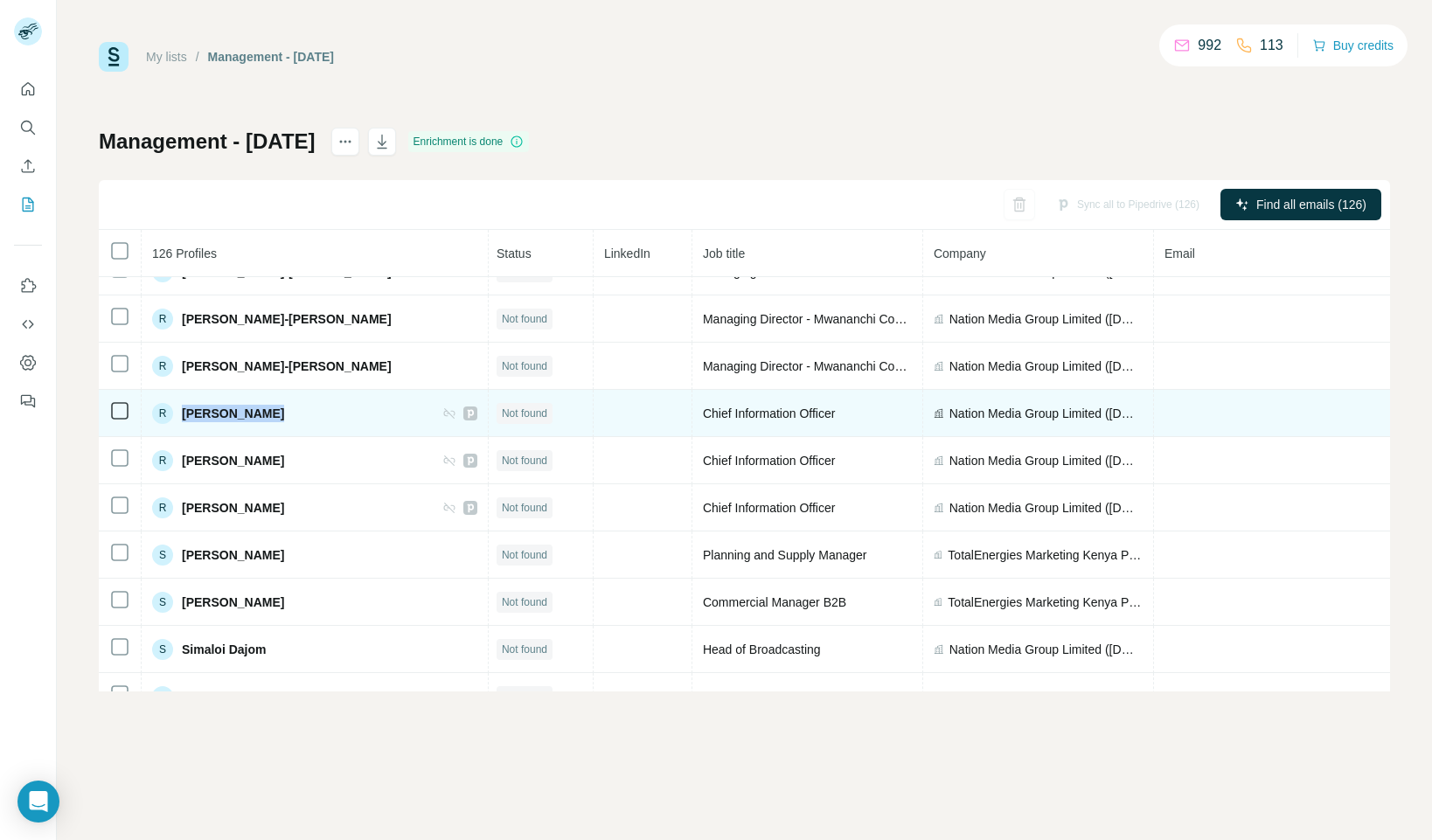
scroll to position [5029, 3]
drag, startPoint x: 273, startPoint y: 411, endPoint x: 182, endPoint y: 413, distance: 91.0
click at [181, 412] on div "R [PERSON_NAME]" at bounding box center [314, 416] width 326 height 21
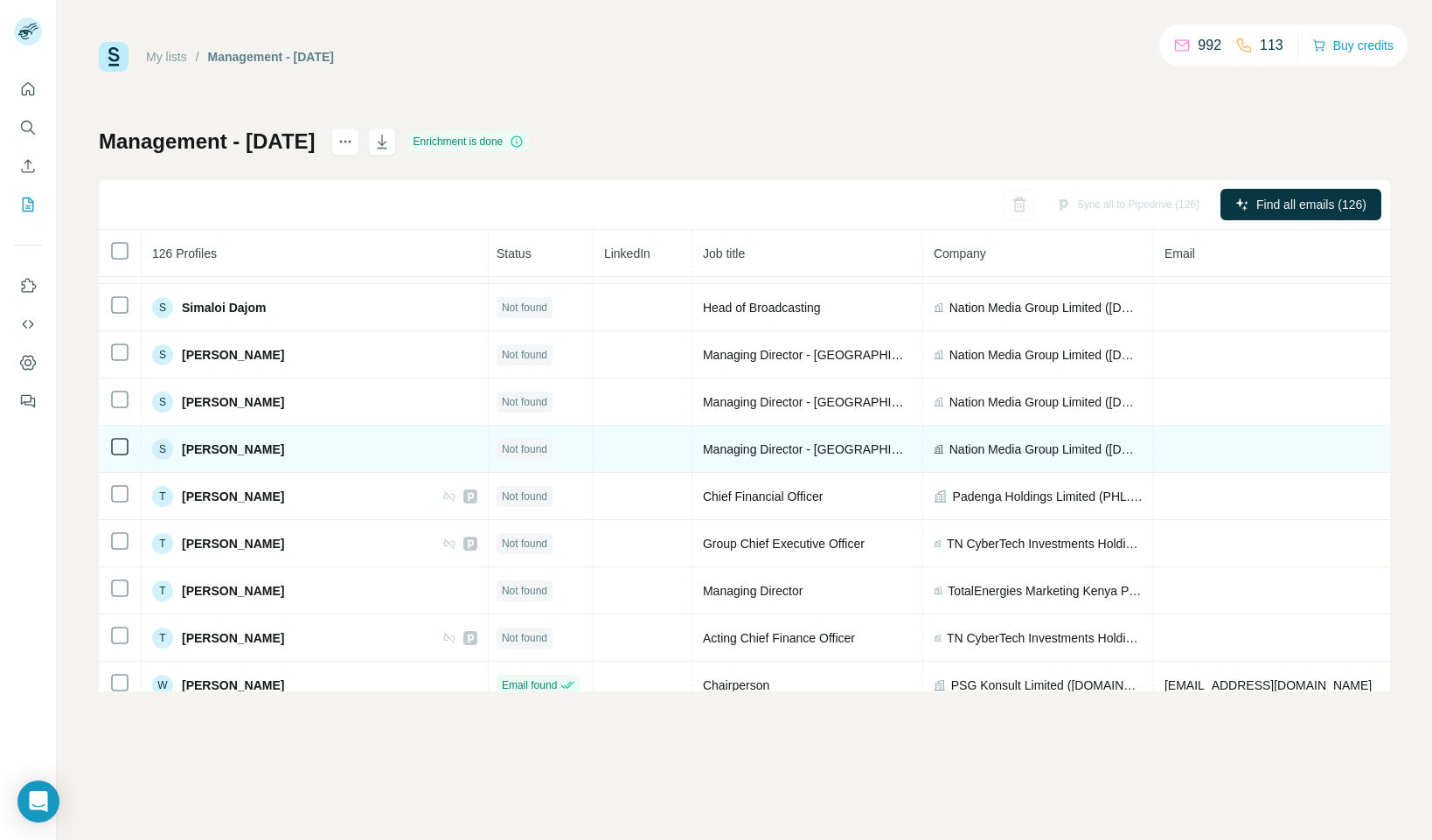
scroll to position [5532, 3]
